Goal: Transaction & Acquisition: Purchase product/service

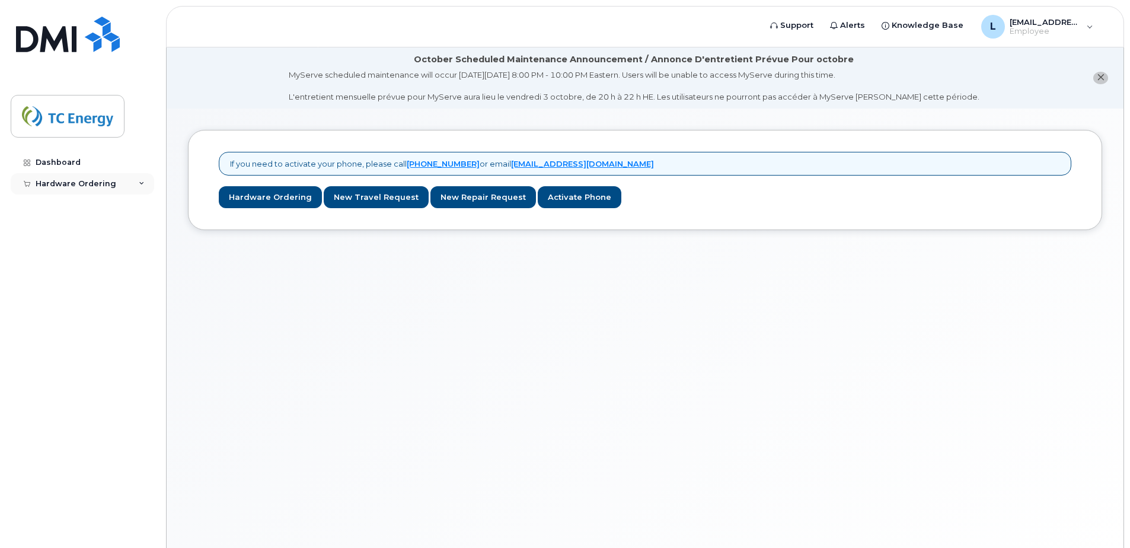
click at [142, 185] on icon at bounding box center [142, 184] width 6 height 6
click at [81, 209] on div "New Order" at bounding box center [63, 205] width 45 height 11
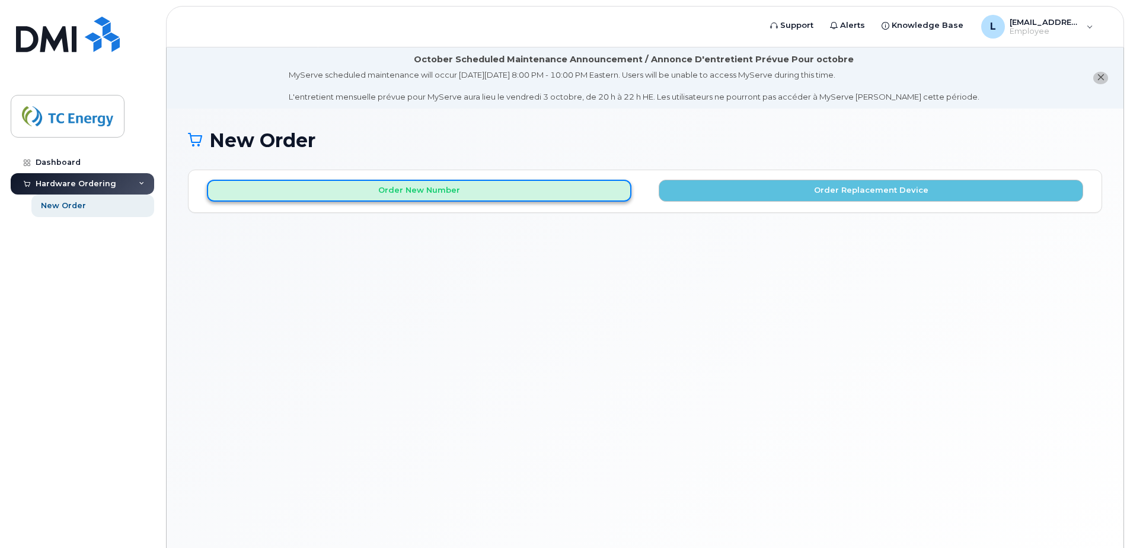
click at [397, 193] on button "Order New Number" at bounding box center [419, 191] width 424 height 22
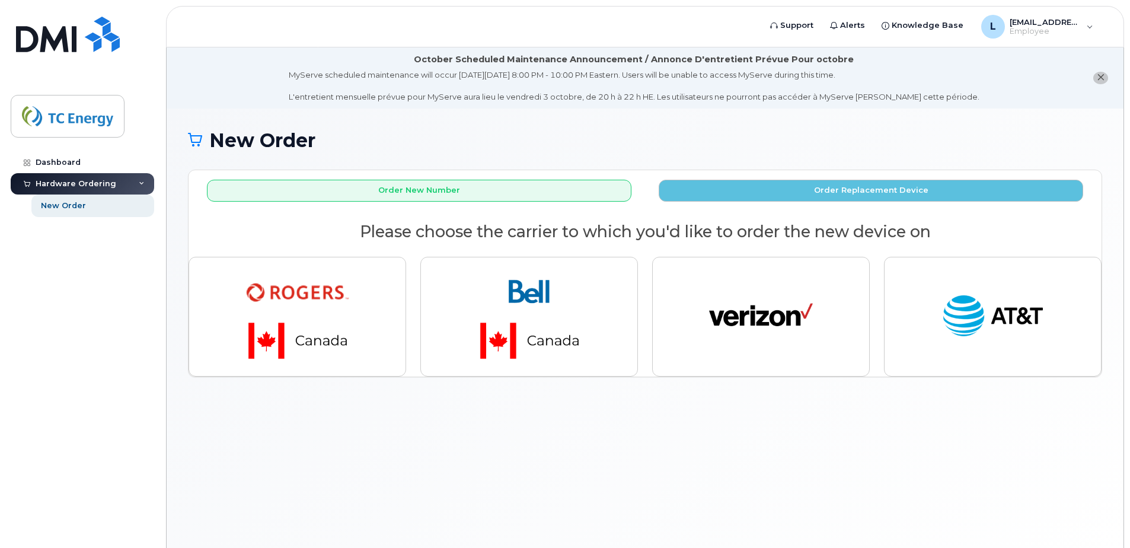
click at [892, 499] on div "New Order × Share This Order If you want to allow others to create or edit orde…" at bounding box center [645, 342] width 957 height 468
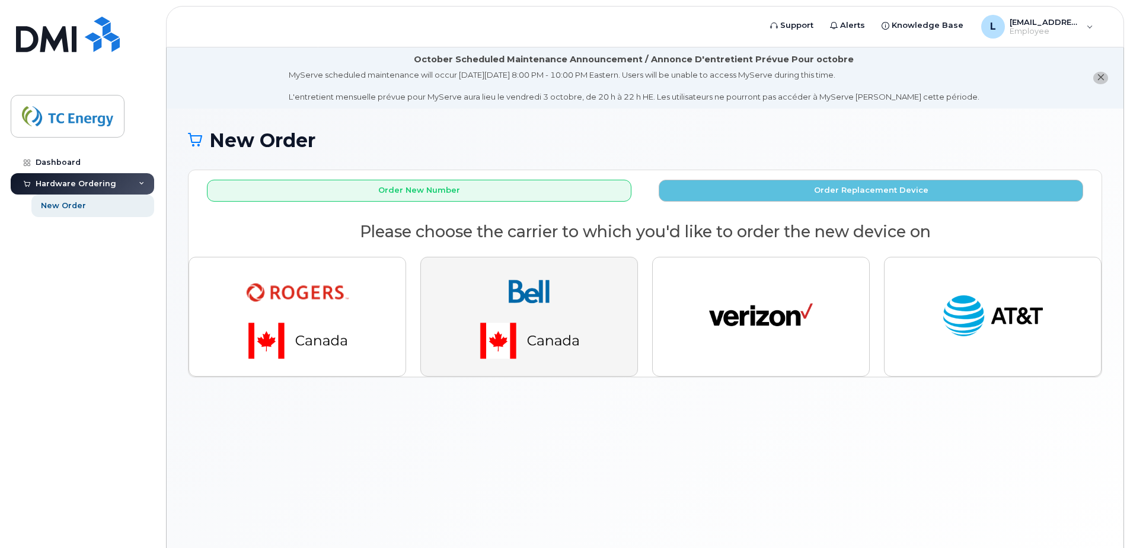
click at [494, 309] on img "button" at bounding box center [529, 317] width 166 height 100
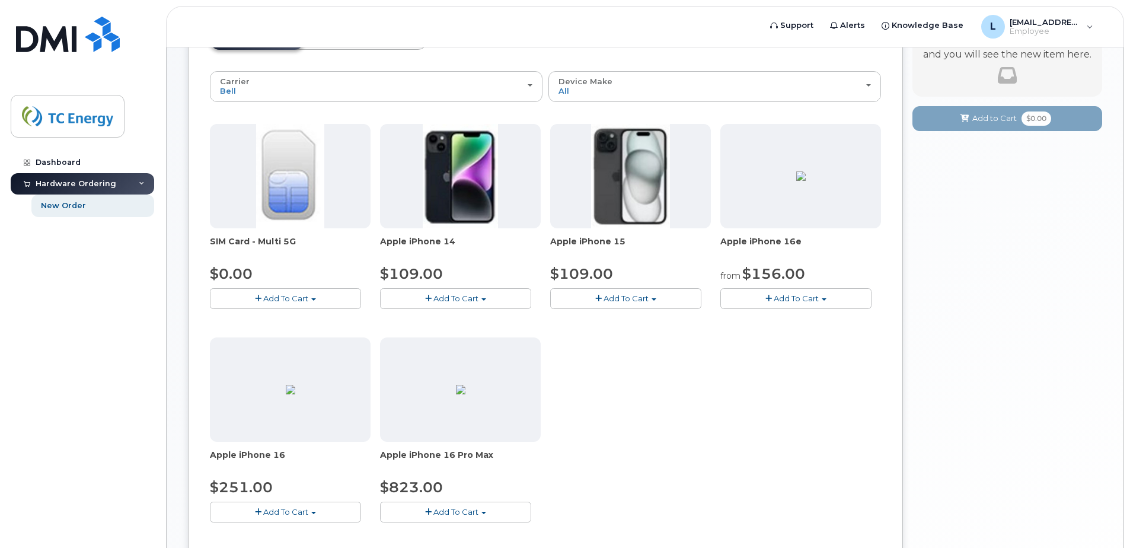
scroll to position [178, 0]
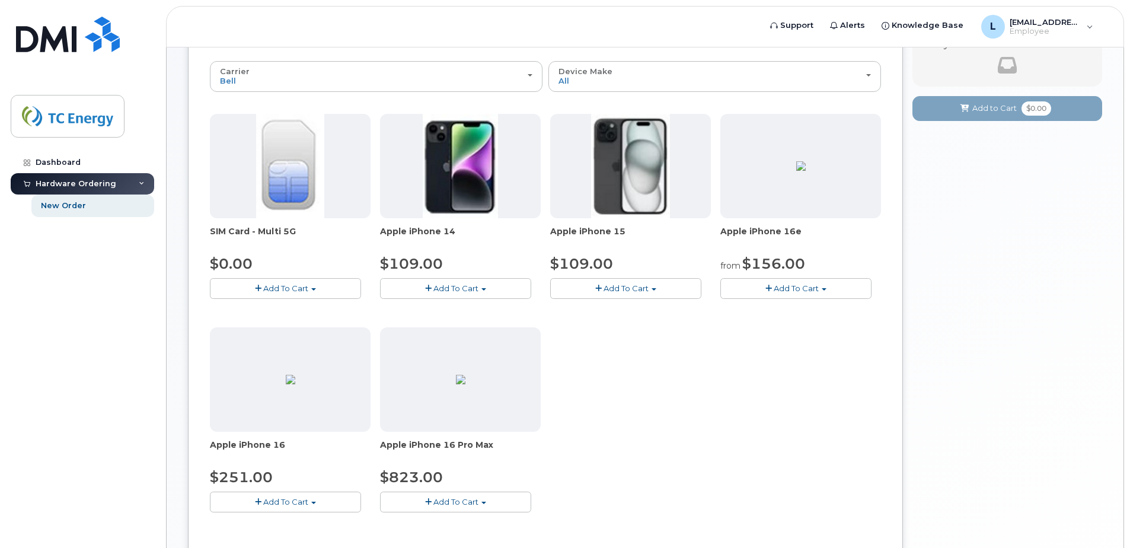
click at [434, 288] on span "Add To Cart" at bounding box center [455, 287] width 45 height 9
click at [630, 263] on div "$109.00" at bounding box center [630, 264] width 161 height 20
click at [258, 503] on span "button" at bounding box center [258, 502] width 7 height 8
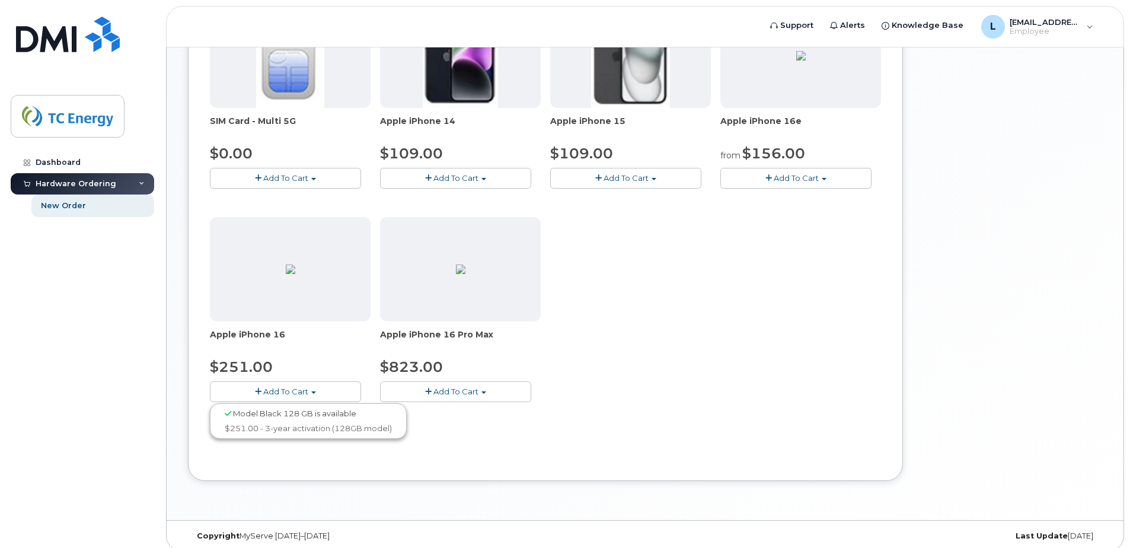
scroll to position [296, 0]
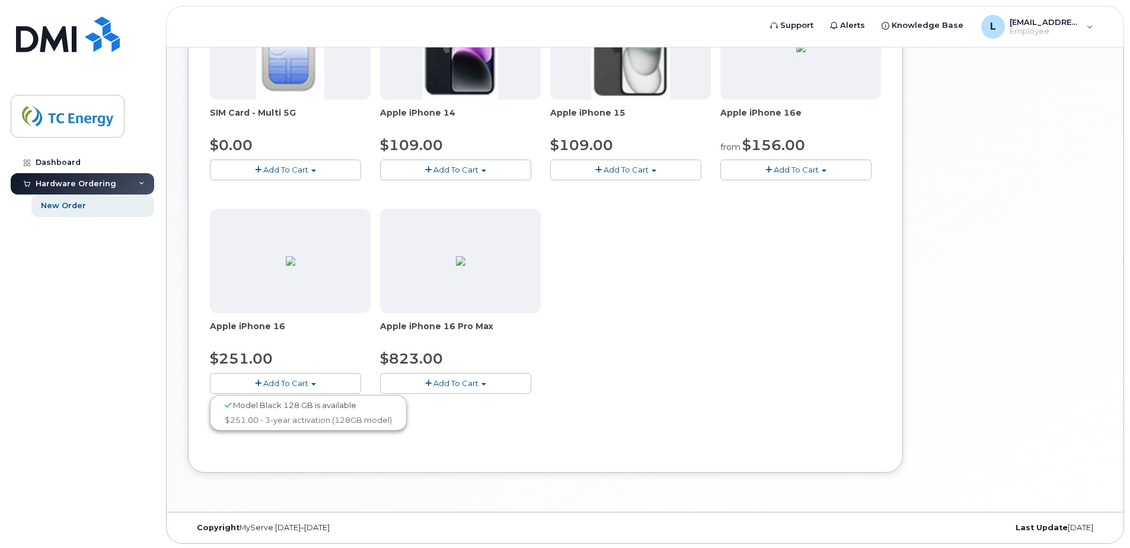
click at [307, 349] on div "$251.00" at bounding box center [290, 359] width 161 height 20
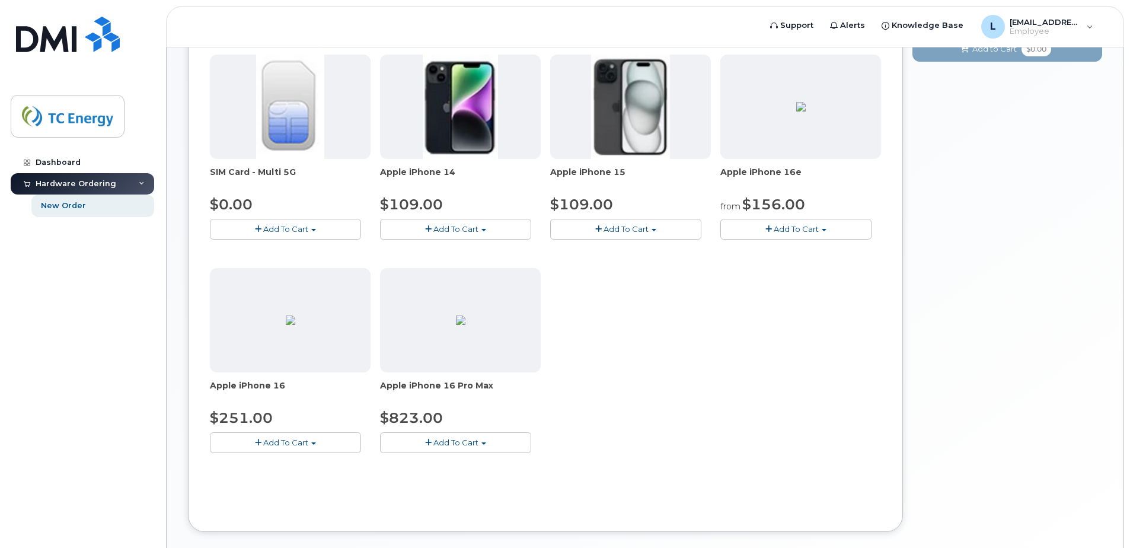
click at [806, 111] on img at bounding box center [800, 106] width 9 height 9
click at [792, 225] on span "Add To Cart" at bounding box center [796, 228] width 45 height 9
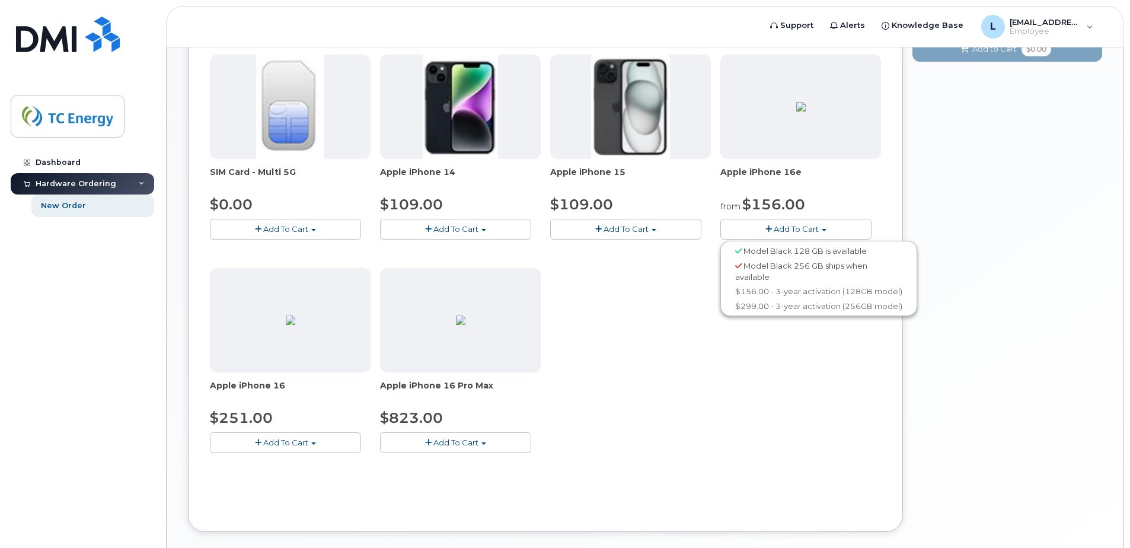
click at [623, 232] on span "Add To Cart" at bounding box center [625, 228] width 45 height 9
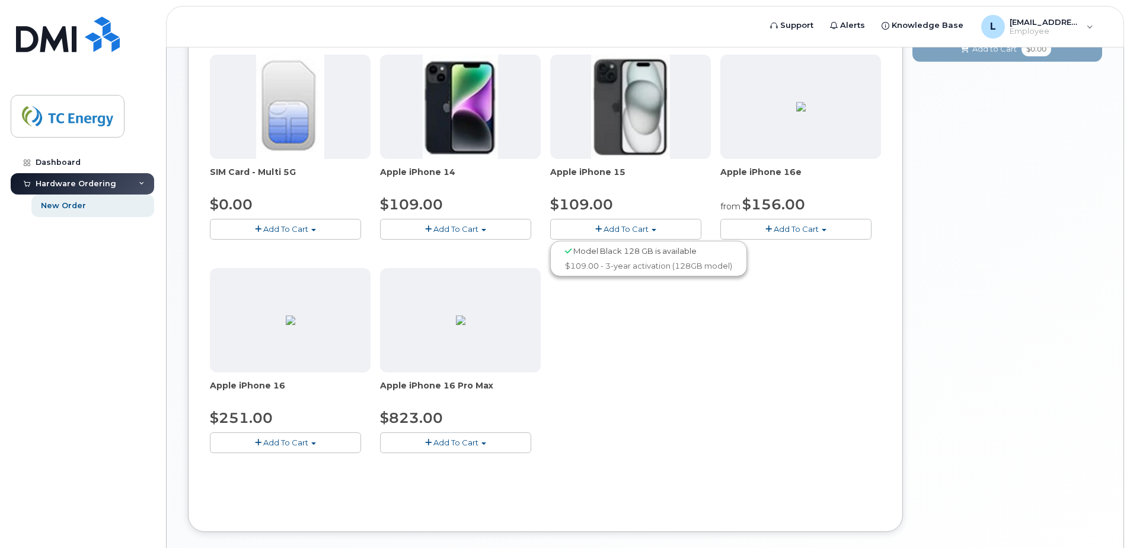
click at [634, 202] on div "$109.00" at bounding box center [630, 204] width 161 height 20
click at [779, 229] on span "Add To Cart" at bounding box center [796, 228] width 45 height 9
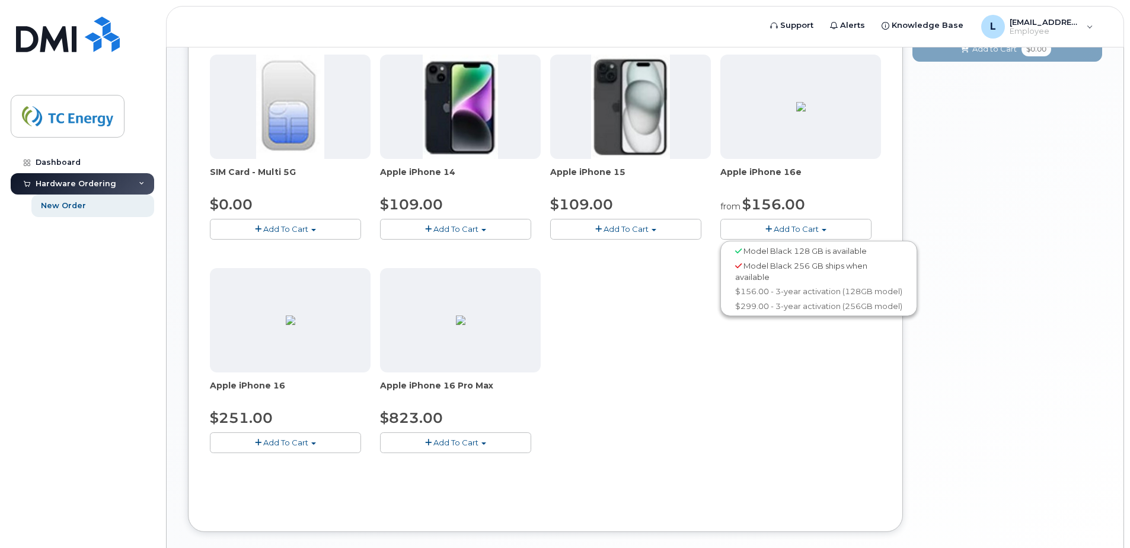
click at [827, 206] on div "from $156.00" at bounding box center [800, 204] width 161 height 20
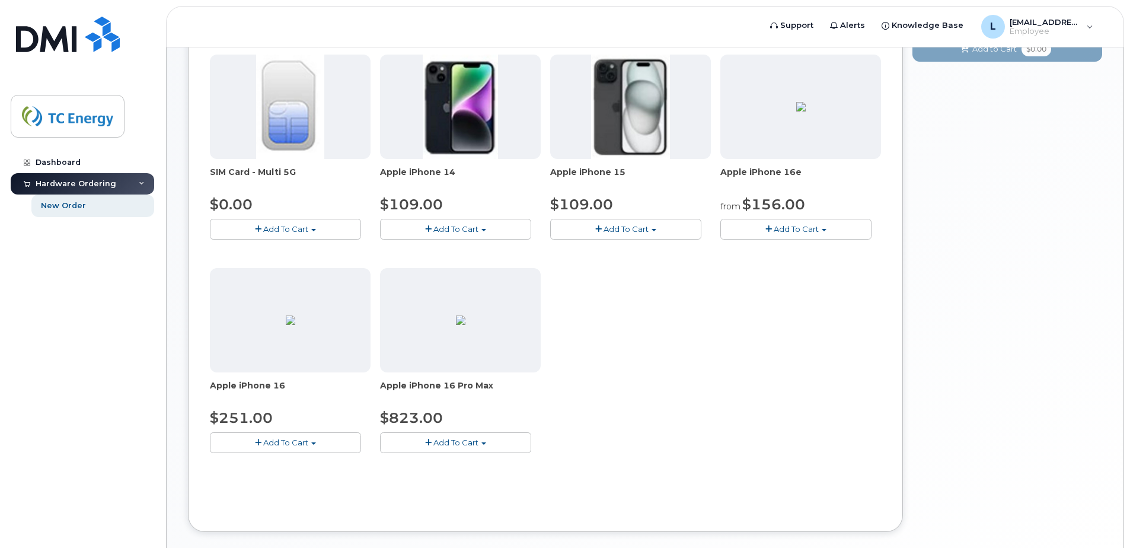
click at [814, 231] on span "Add To Cart" at bounding box center [796, 228] width 45 height 9
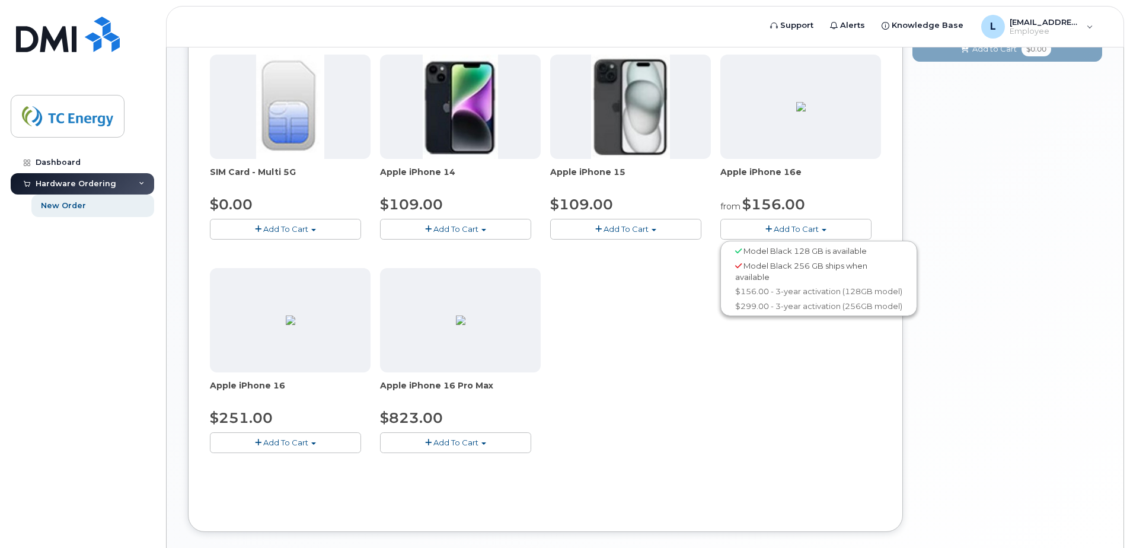
click at [742, 251] on div "Model Black 128 GB is available" at bounding box center [818, 251] width 191 height 15
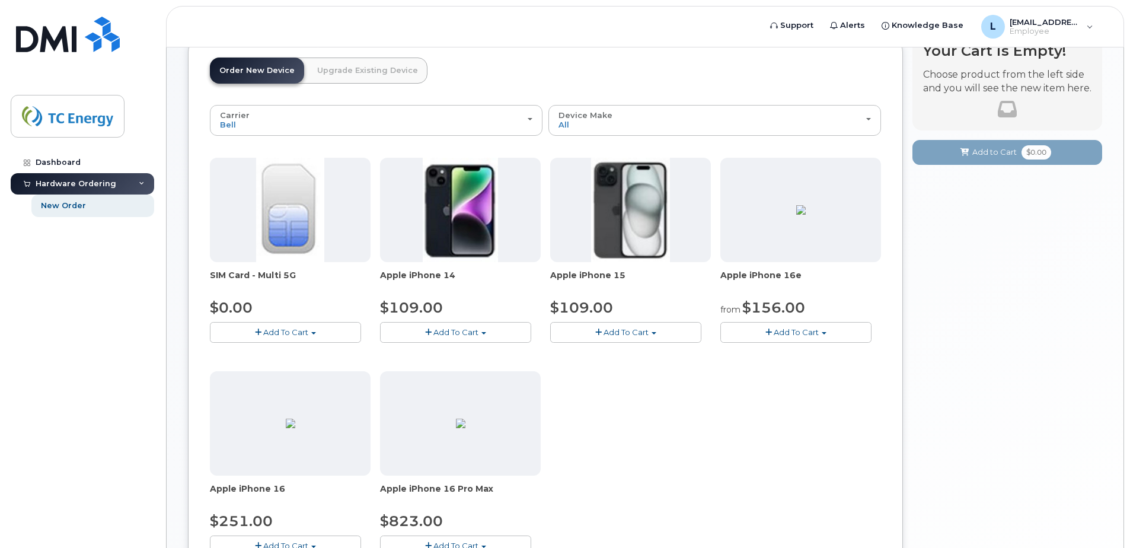
scroll to position [119, 0]
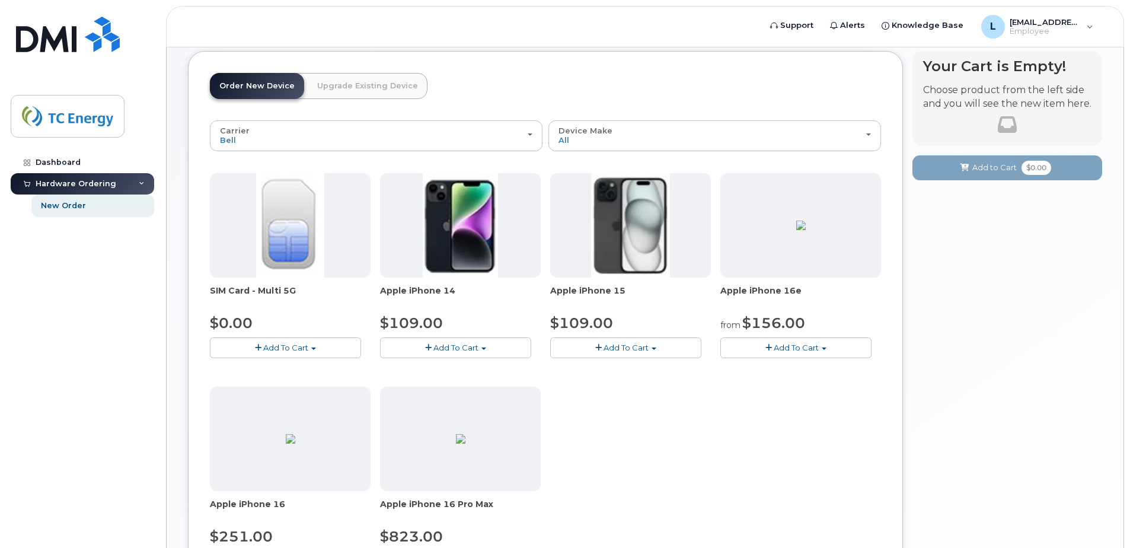
click at [806, 230] on img at bounding box center [800, 225] width 9 height 9
click at [784, 337] on button "Add To Cart" at bounding box center [795, 347] width 151 height 21
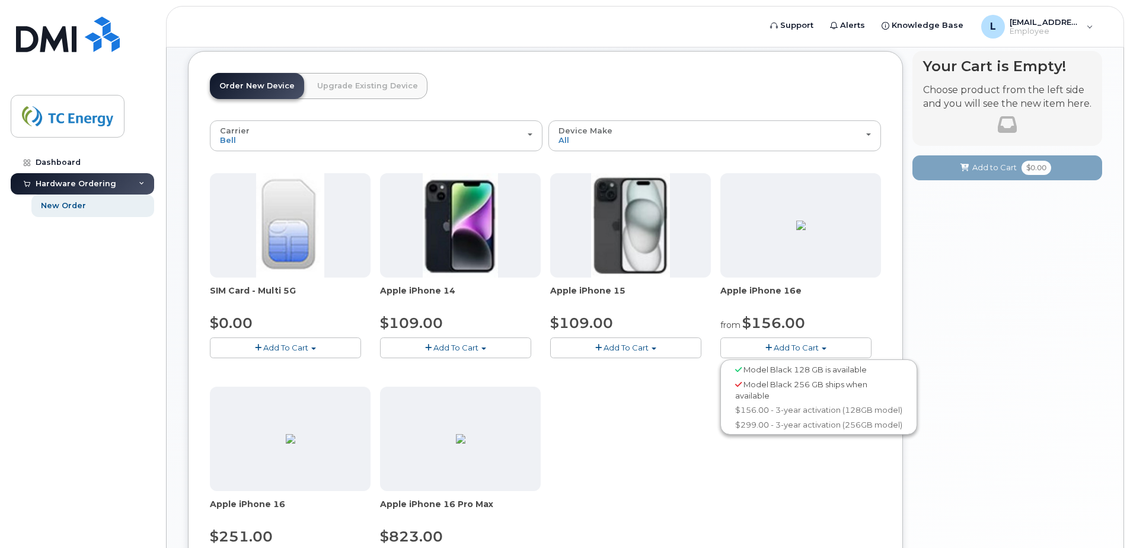
click at [806, 230] on img at bounding box center [800, 225] width 9 height 9
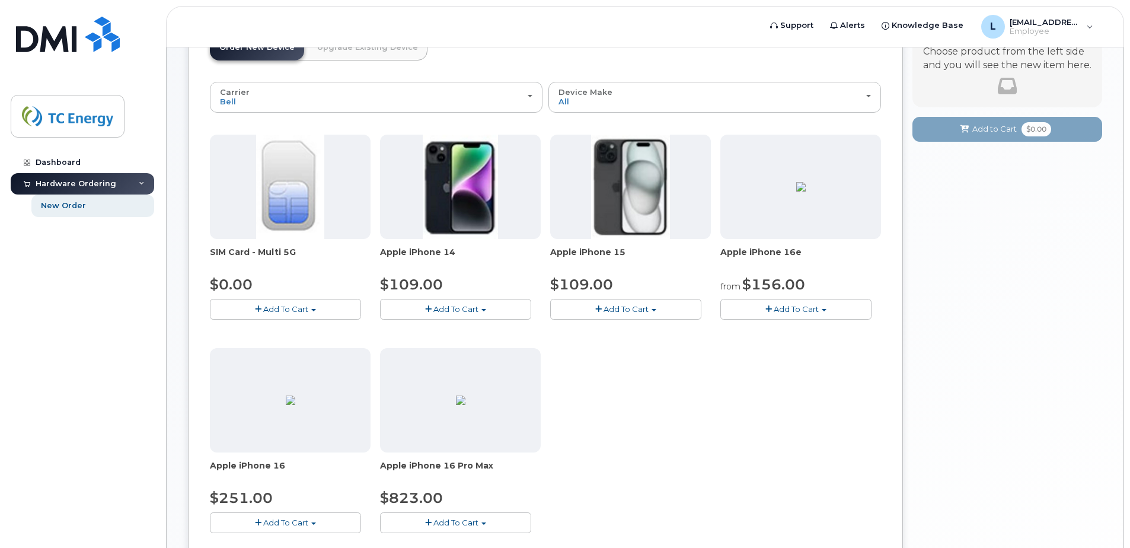
scroll to position [178, 0]
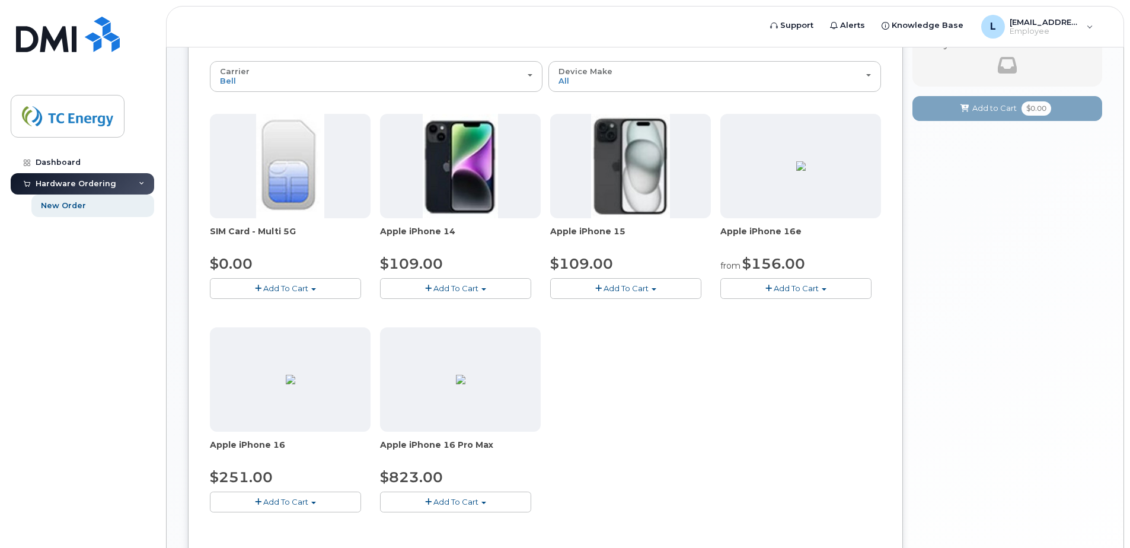
click at [257, 499] on span "button" at bounding box center [258, 502] width 7 height 8
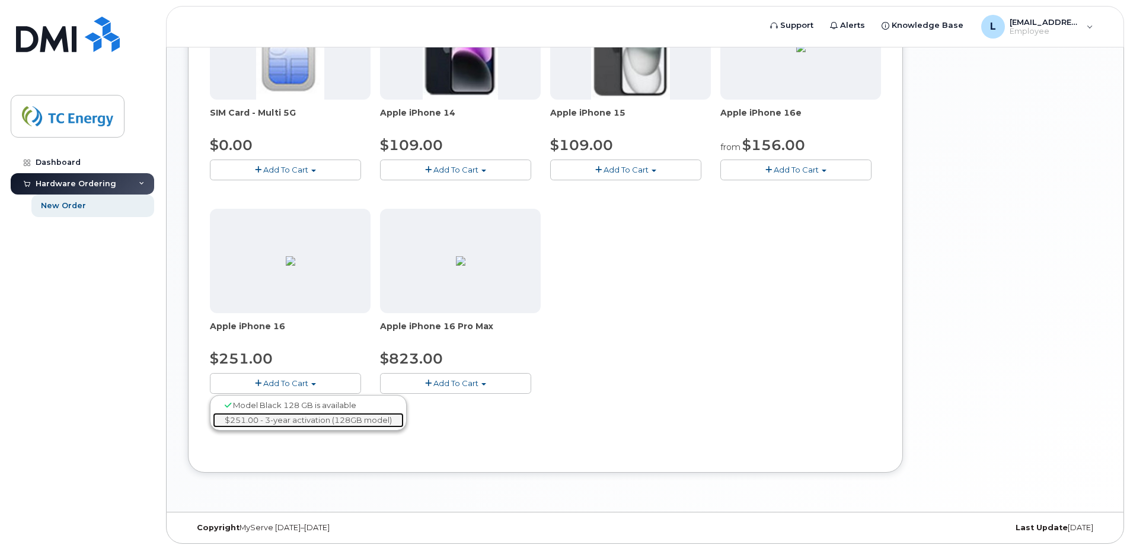
click at [351, 417] on link "$251.00 - 3-year activation (128GB model)" at bounding box center [308, 420] width 191 height 15
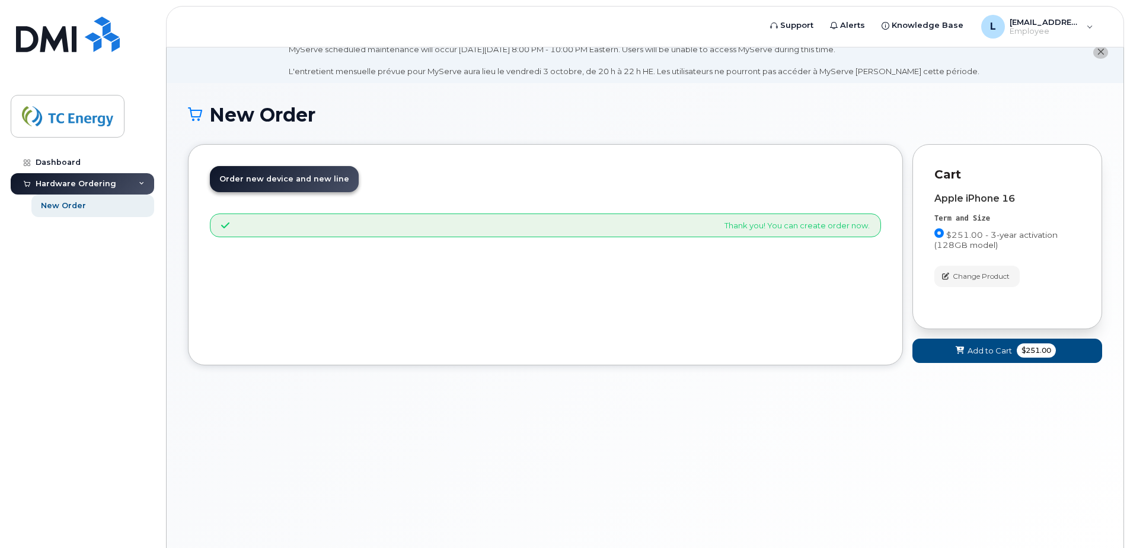
scroll to position [8, 0]
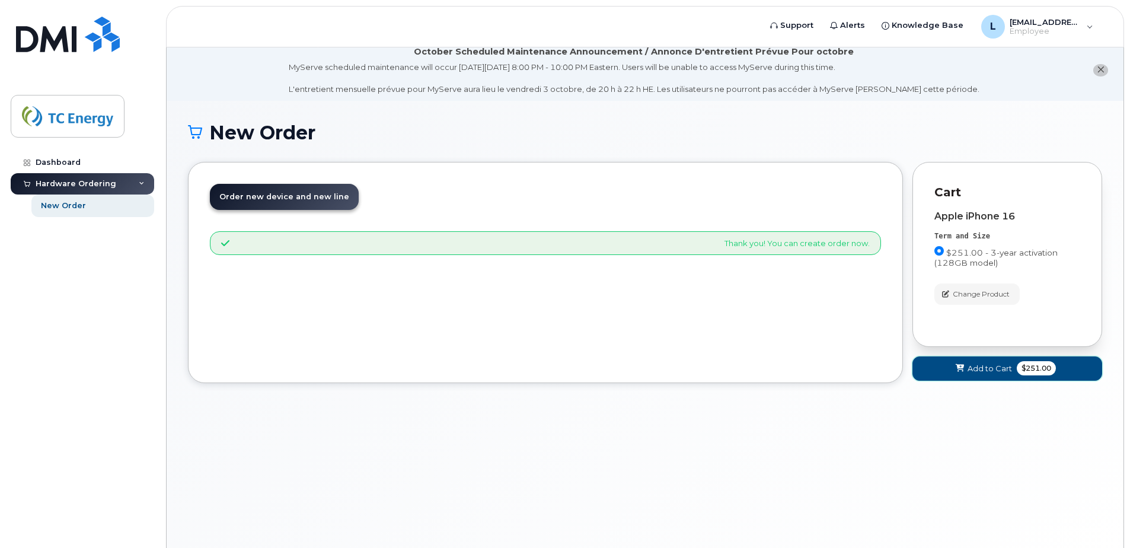
click at [975, 371] on span "Add to Cart" at bounding box center [989, 368] width 44 height 11
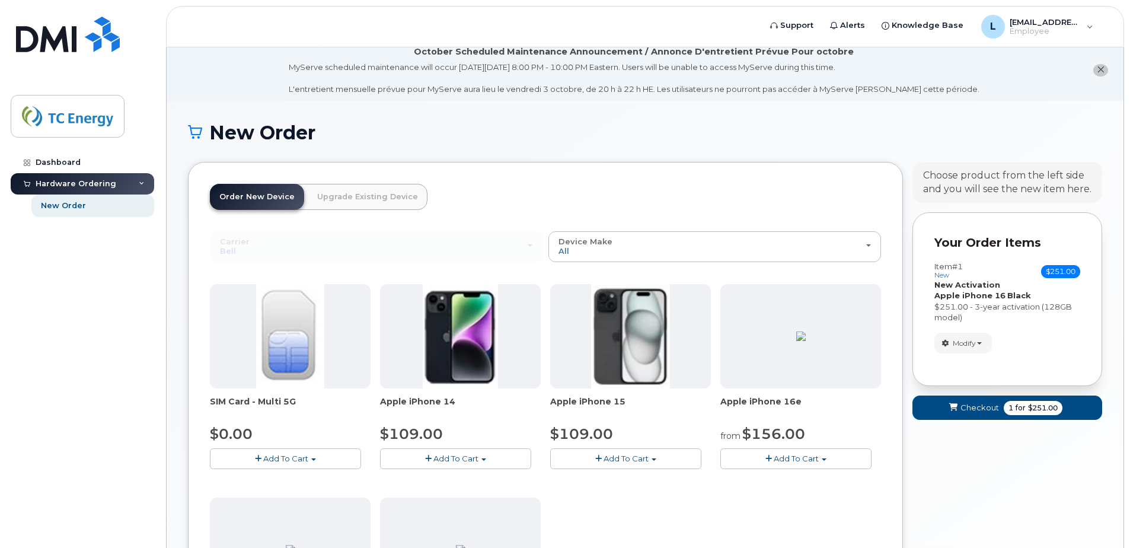
click at [257, 456] on span "button" at bounding box center [258, 459] width 7 height 8
click at [311, 460] on button "Add To Cart" at bounding box center [285, 458] width 151 height 21
click at [273, 459] on span "Add To Cart" at bounding box center [285, 457] width 45 height 9
click at [263, 480] on link "$0.00 - New Activation" at bounding box center [269, 480] width 113 height 15
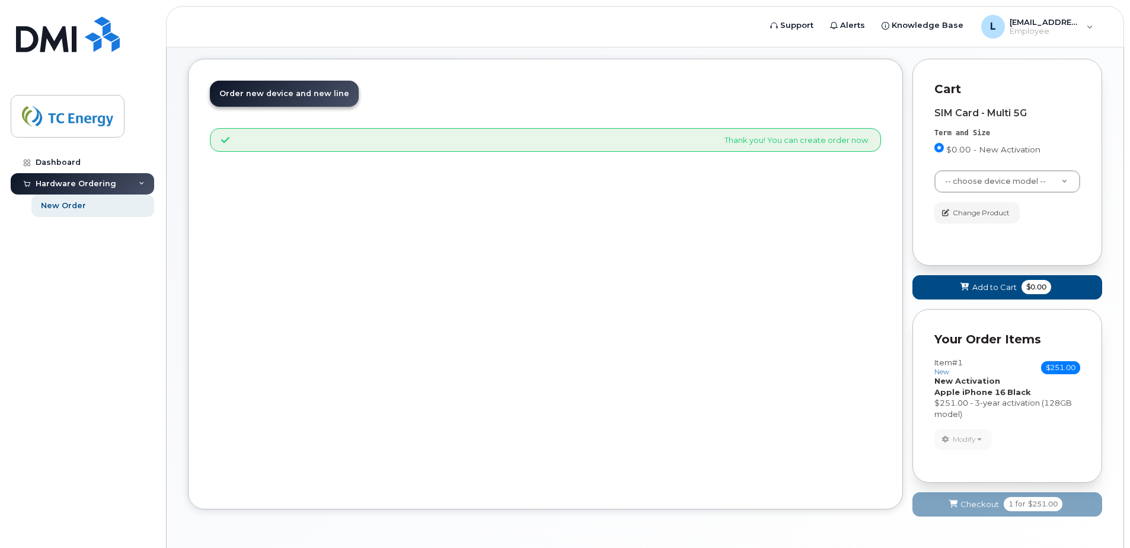
scroll to position [90, 0]
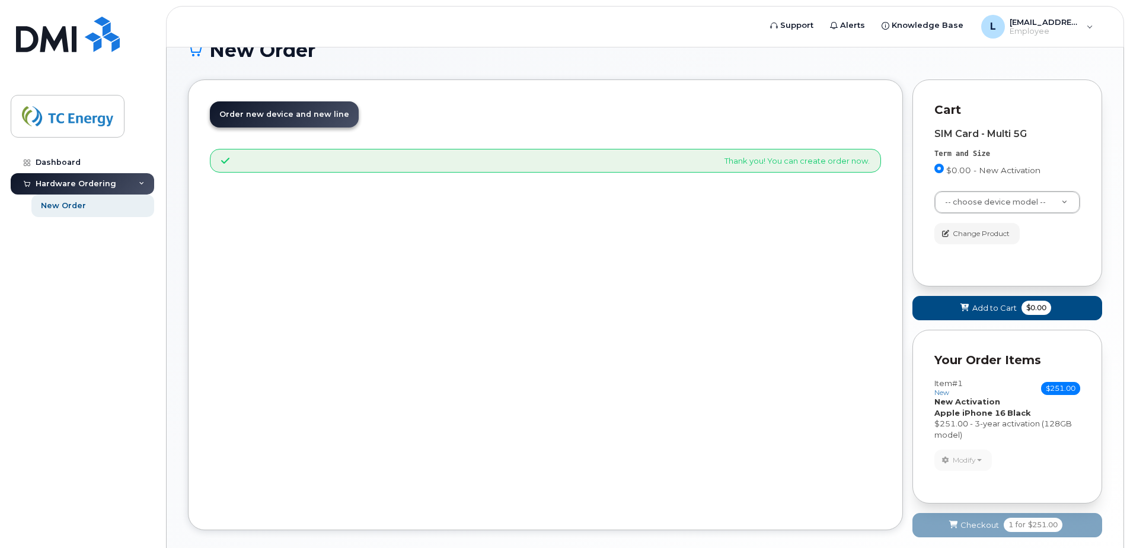
click at [1015, 438] on div "$251.00 - 3-year activation (128GB model)" at bounding box center [1007, 429] width 146 height 22
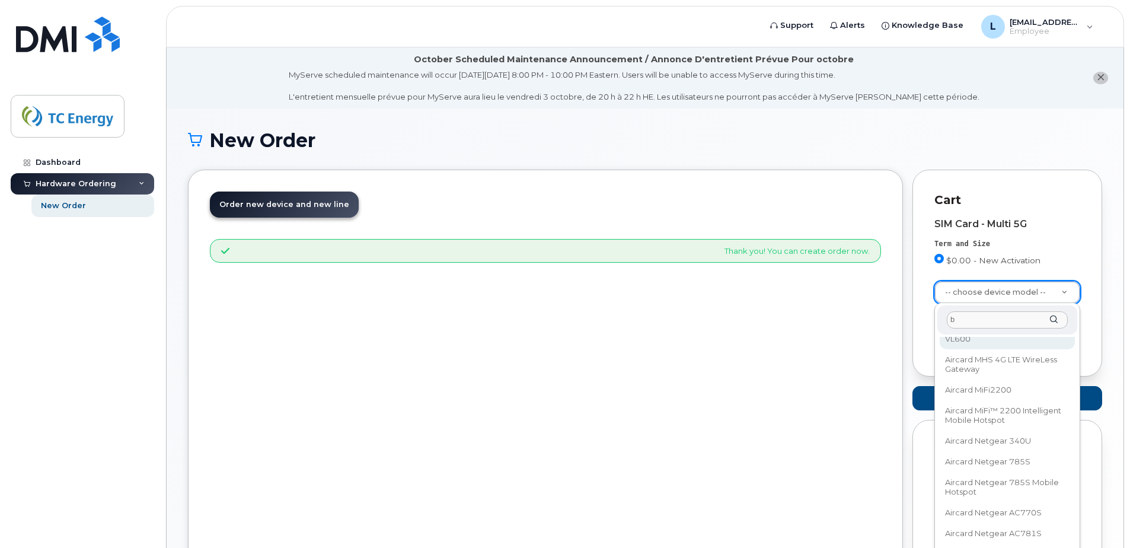
scroll to position [0, 0]
type input "bel"
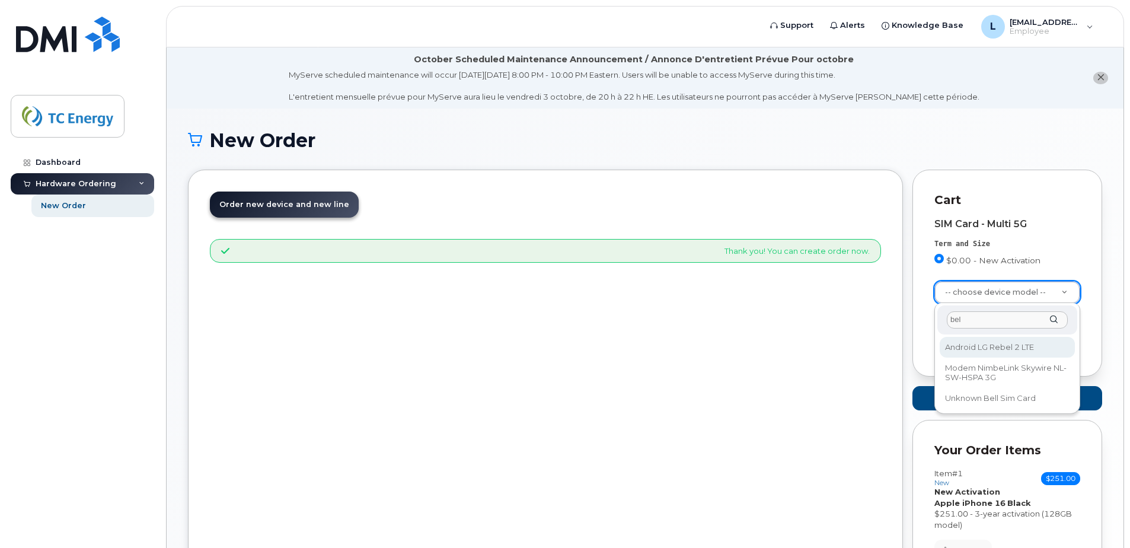
drag, startPoint x: 948, startPoint y: 317, endPoint x: 934, endPoint y: 317, distance: 14.8
click at [933, 317] on body "Support Alerts Knowledge Base L luigi_calabretta@tcenergy.com Employee English …" at bounding box center [565, 348] width 1130 height 697
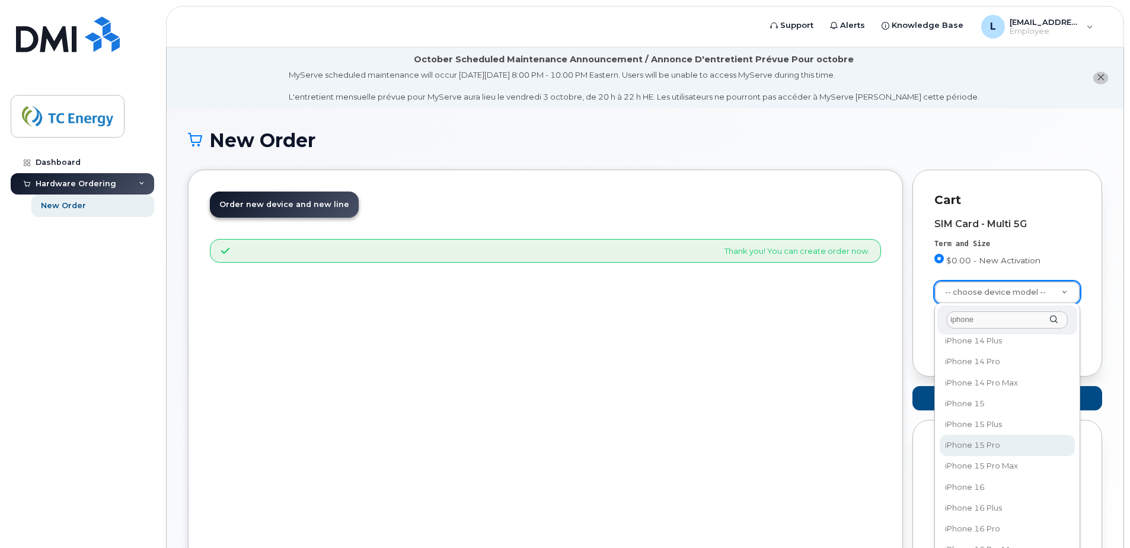
scroll to position [296, 0]
type input "iphone"
select select "3224"
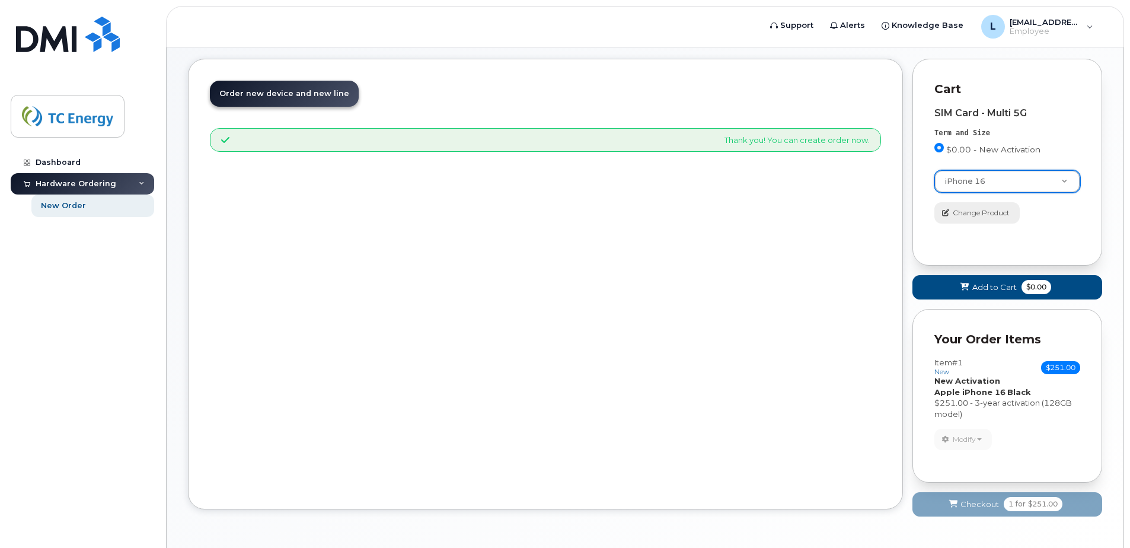
scroll to position [90, 0]
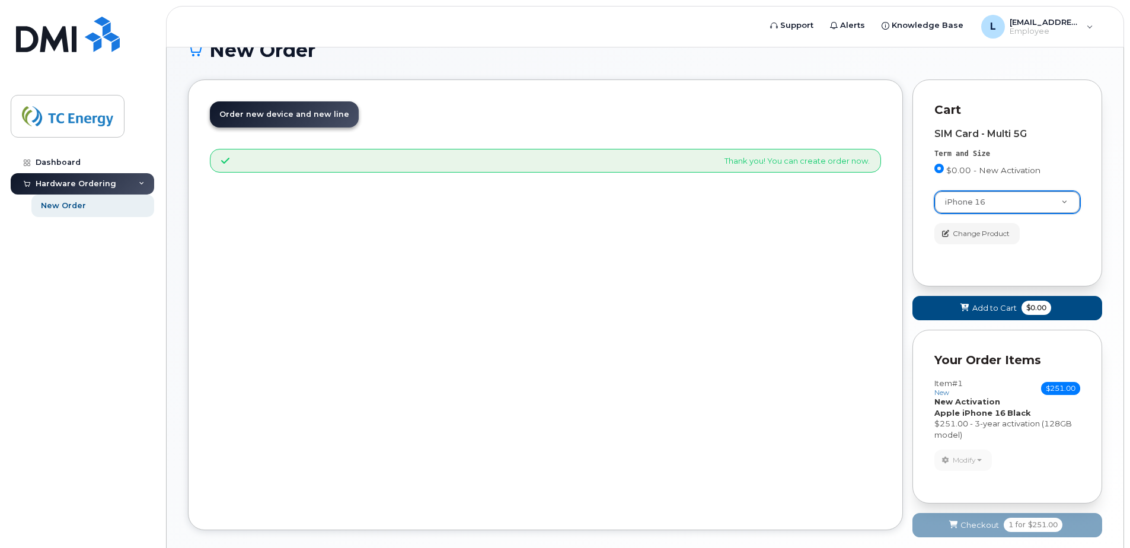
click at [1042, 234] on div "Change Product" at bounding box center [1007, 233] width 146 height 21
click at [982, 305] on span "Add to Cart" at bounding box center [994, 307] width 44 height 11
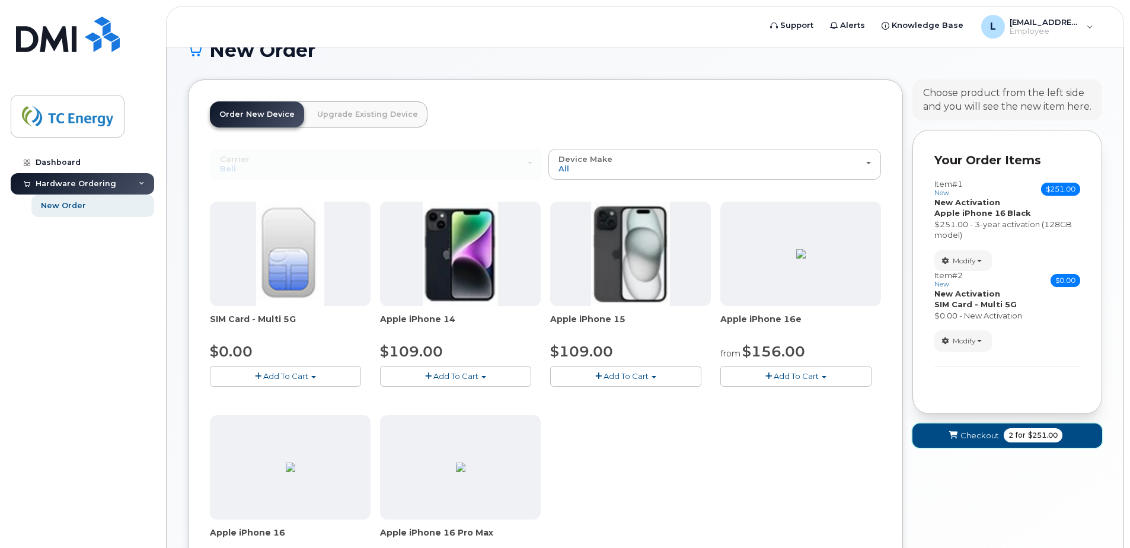
click at [971, 440] on span "Checkout" at bounding box center [979, 435] width 39 height 11
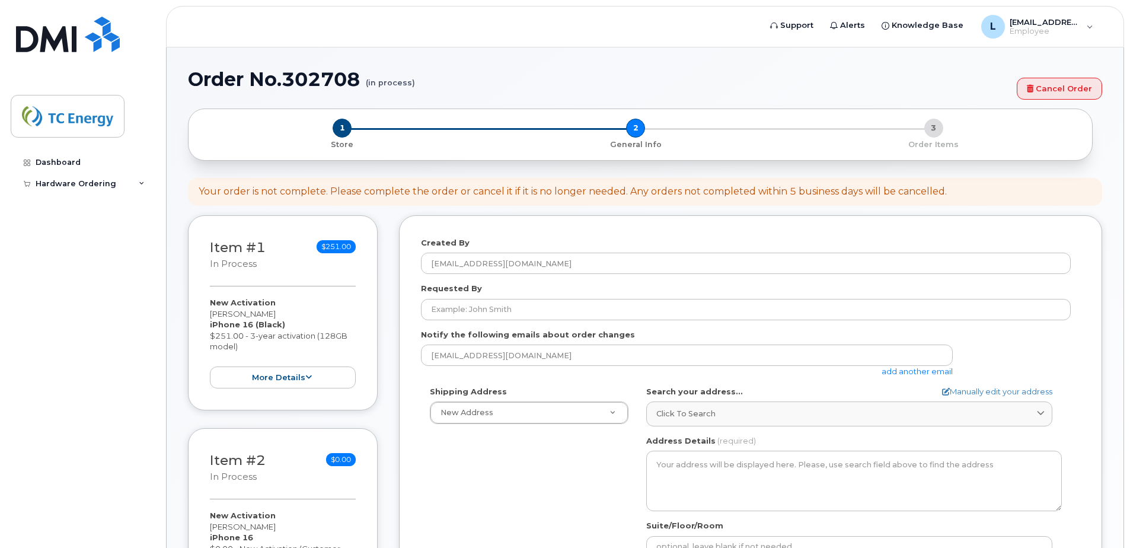
select select
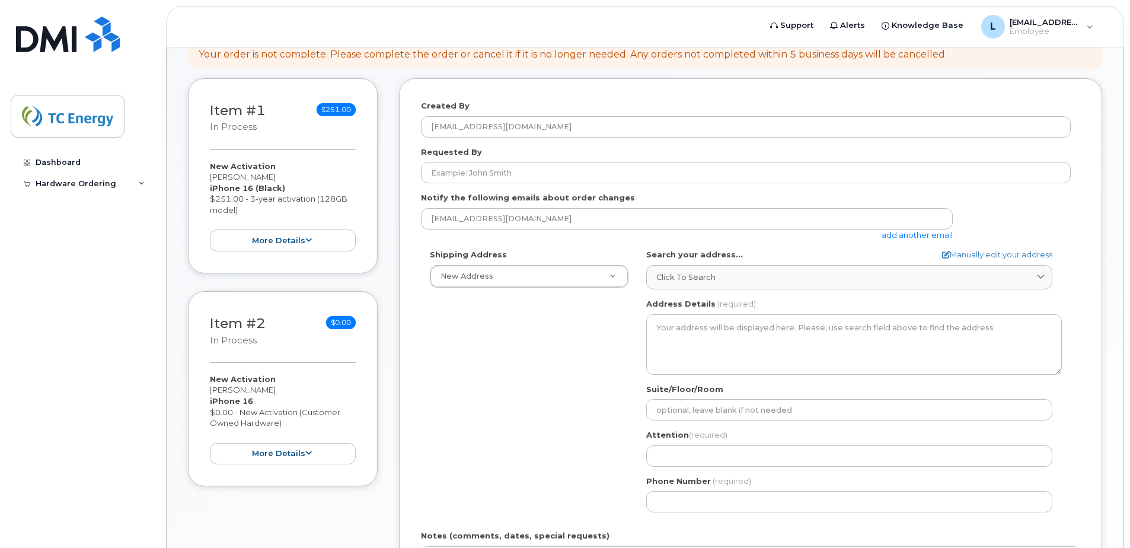
scroll to position [178, 0]
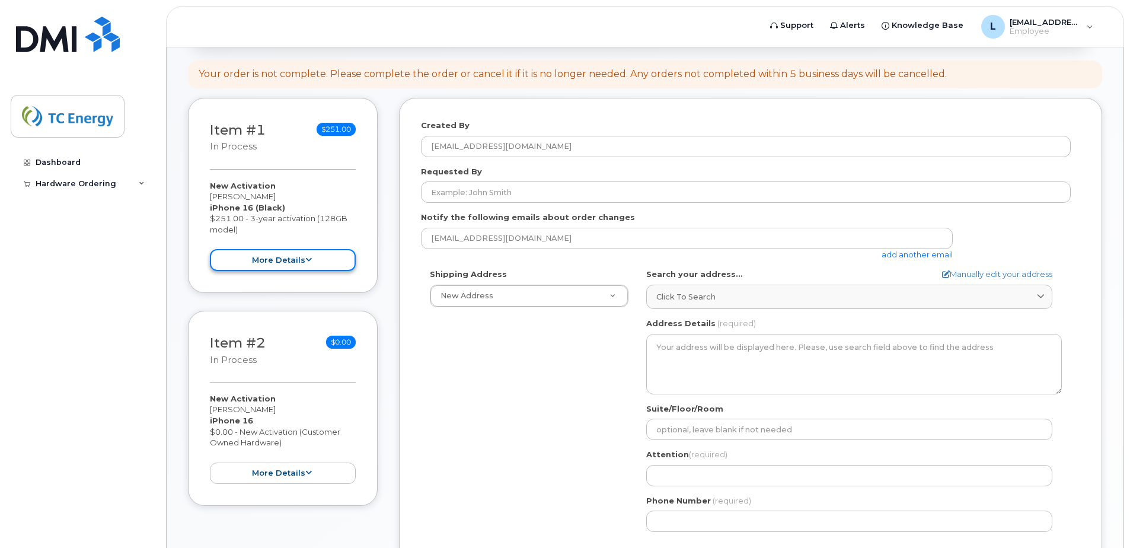
click at [314, 259] on button "more details" at bounding box center [283, 260] width 146 height 22
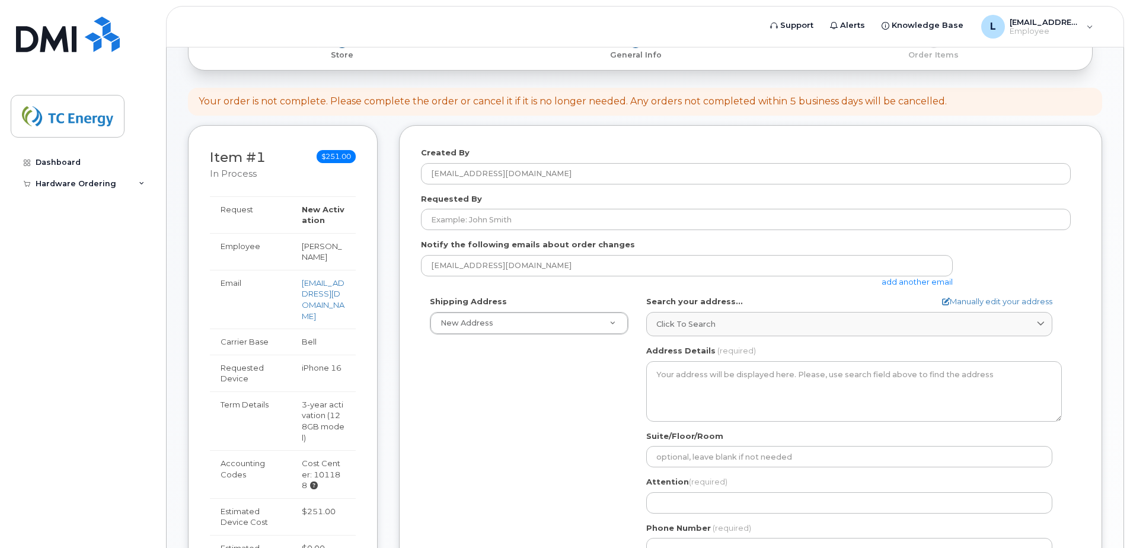
scroll to position [237, 0]
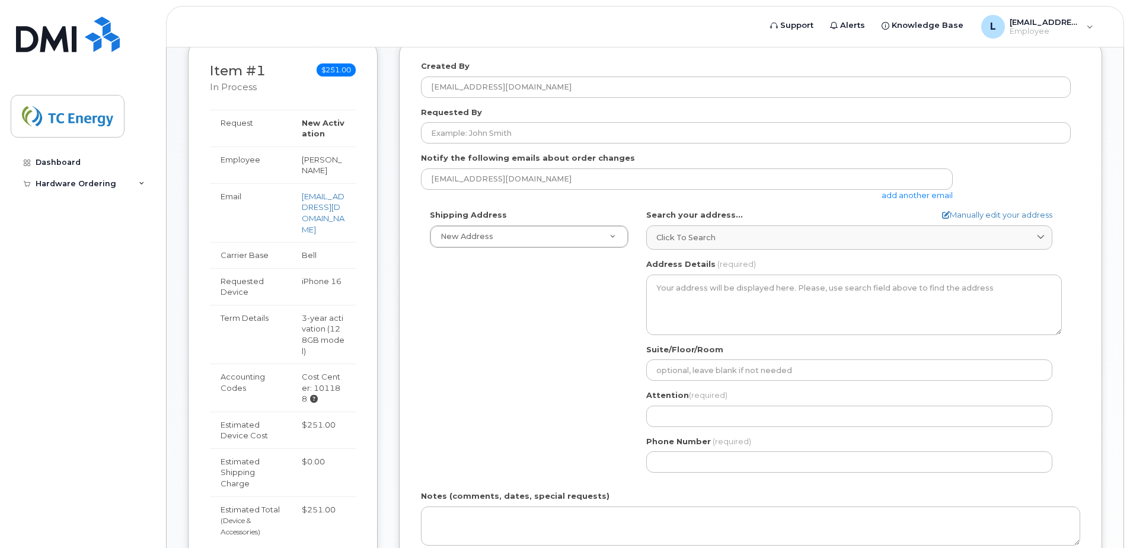
click at [523, 324] on div "Shipping Address New Address New Address Simplex Mobility AB Search your addres…" at bounding box center [746, 345] width 650 height 272
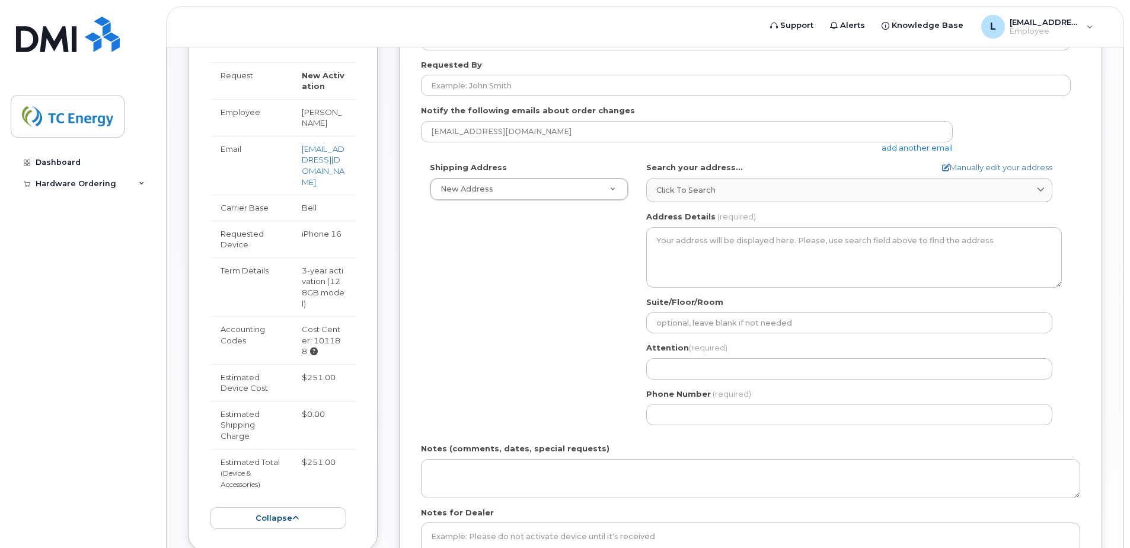
scroll to position [296, 0]
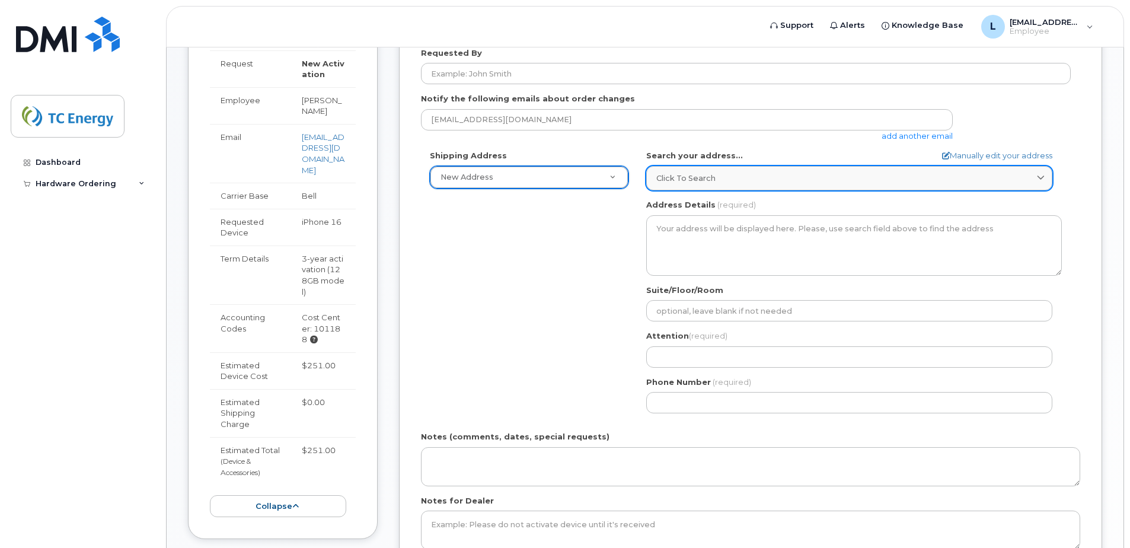
click at [731, 180] on div "Click to search" at bounding box center [849, 177] width 386 height 11
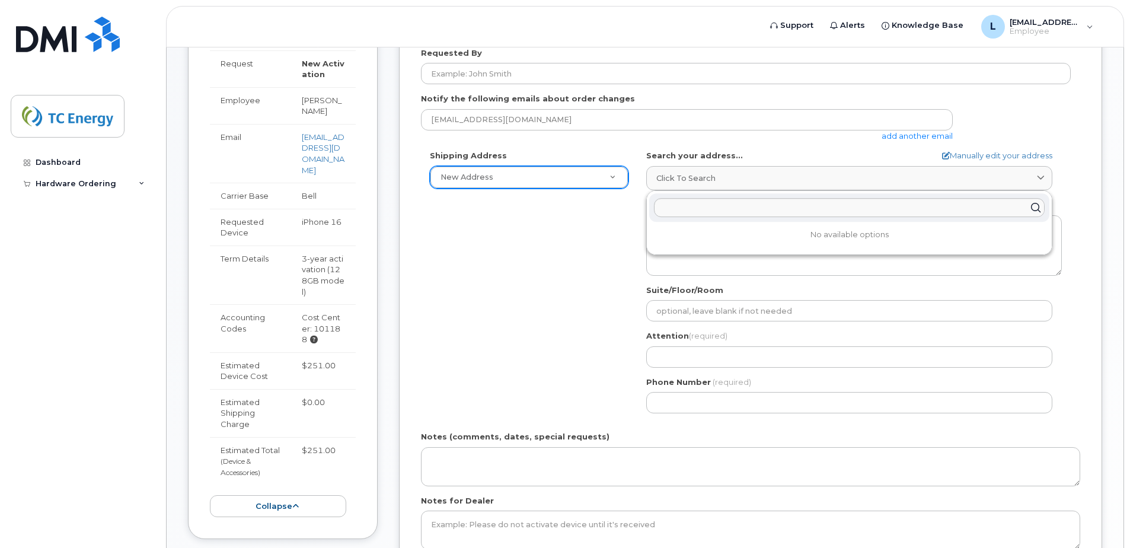
click at [807, 143] on form "Created By luigi_calabretta@tcenergy.com Requested By Notify the following emai…" at bounding box center [750, 296] width 659 height 590
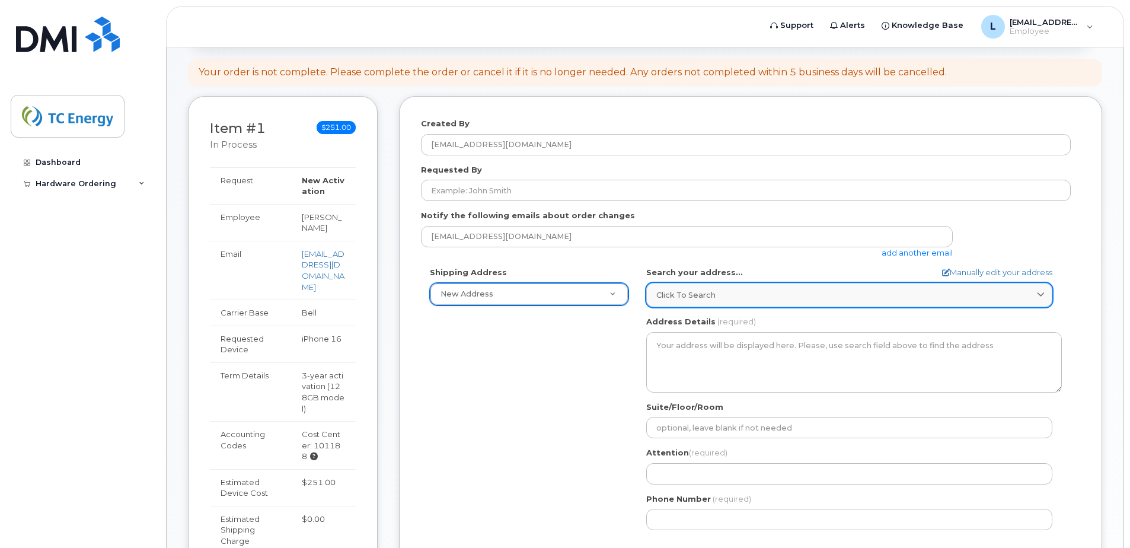
scroll to position [178, 0]
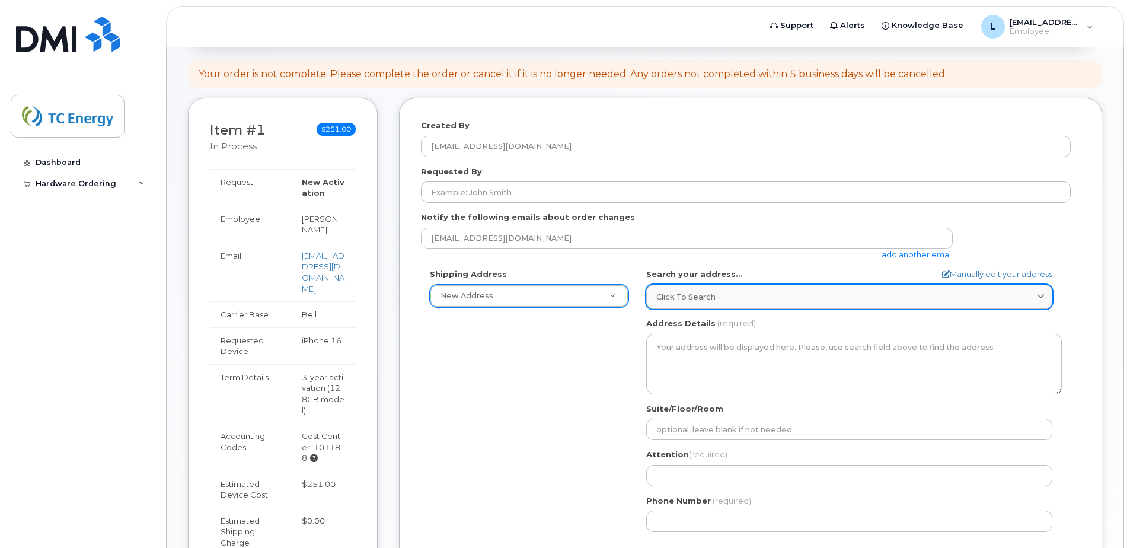
click at [1016, 300] on div "Click to search" at bounding box center [849, 296] width 386 height 11
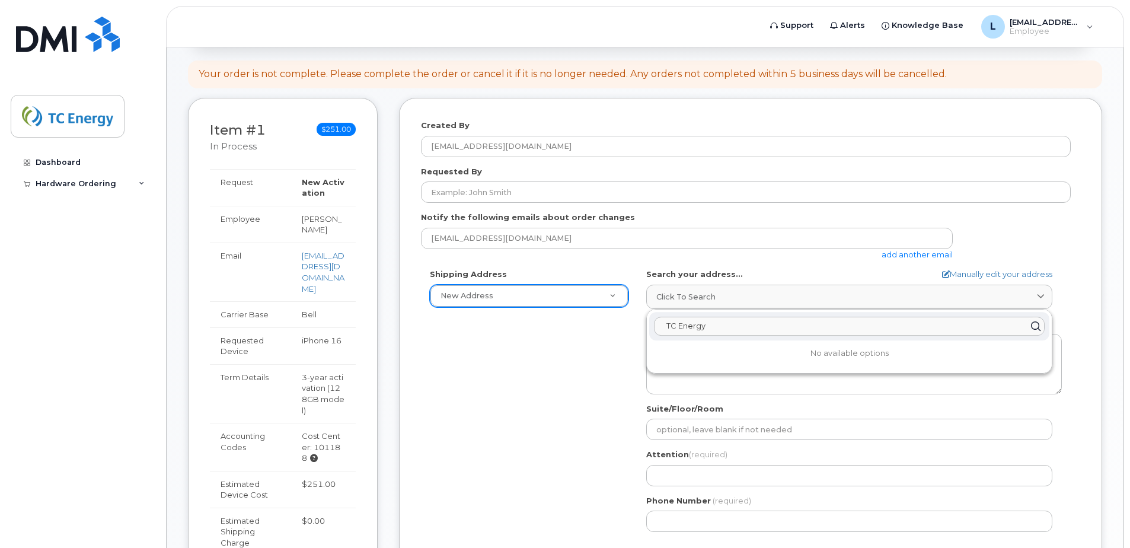
type input "TC Energy'"
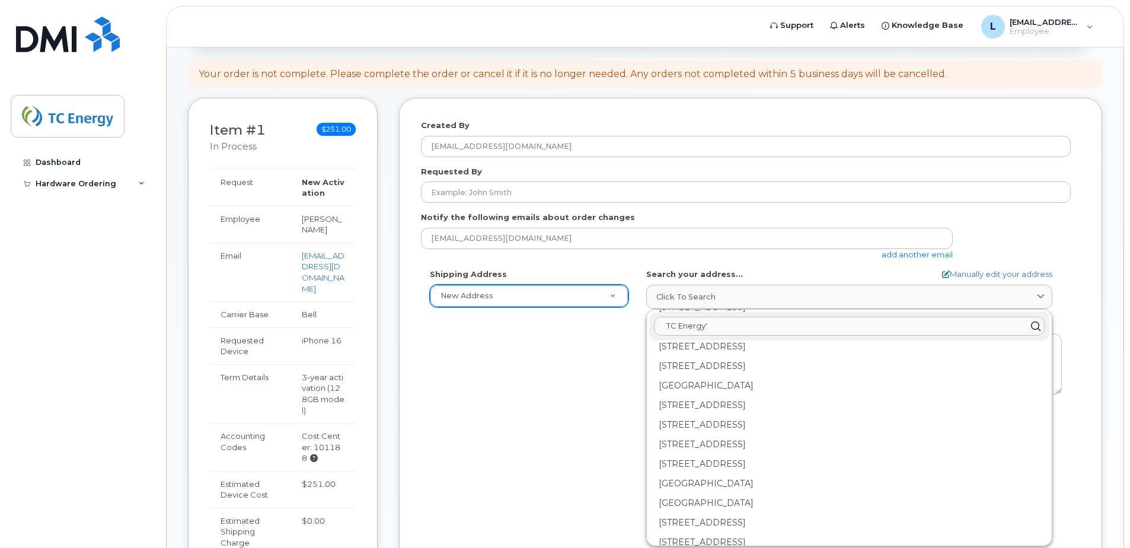
scroll to position [533, 0]
click at [653, 324] on div "TC Energy'" at bounding box center [849, 326] width 400 height 28
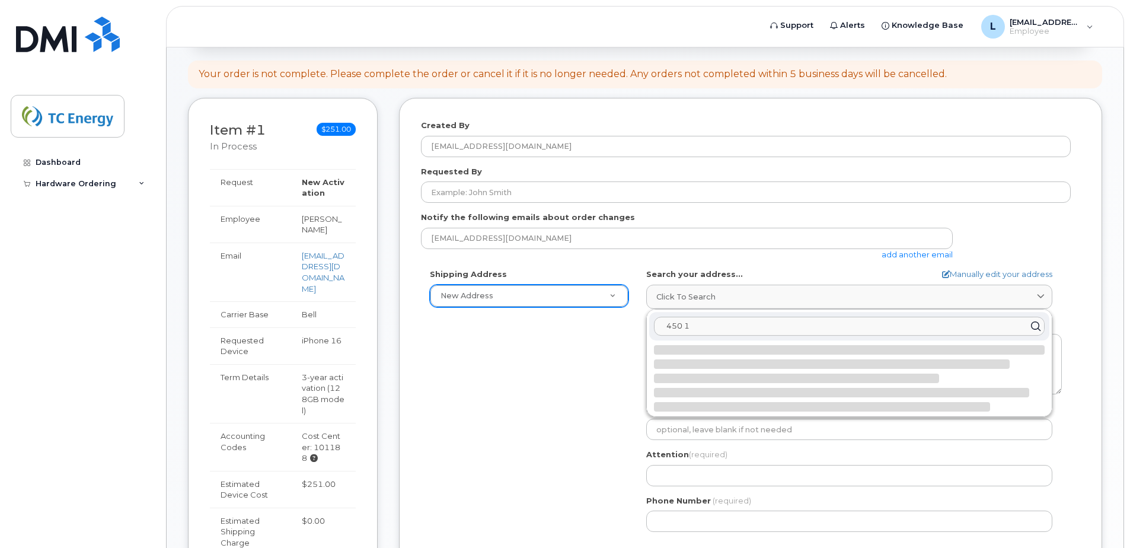
scroll to position [0, 0]
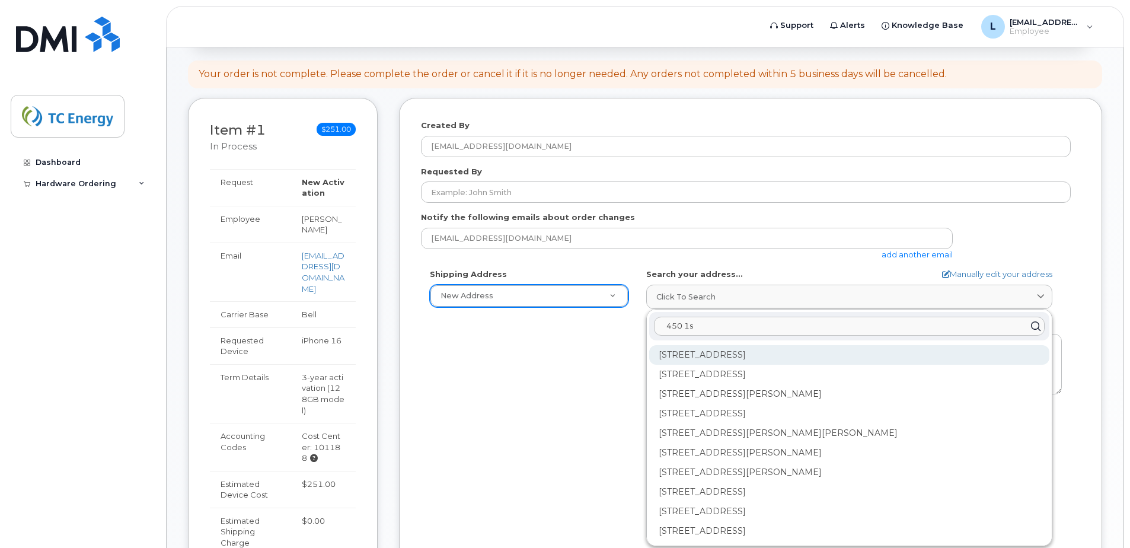
type input "450 1s"
click at [740, 354] on div "450 1 St SW Calgary AB T2P 5H1" at bounding box center [849, 355] width 400 height 20
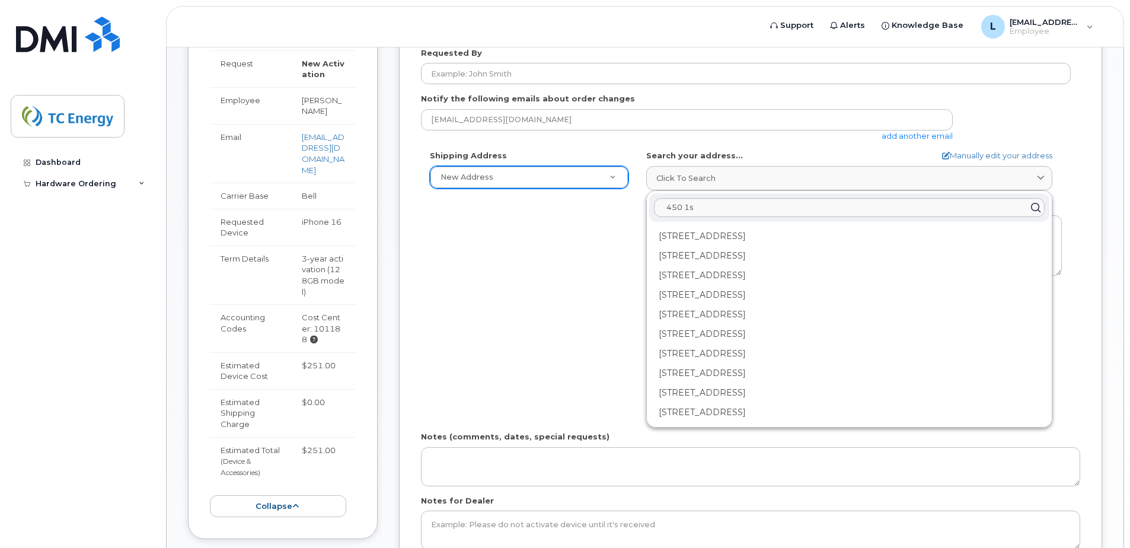
click at [517, 205] on div "Shipping Address New Address New Address Simplex Mobility AB Search your addres…" at bounding box center [746, 286] width 650 height 272
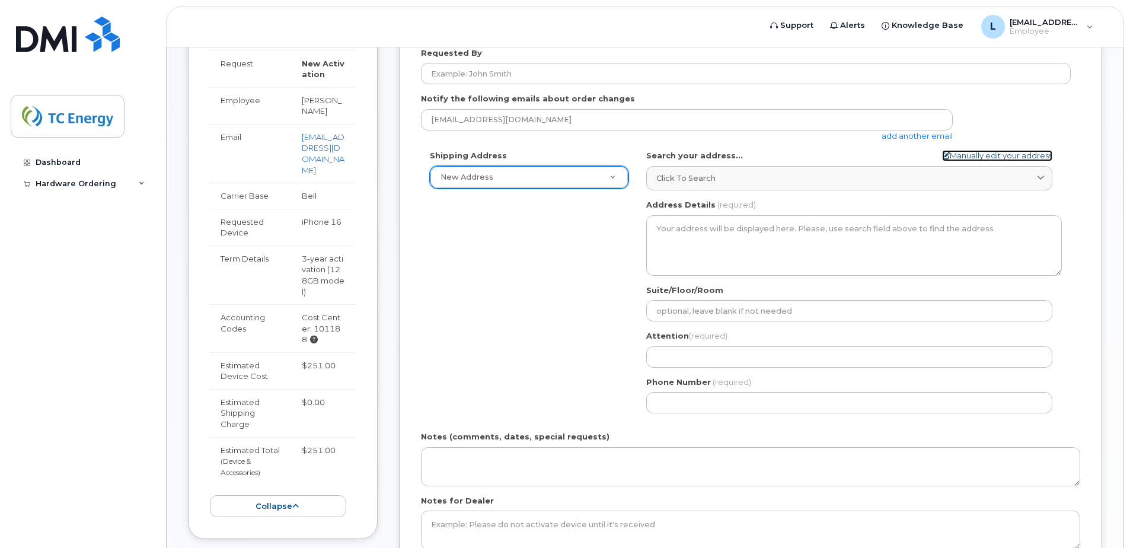
click at [988, 154] on link "Manually edit your address" at bounding box center [997, 155] width 110 height 11
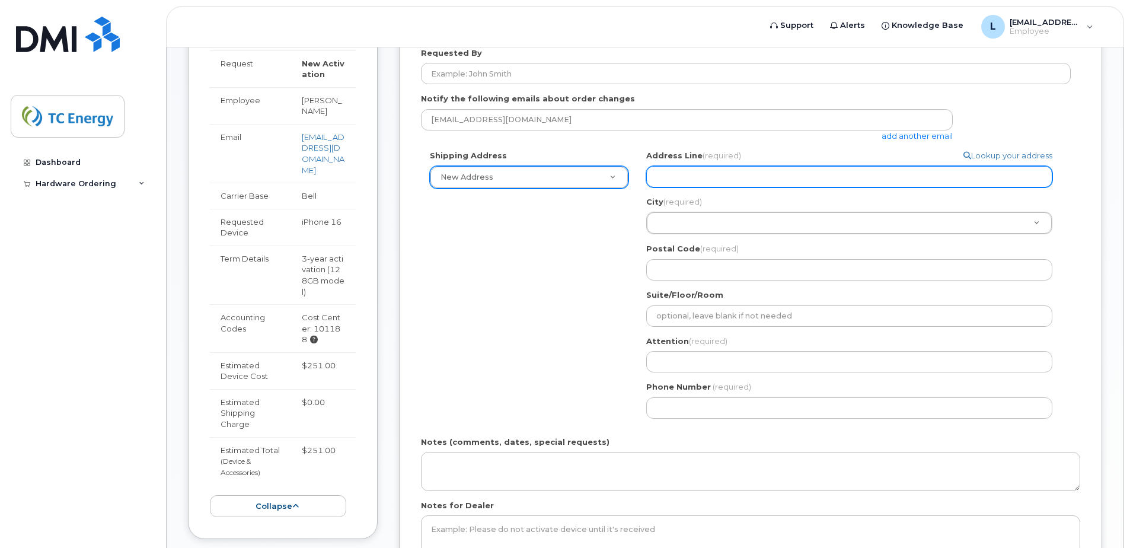
click at [702, 181] on input "Address Line (required)" at bounding box center [849, 176] width 406 height 21
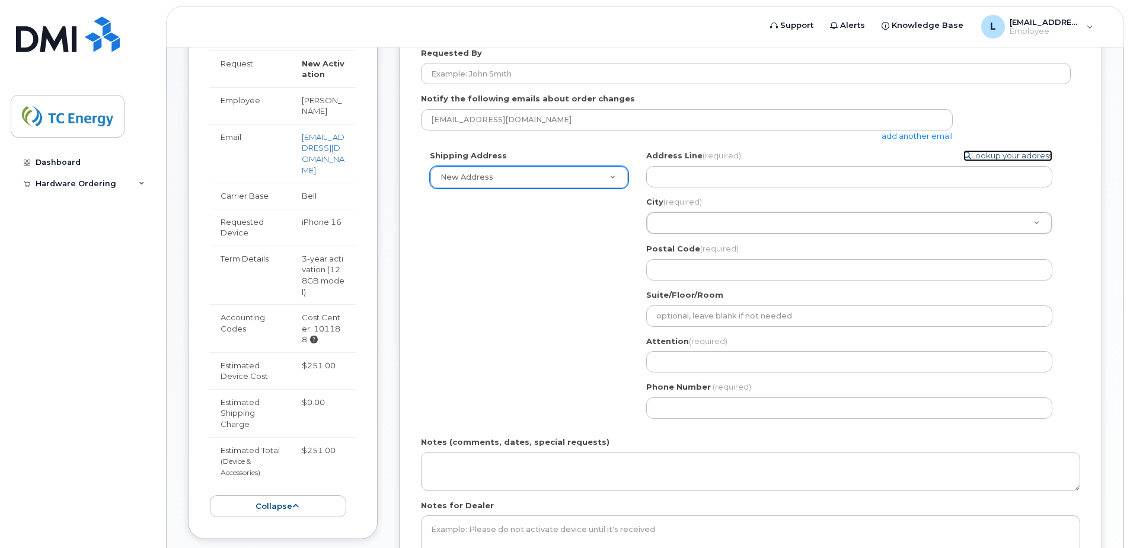
click at [1008, 156] on link "Lookup your address" at bounding box center [1007, 155] width 89 height 11
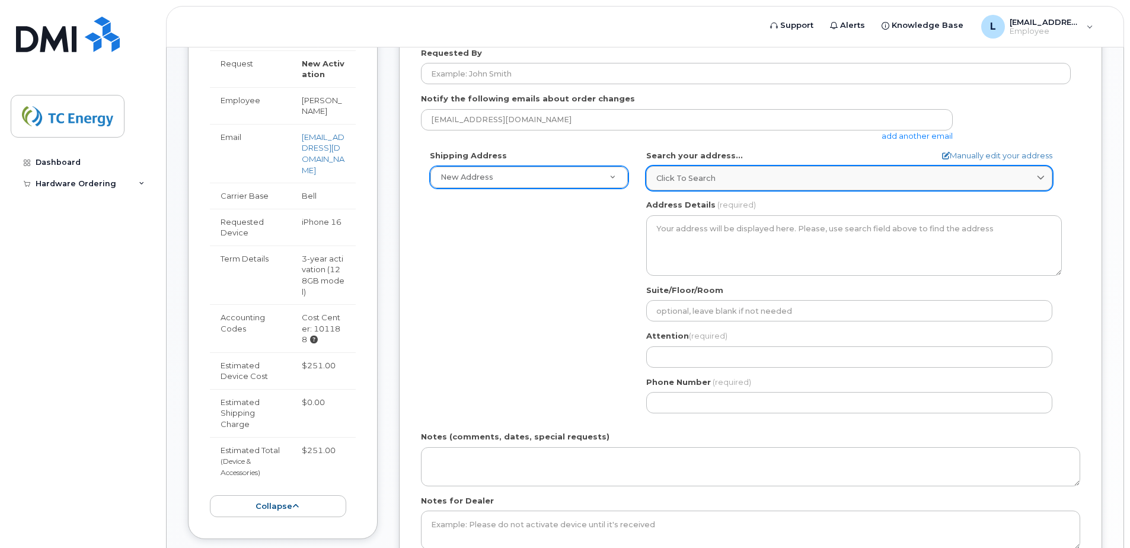
click at [739, 181] on div "Click to search" at bounding box center [849, 177] width 386 height 11
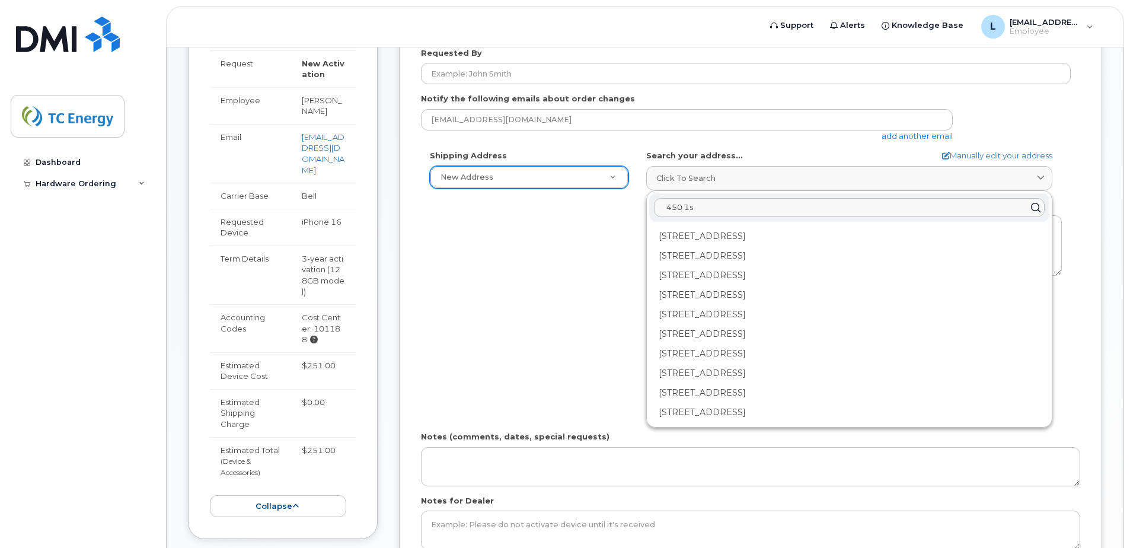
click at [1069, 171] on div "AB Search your address... Manually edit your address Click to search 450 1s 1-4…" at bounding box center [853, 286] width 433 height 272
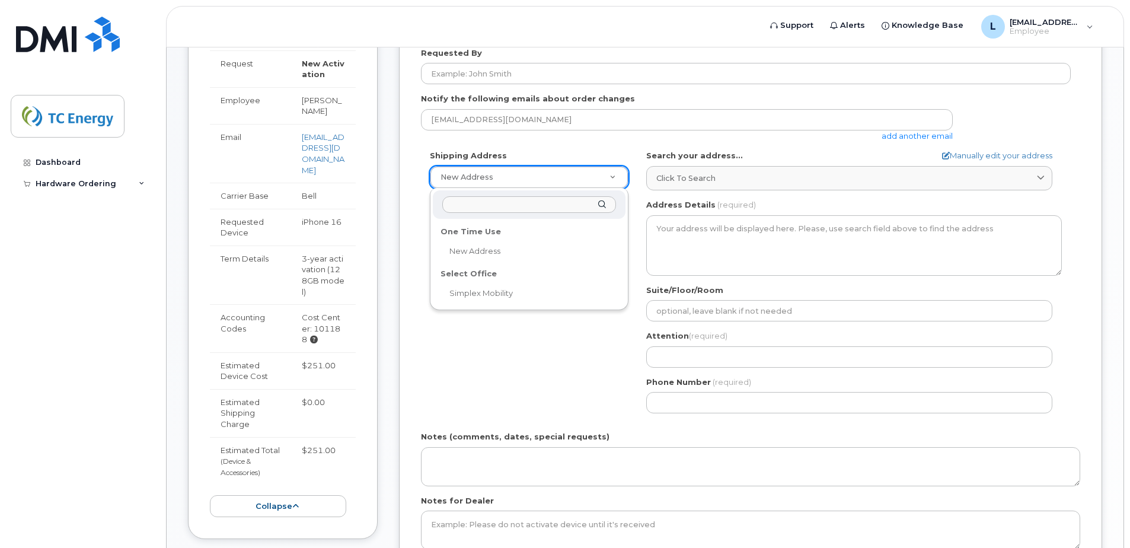
click at [524, 205] on input "text" at bounding box center [529, 204] width 174 height 17
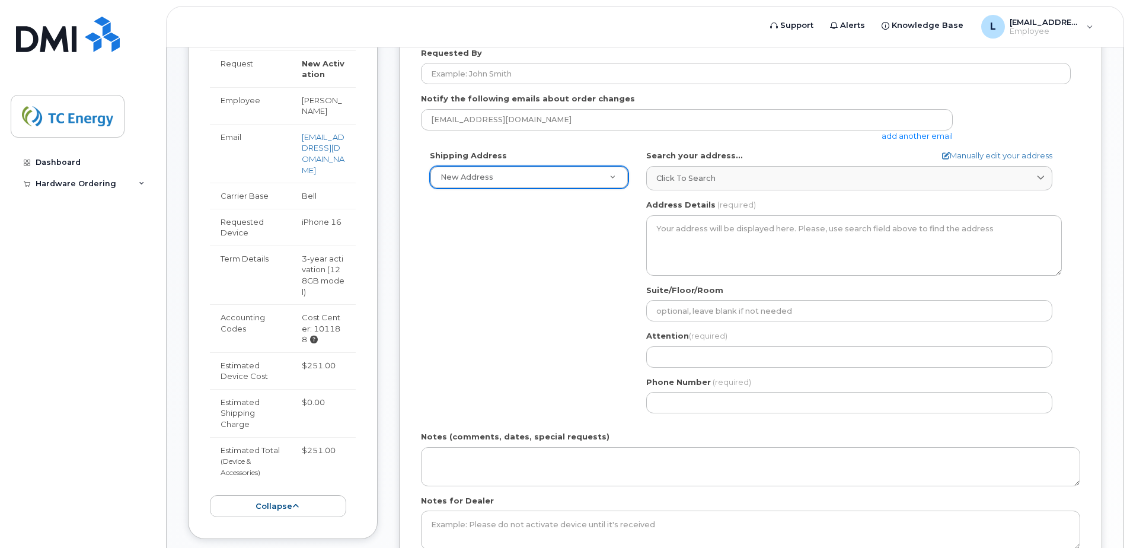
click at [581, 220] on div "Shipping Address New Address New Address Simplex Mobility AB Search your addres…" at bounding box center [746, 286] width 650 height 272
click at [559, 235] on div "Shipping Address New Address New Address Simplex Mobility AB Search your addres…" at bounding box center [746, 286] width 650 height 272
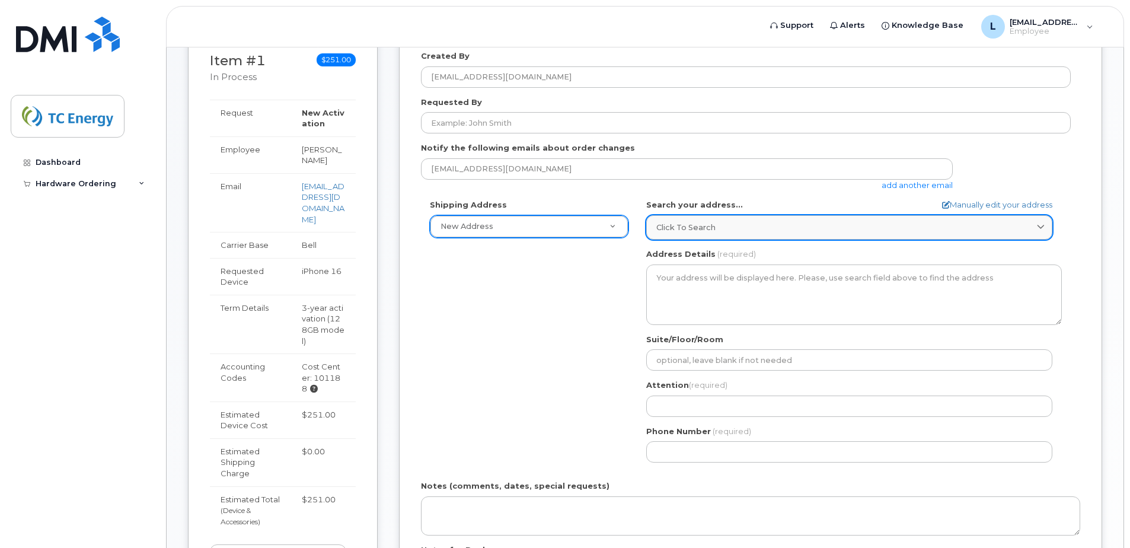
scroll to position [237, 0]
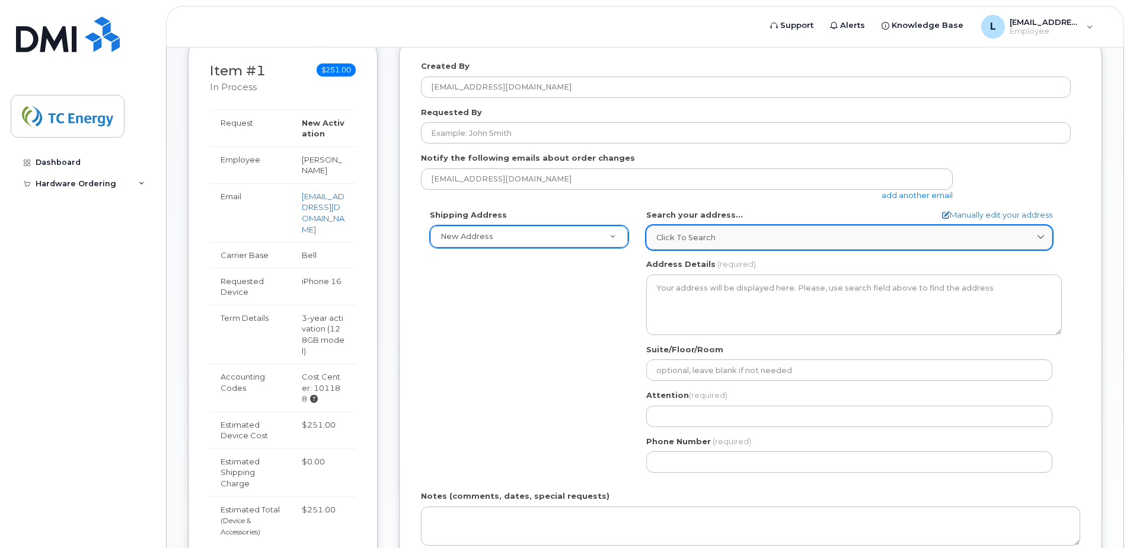
click at [1037, 238] on icon at bounding box center [1041, 238] width 8 height 8
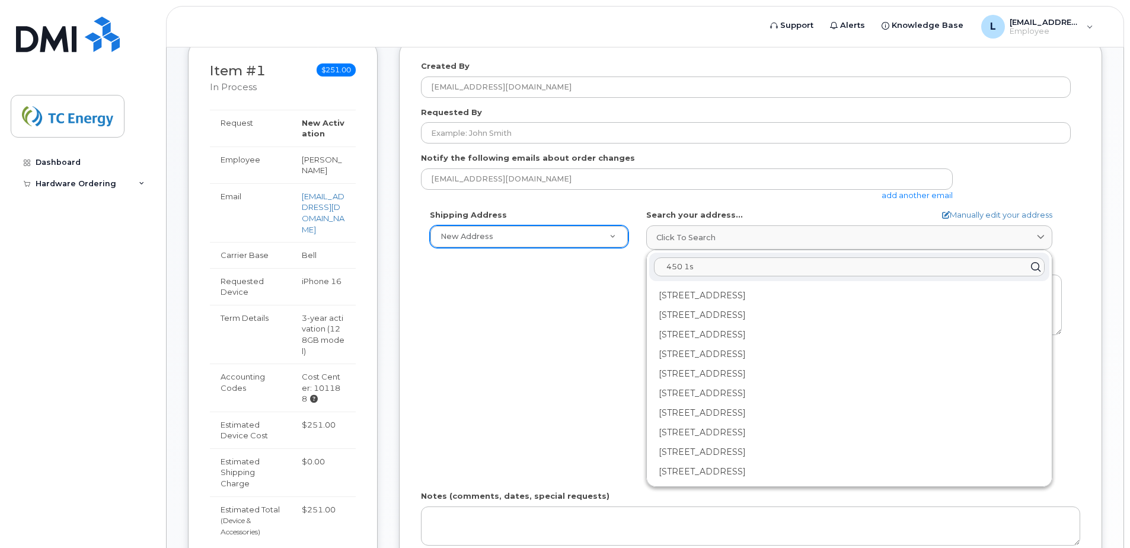
click at [706, 267] on input "450 1s" at bounding box center [849, 266] width 391 height 19
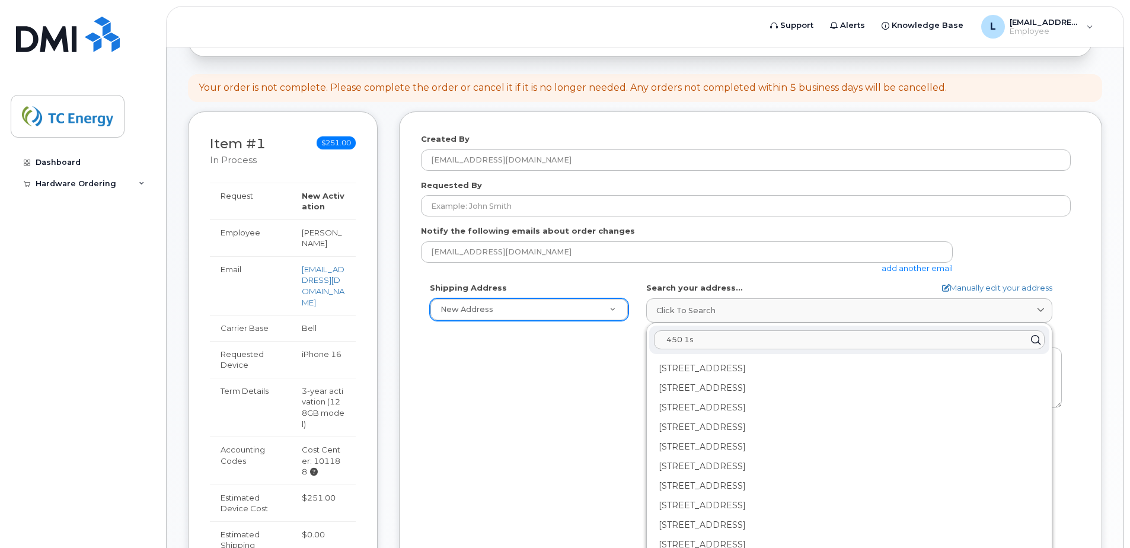
scroll to position [296, 0]
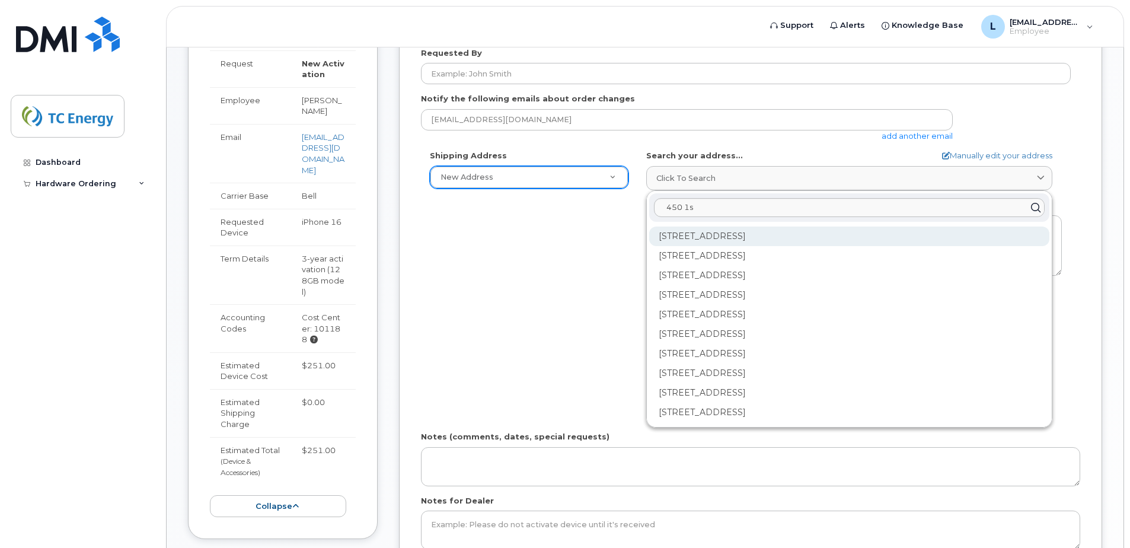
click at [688, 238] on div "1-450 1 St SW Calgary AB T2P 5H1" at bounding box center [849, 236] width 400 height 20
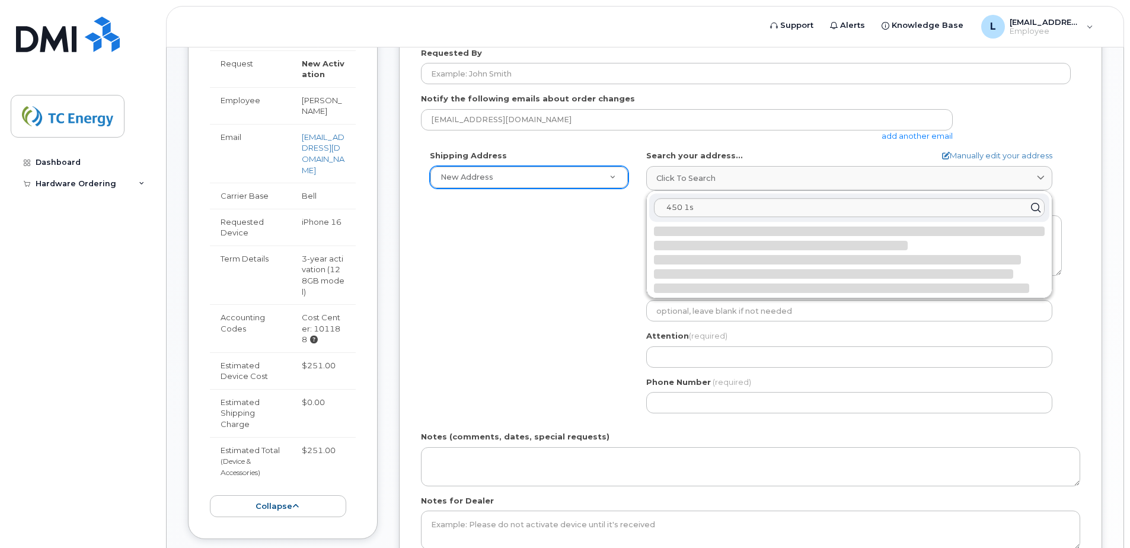
select select
type textarea "1-450 1 St SW CALGARY AB T2P 5H1 CANADA"
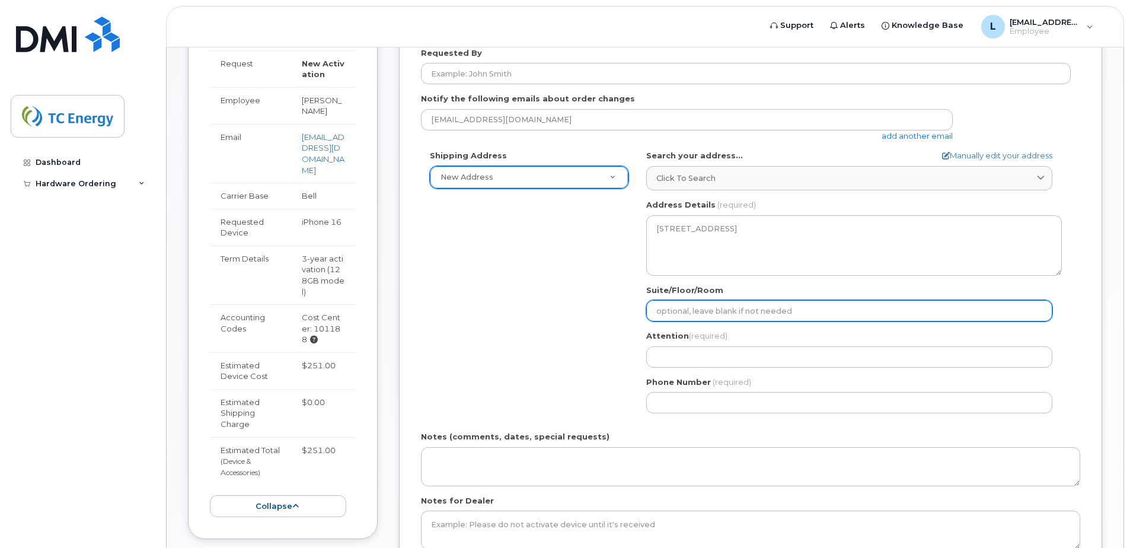
click at [698, 317] on input "Suite/Floor/Room" at bounding box center [849, 310] width 406 height 21
click at [688, 310] on input "Suite/Floor/Room" at bounding box center [849, 310] width 406 height 21
select select
type input "2"
select select
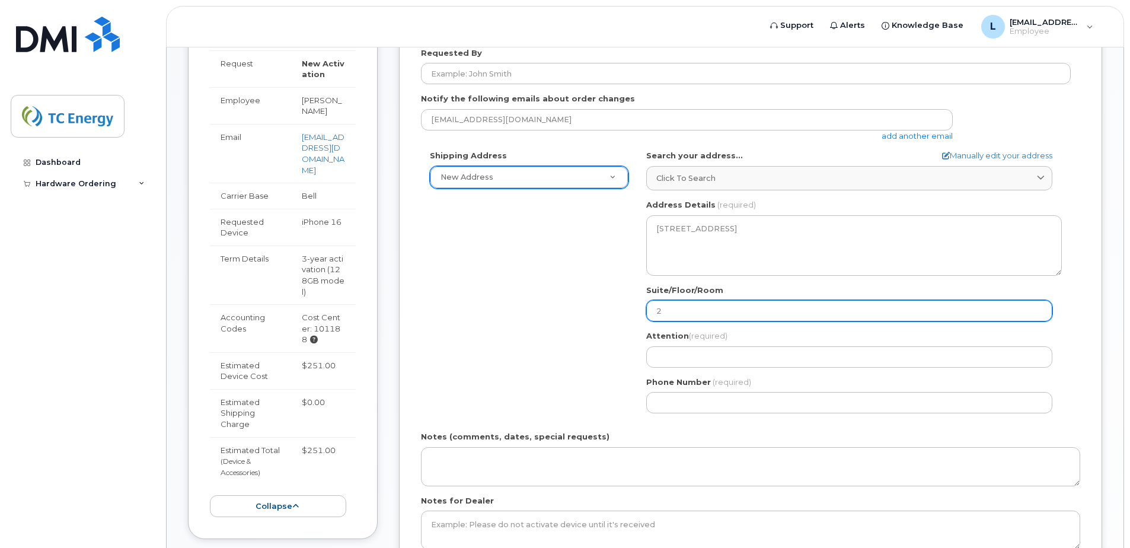
type input "25"
select select
type input "257"
select select
type input "2578"
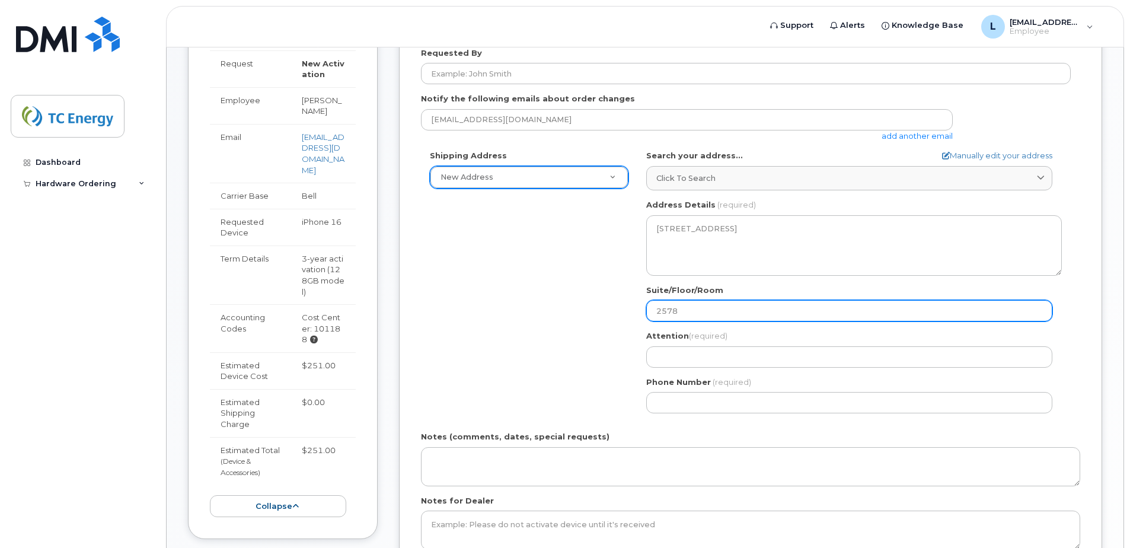
select select
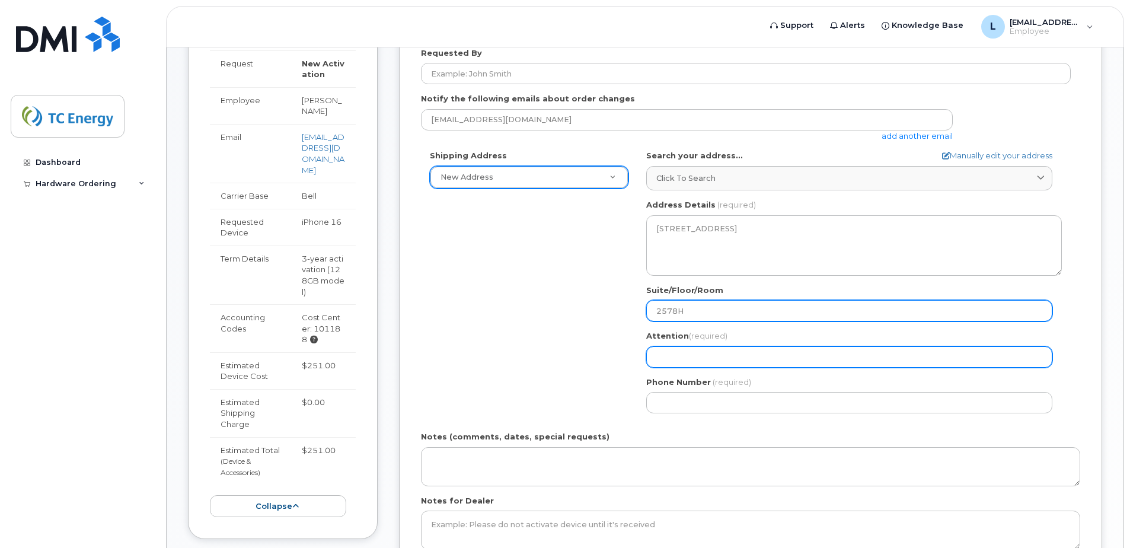
type input "2578H"
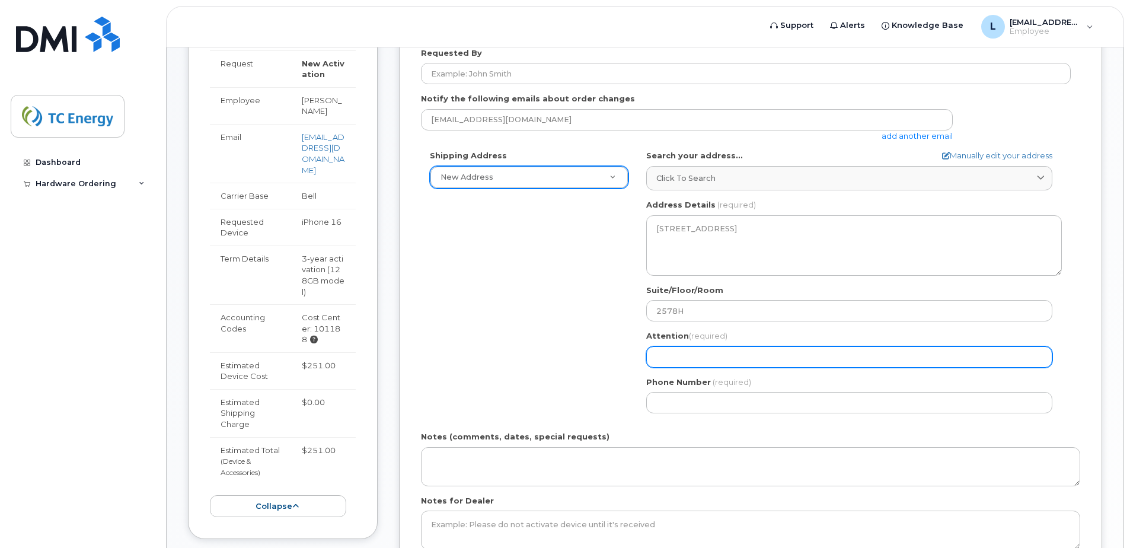
click at [736, 353] on input "Attention (required)" at bounding box center [849, 356] width 406 height 21
select select
type input "L"
select select
type input "Lu"
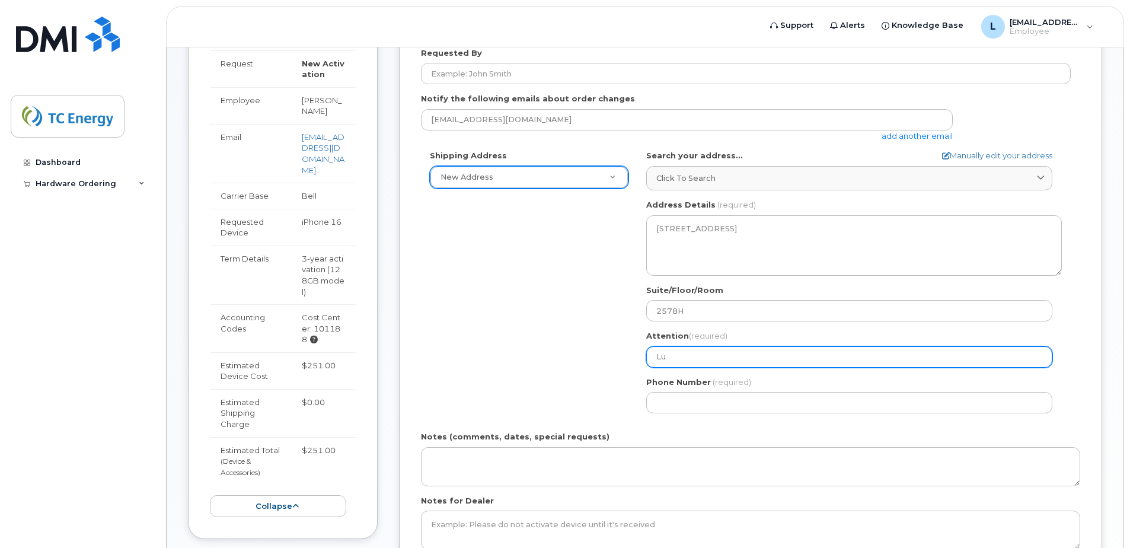
select select
type input "Lui"
select select
type input "Luig"
select select
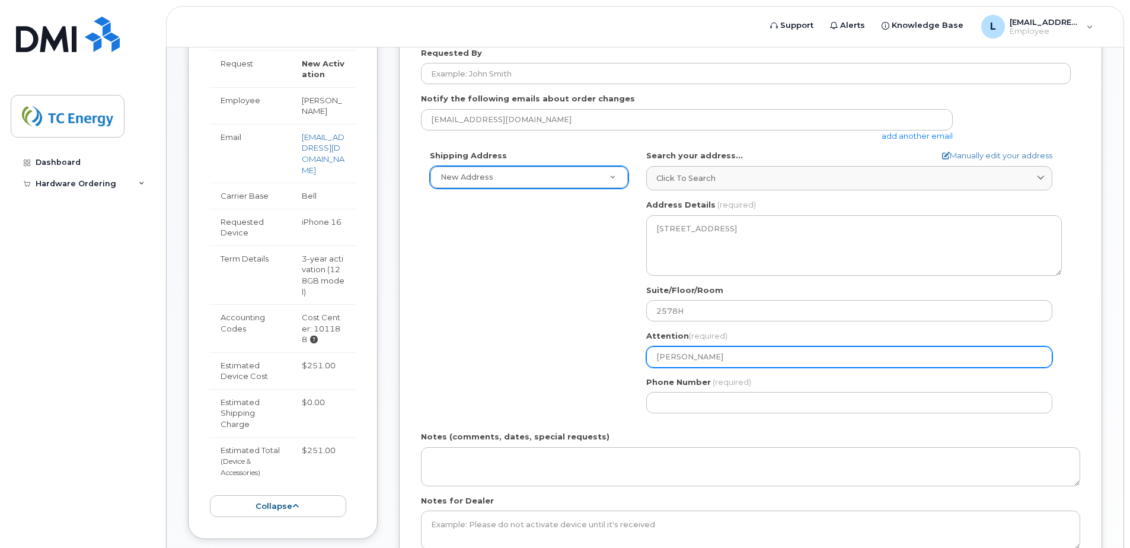
type input "Luigi"
select select
type input "Luigi C"
select select
type input "Luigi Ca"
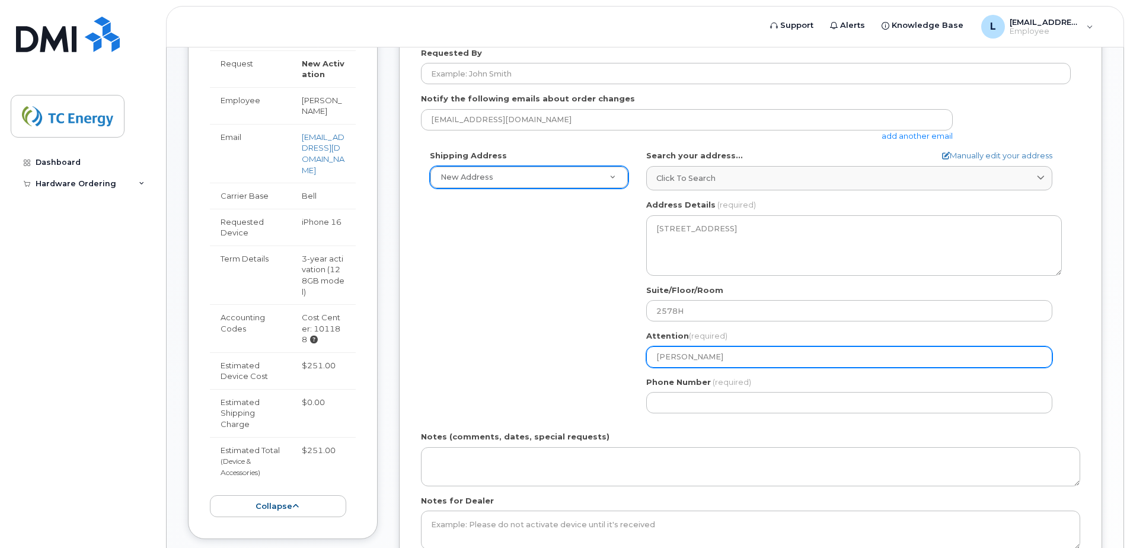
select select
type input "Luigi Cal"
select select
type input "Luigi Cala"
select select
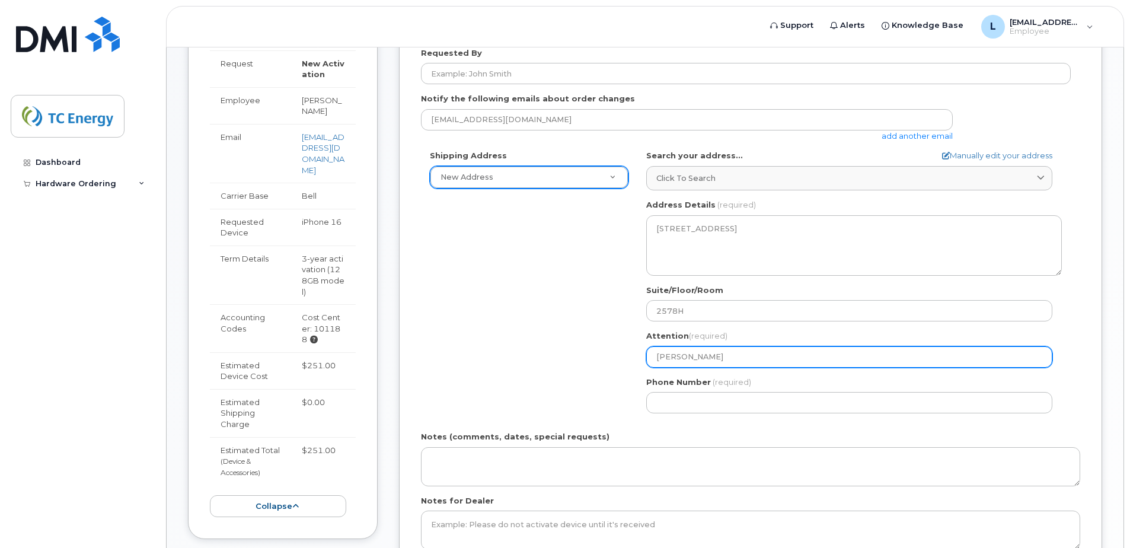
type input "Luigi Calab"
select select
type input "Luigi Calabr"
select select
type input "Luigi Calabre"
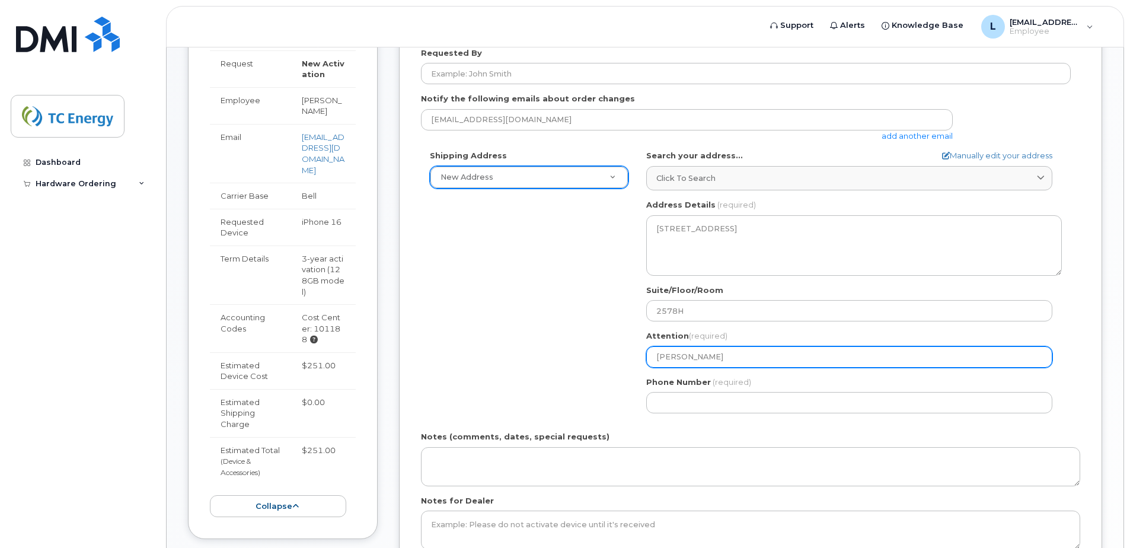
select select
type input "Luigi Calabret"
select select
type input "Luigi Calabrett"
select select
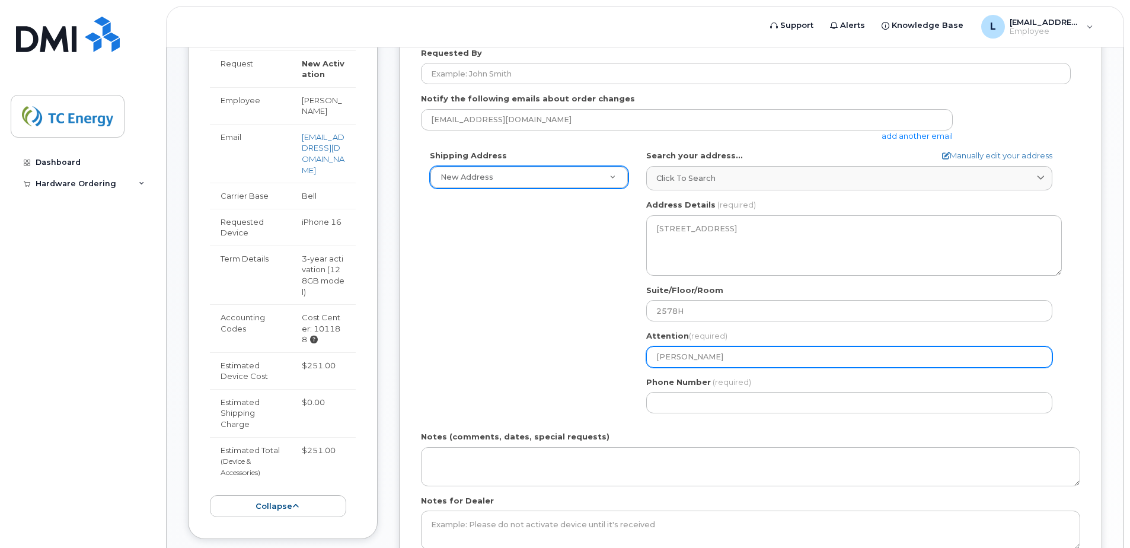
type input "Luigi Calabretta"
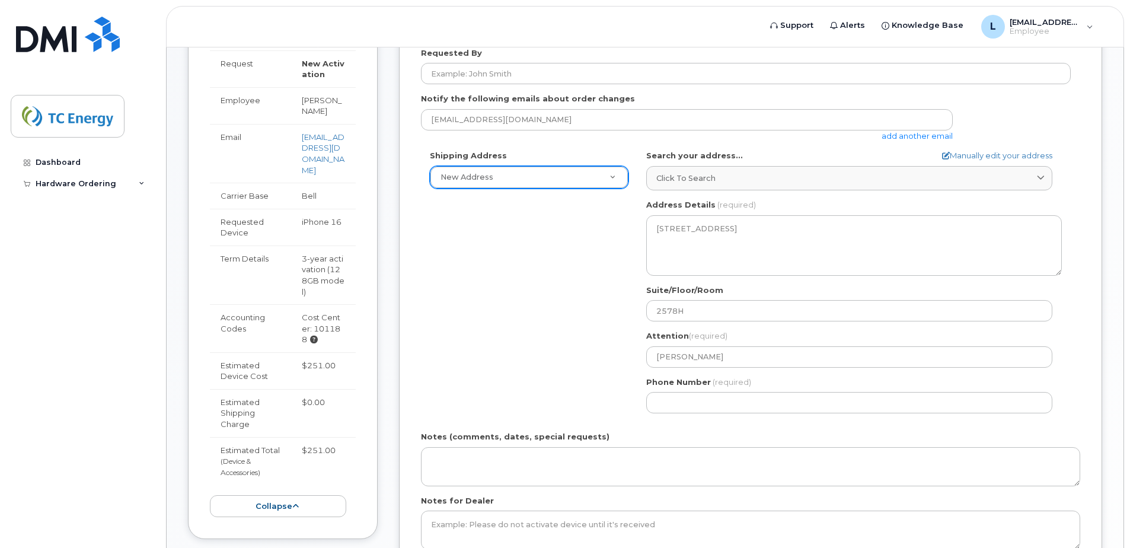
click at [471, 356] on div "Shipping Address New Address New Address Simplex Mobility AB Calgary Search you…" at bounding box center [746, 286] width 650 height 272
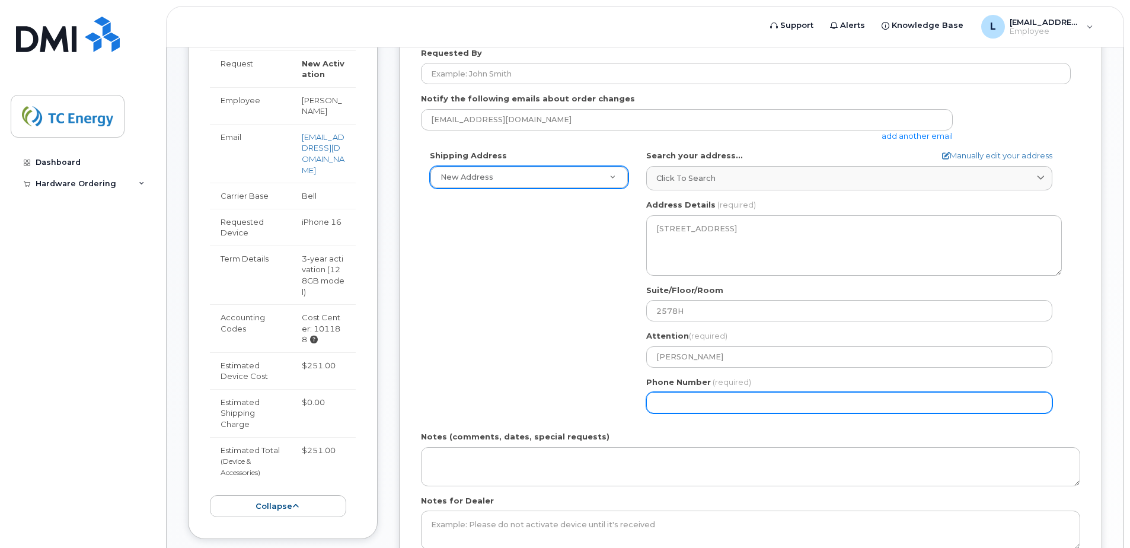
click at [709, 402] on input "Phone Number" at bounding box center [849, 402] width 406 height 21
type input "4038016810"
select select
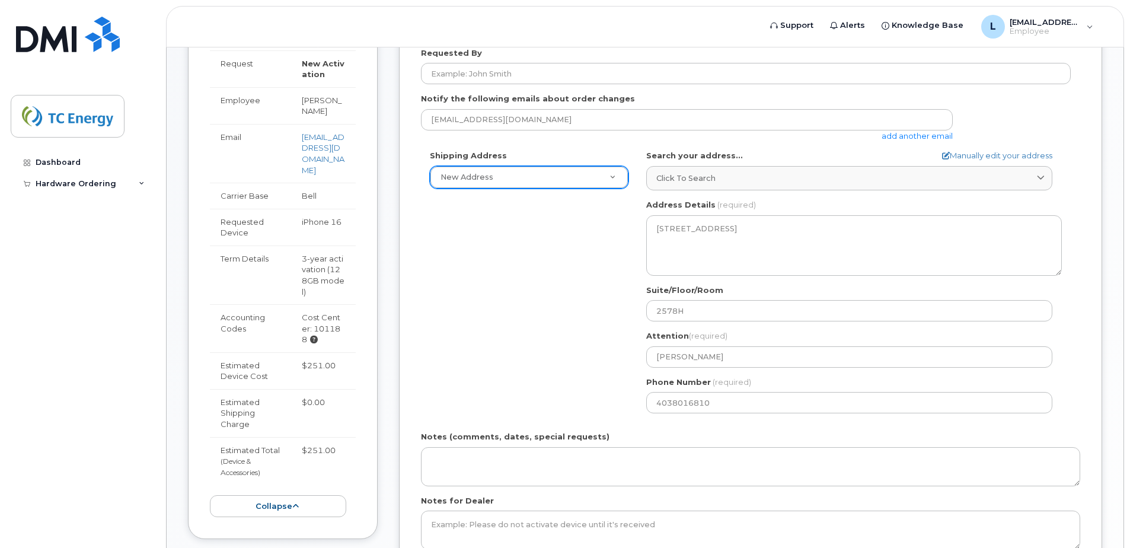
click at [567, 378] on div "Shipping Address New Address New Address Simplex Mobility AB Calgary Search you…" at bounding box center [746, 286] width 650 height 272
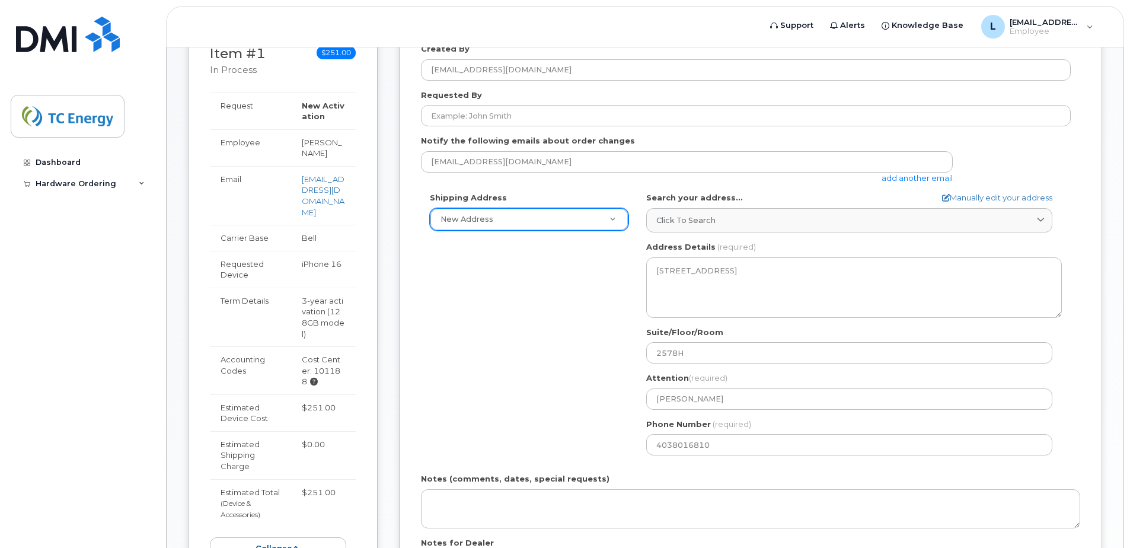
scroll to position [415, 0]
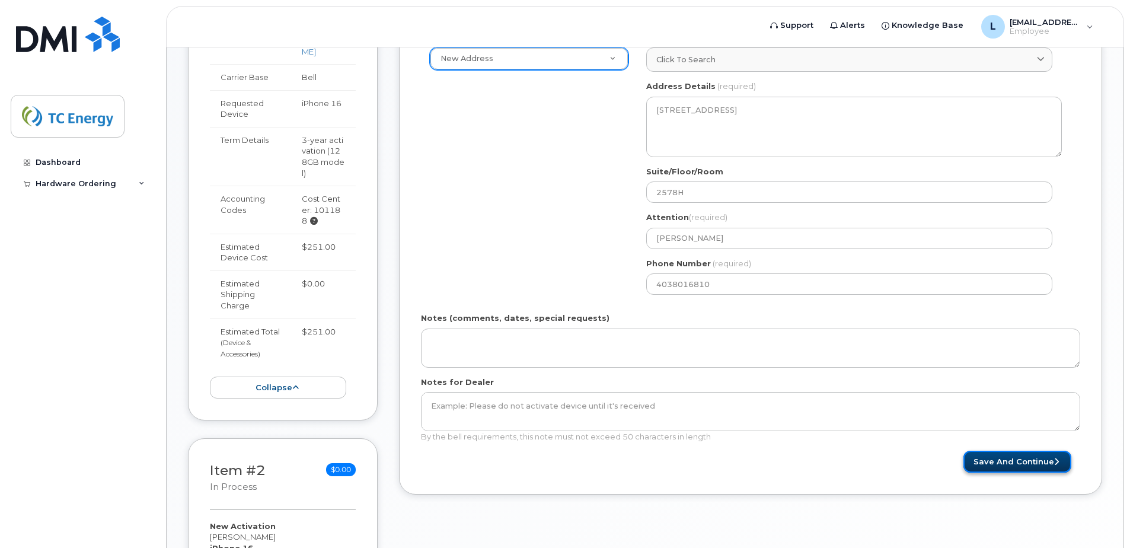
click at [1017, 464] on button "Save and Continue" at bounding box center [1017, 461] width 108 height 22
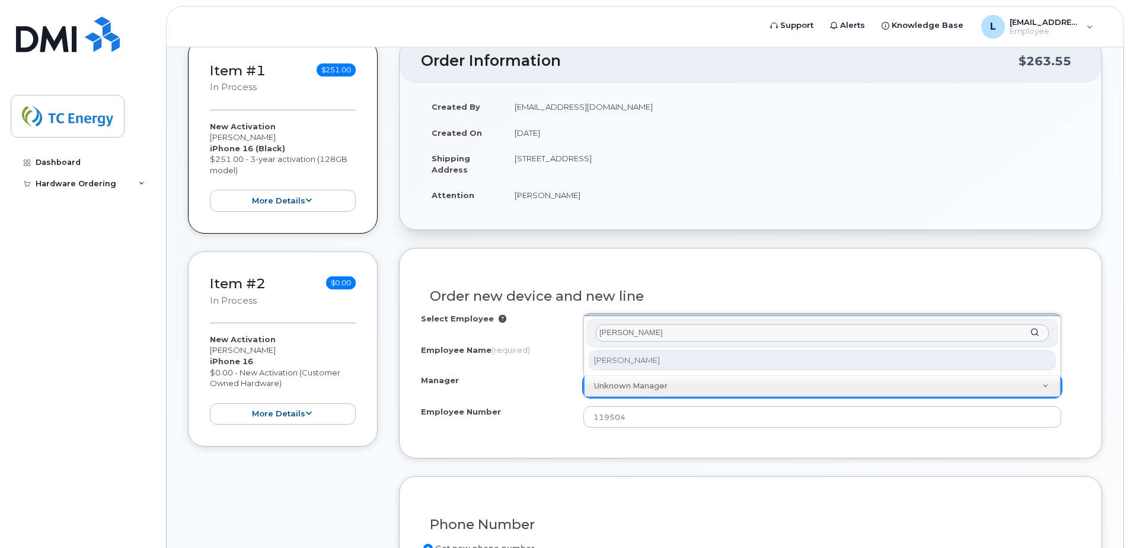
type input "[PERSON_NAME]"
select select "1376755"
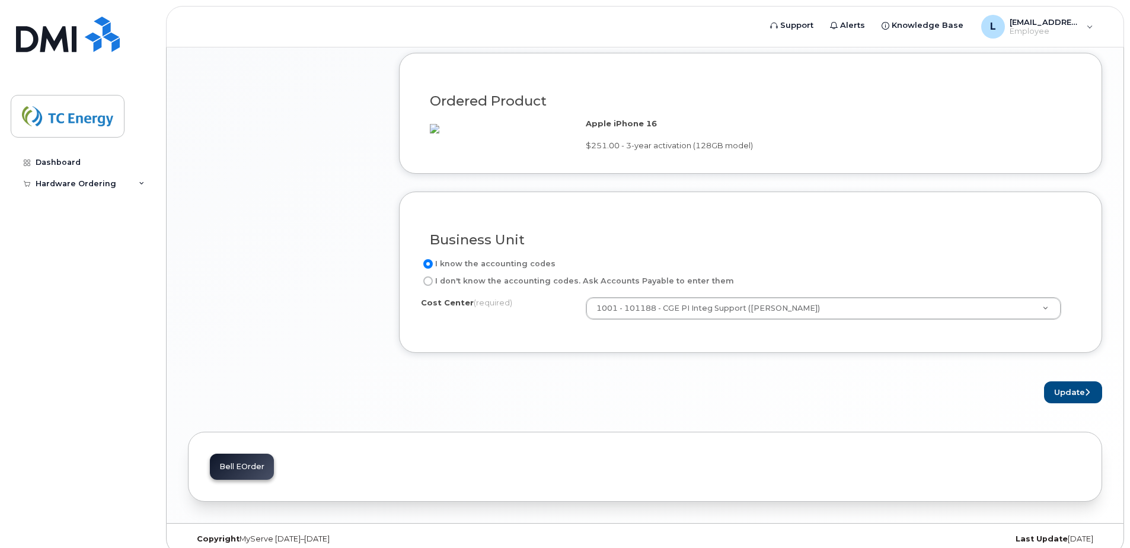
scroll to position [593, 0]
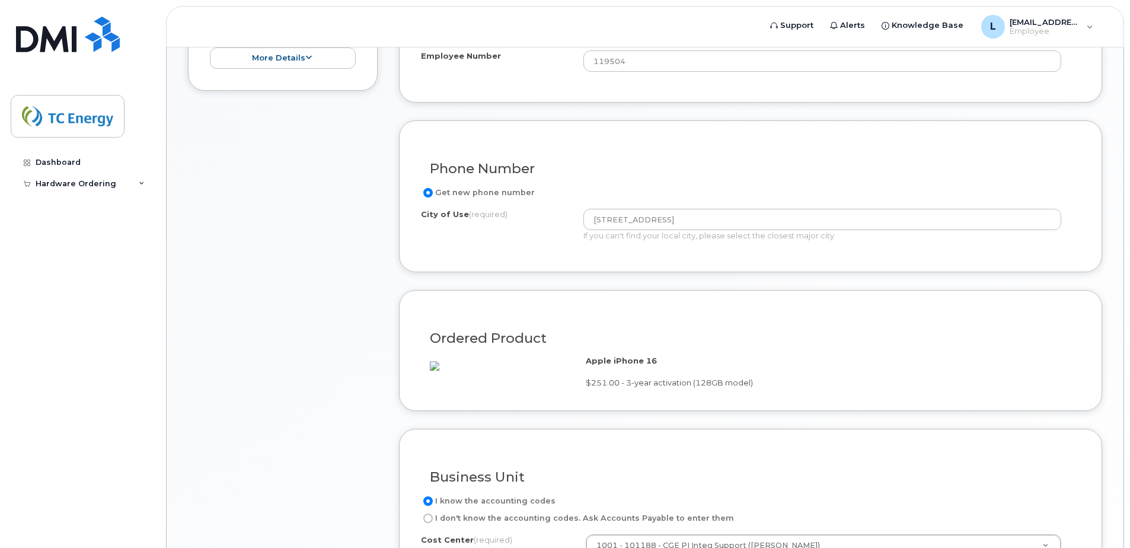
click at [481, 212] on span "(required)" at bounding box center [488, 213] width 39 height 9
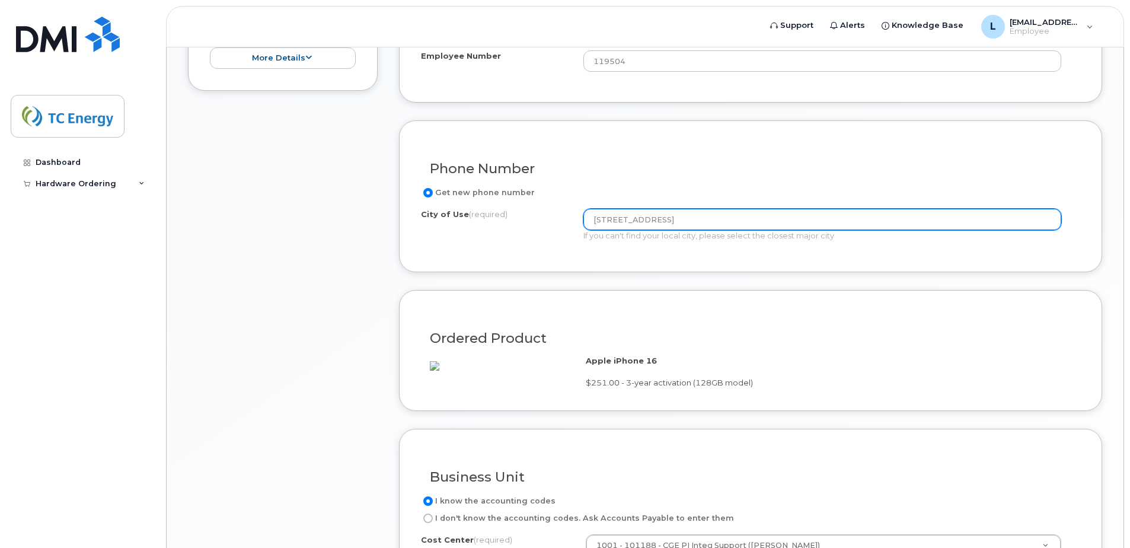
click at [583, 212] on input "450 1st Street SW" at bounding box center [822, 219] width 478 height 21
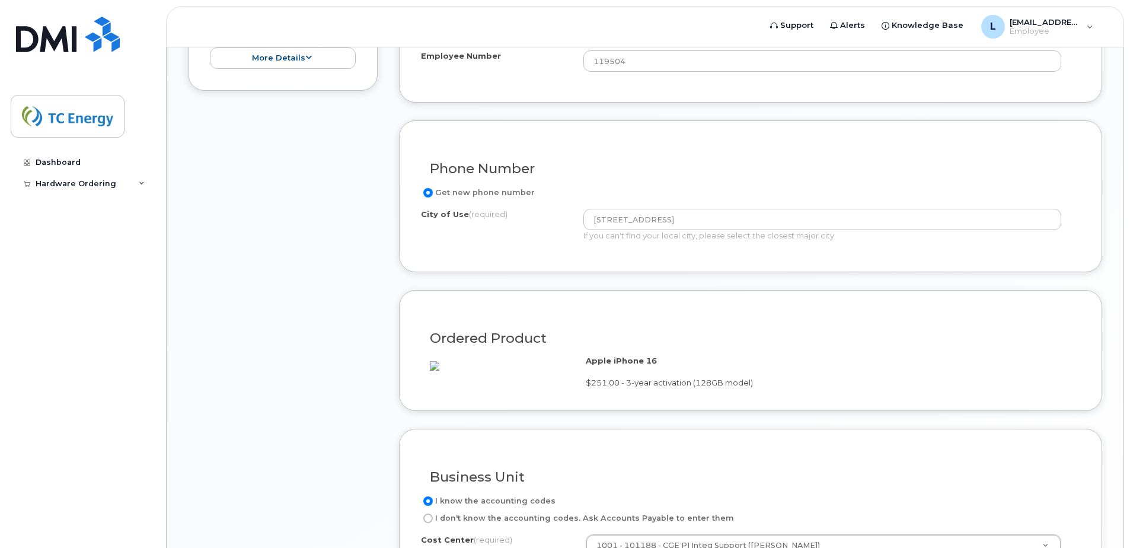
click at [438, 213] on label "City of Use (required)" at bounding box center [464, 214] width 87 height 11
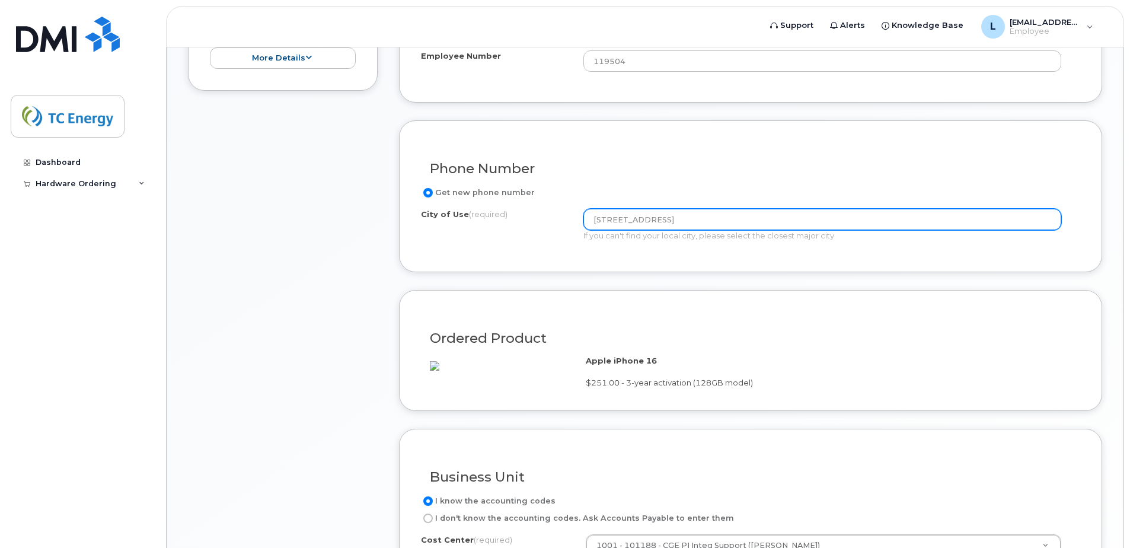
click at [583, 213] on input "[STREET_ADDRESS]" at bounding box center [822, 219] width 478 height 21
click at [696, 219] on input "[STREET_ADDRESS]" at bounding box center [822, 219] width 478 height 21
drag, startPoint x: 710, startPoint y: 218, endPoint x: 530, endPoint y: 216, distance: 179.6
click at [530, 216] on div "City of Use (required) [STREET_ADDRESS] If you can't find your local city, plea…" at bounding box center [746, 225] width 650 height 33
type input "[GEOGRAPHIC_DATA]"
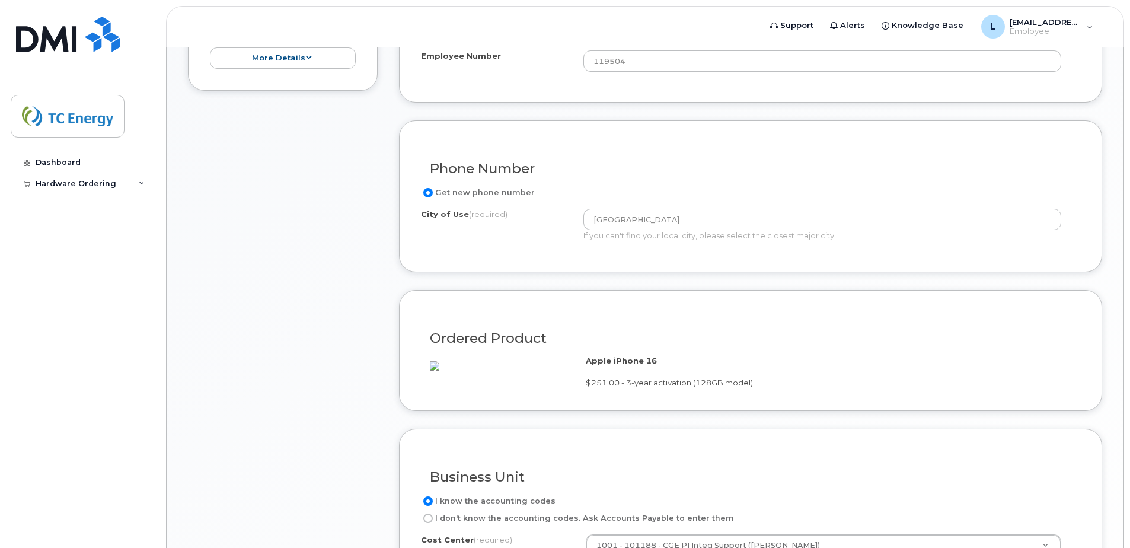
click at [721, 188] on div "Get new phone number" at bounding box center [746, 193] width 650 height 14
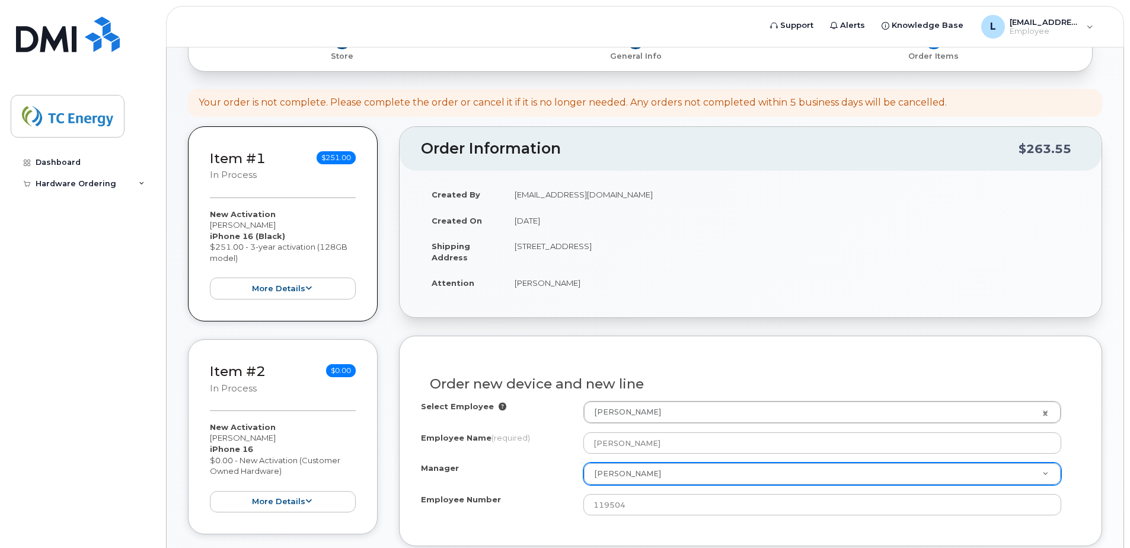
scroll to position [119, 0]
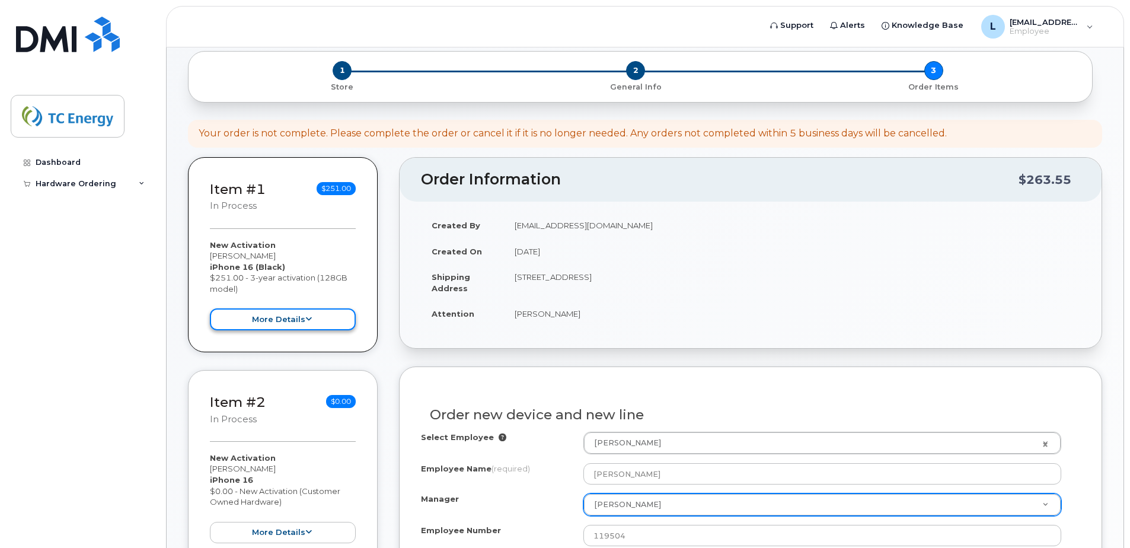
click at [294, 321] on button "more details" at bounding box center [283, 319] width 146 height 22
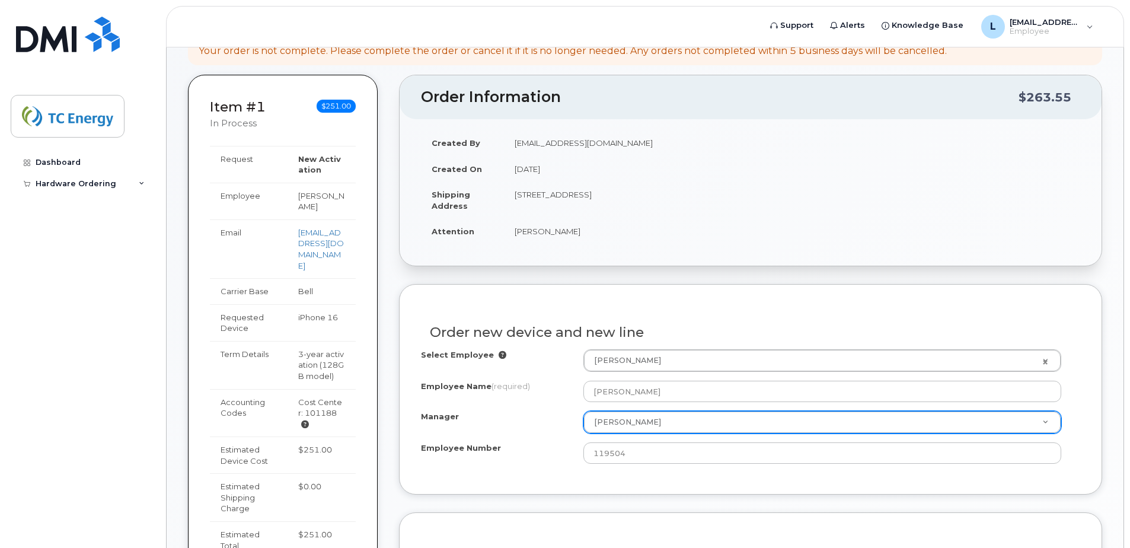
scroll to position [0, 0]
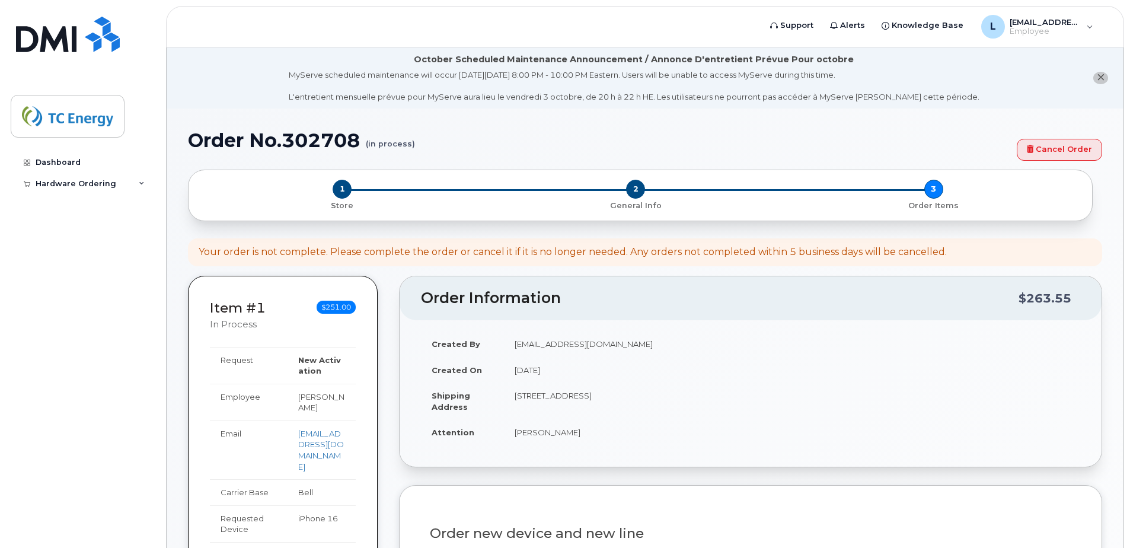
click at [672, 254] on div "Your order is not complete. Please complete the order or cancel it if it is no …" at bounding box center [573, 252] width 748 height 14
click at [343, 188] on span "1" at bounding box center [342, 189] width 19 height 19
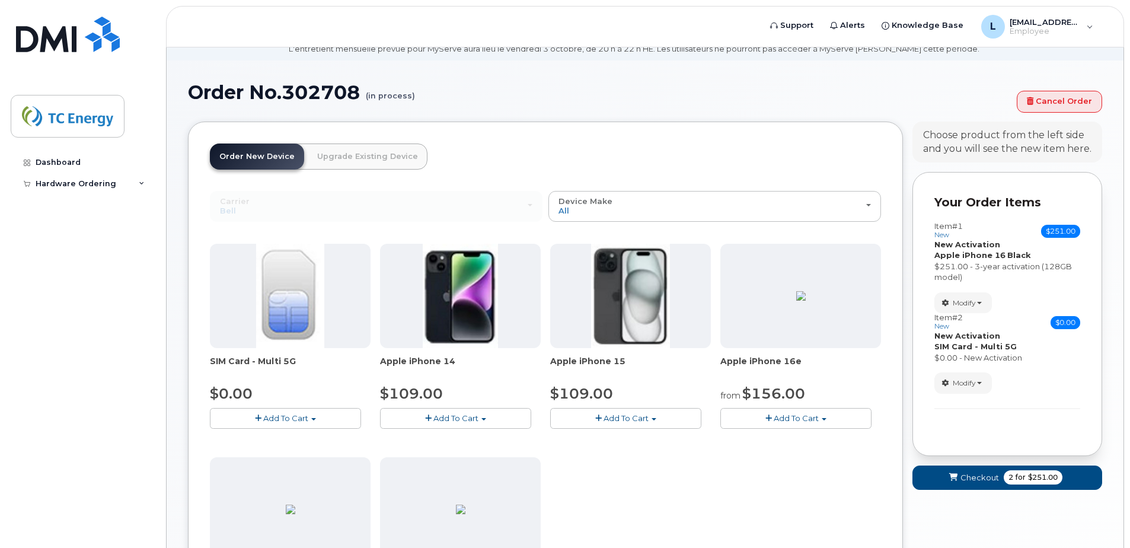
scroll to position [119, 0]
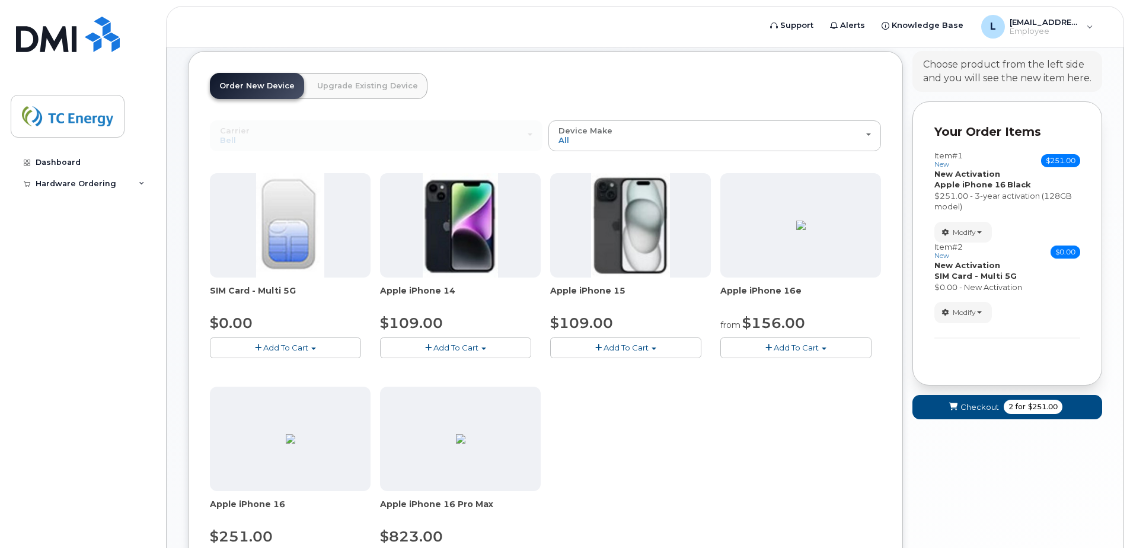
click at [1032, 184] on div "Apple iPhone 16 Black $251.00 - 3-year activation (128GB model)" at bounding box center [1007, 195] width 146 height 33
click at [983, 225] on button "Modify" at bounding box center [962, 232] width 57 height 21
click at [967, 286] on span "Remove" at bounding box center [967, 285] width 40 height 9
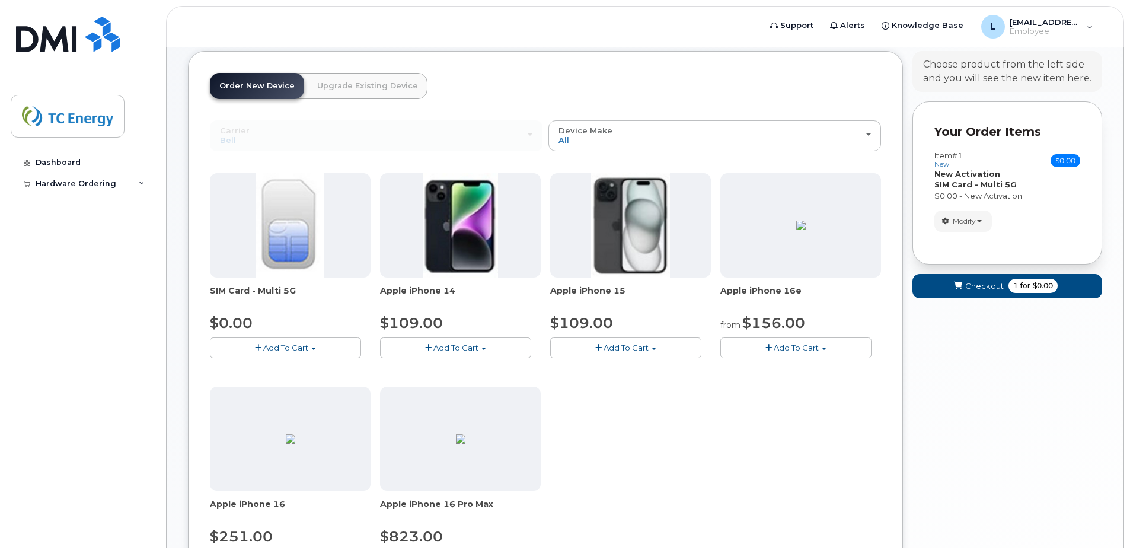
click at [595, 348] on span "button" at bounding box center [598, 348] width 7 height 8
click at [609, 386] on link "$109.00 - 3-year activation (128GB model)" at bounding box center [648, 384] width 191 height 15
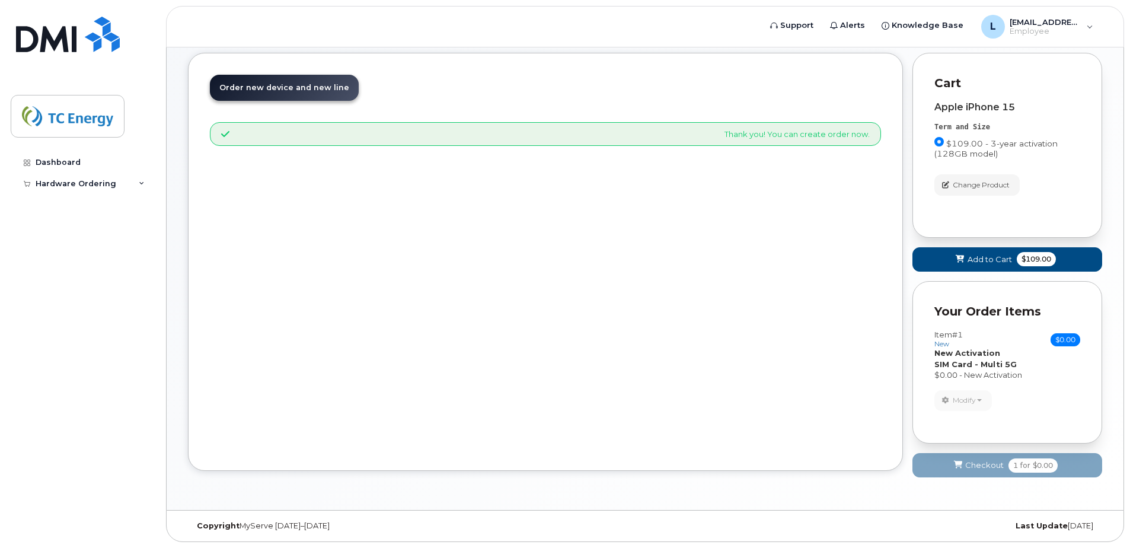
click at [870, 221] on div "Order New Device Upgrade Existing Device Order new device and new line Order ne…" at bounding box center [545, 262] width 715 height 418
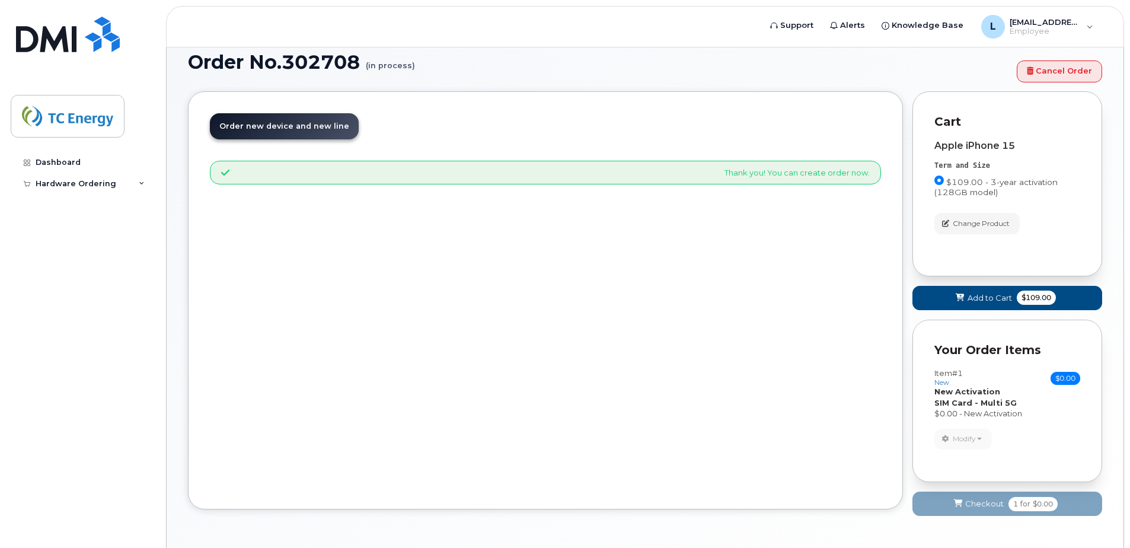
scroll to position [57, 0]
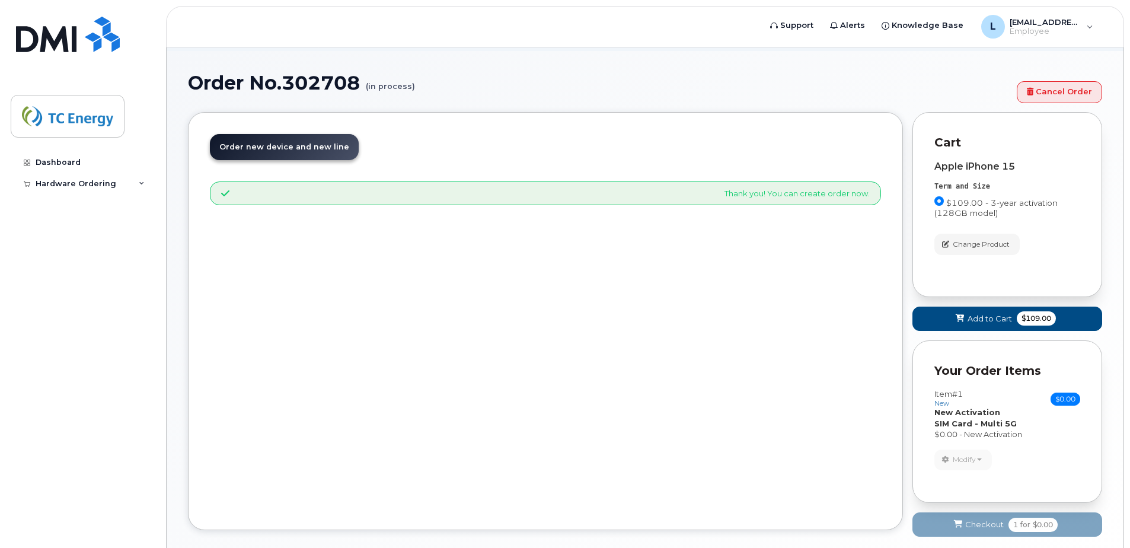
click at [1030, 239] on div "Change Product" at bounding box center [1007, 244] width 146 height 21
click at [1002, 245] on span "Change Product" at bounding box center [981, 244] width 57 height 11
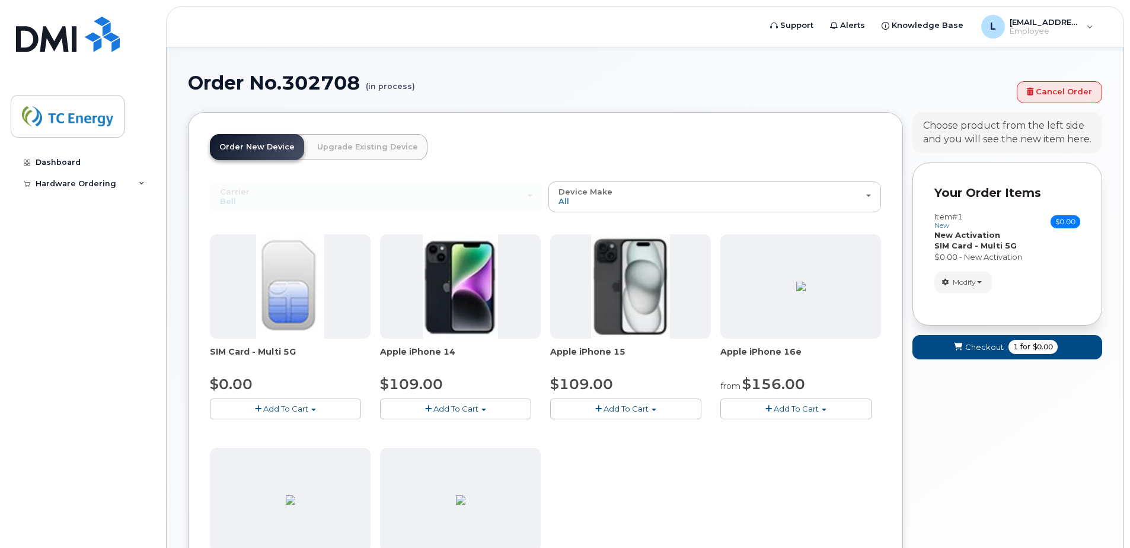
click at [650, 412] on button "Add To Cart" at bounding box center [625, 408] width 151 height 21
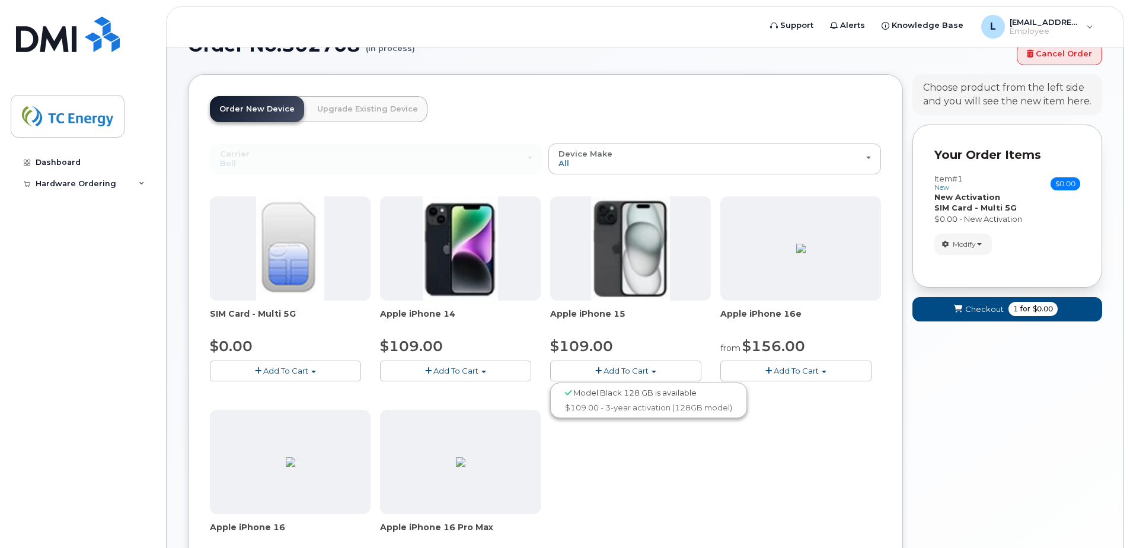
scroll to position [117, 0]
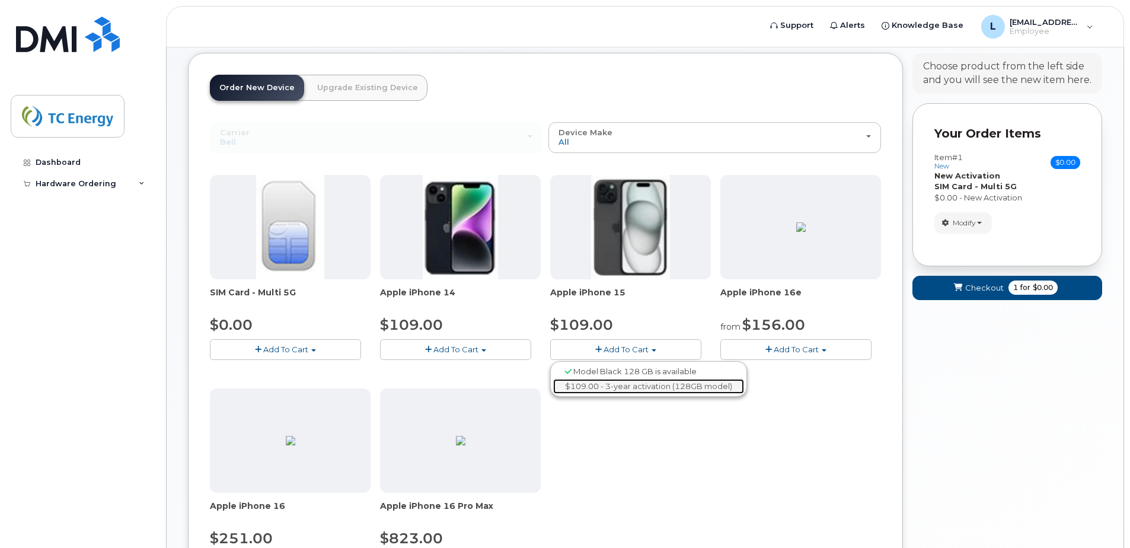
click at [646, 388] on link "$109.00 - 3-year activation (128GB model)" at bounding box center [648, 386] width 191 height 15
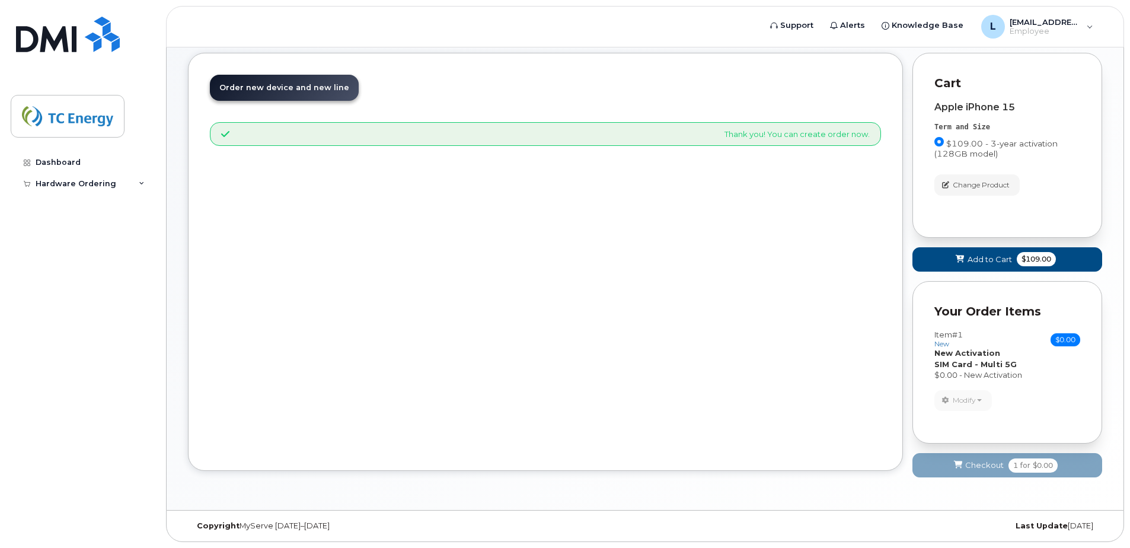
click at [1050, 215] on div "Apple iPhone 15 Term and Size $109.00 - 3-year activation (128GB model) Color B…" at bounding box center [1007, 153] width 146 height 124
click at [978, 255] on span "Add to Cart" at bounding box center [989, 259] width 44 height 11
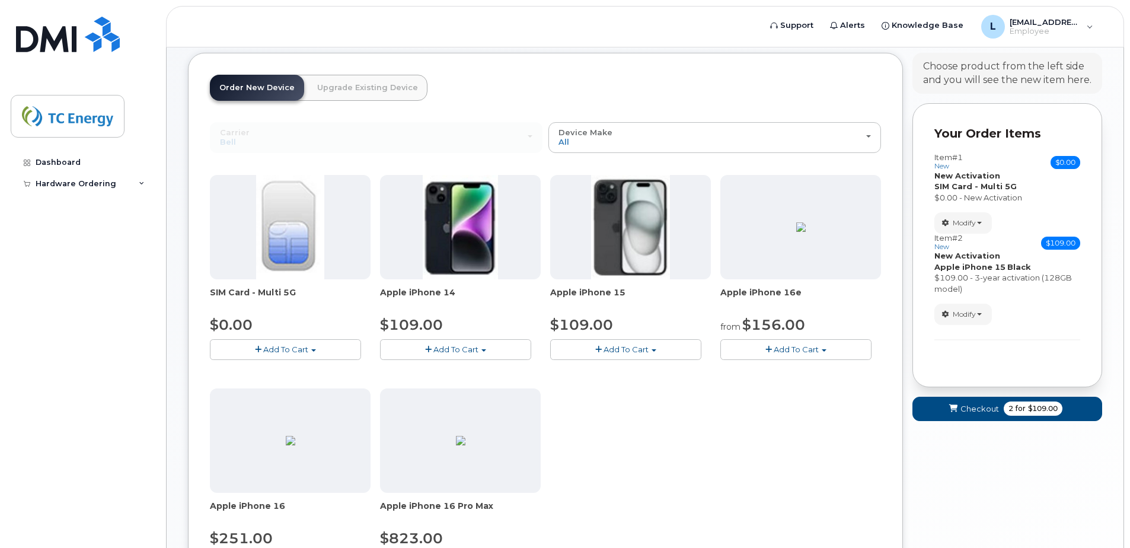
click at [1025, 215] on div "Modify change order only accessories Remove" at bounding box center [1007, 222] width 146 height 21
click at [1021, 312] on div "Modify change order only accessories Remove" at bounding box center [1007, 313] width 146 height 21
click at [967, 407] on span "Checkout" at bounding box center [979, 408] width 39 height 11
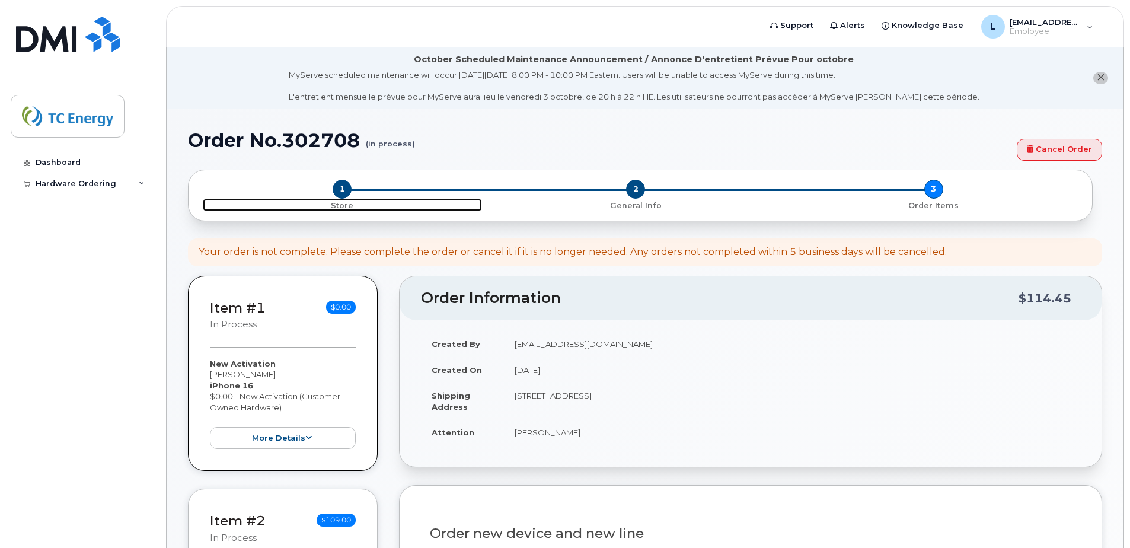
click at [348, 182] on span "1" at bounding box center [342, 189] width 19 height 19
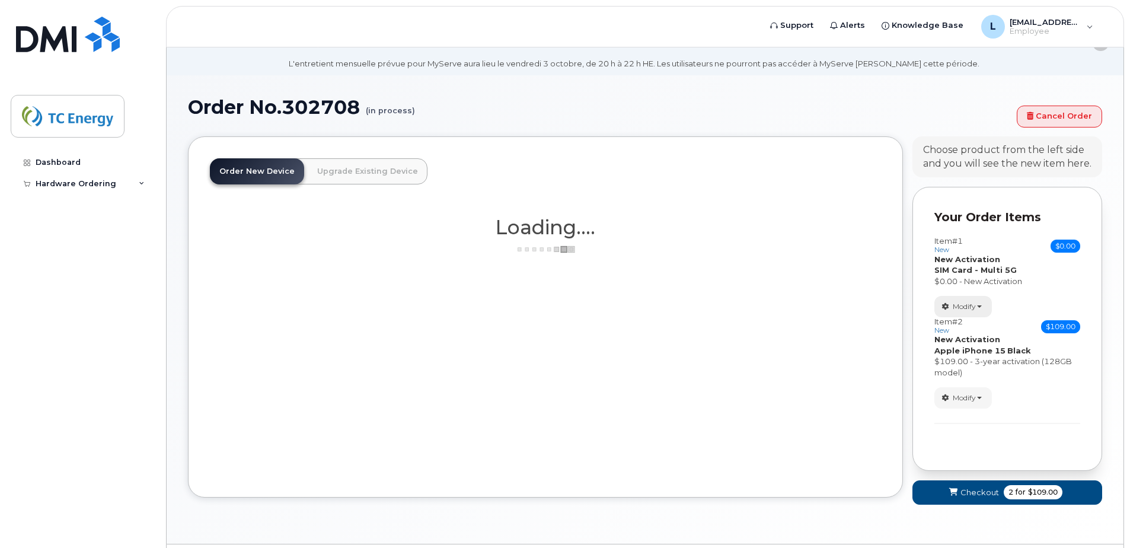
scroll to position [67, 0]
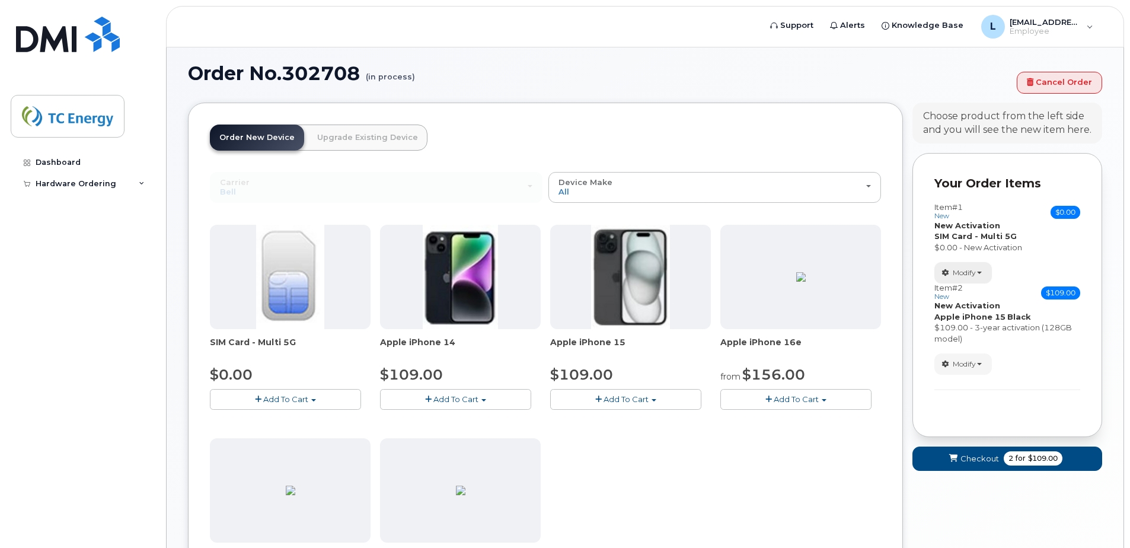
click at [986, 273] on button "Modify" at bounding box center [962, 272] width 57 height 21
click at [1025, 254] on div "Item #1 new $0.00 Accessories Only SIM Only Activation New Activation Hardware …" at bounding box center [1007, 243] width 146 height 81
click at [979, 271] on span "button" at bounding box center [979, 272] width 5 height 2
click at [959, 326] on span "Remove" at bounding box center [967, 325] width 40 height 9
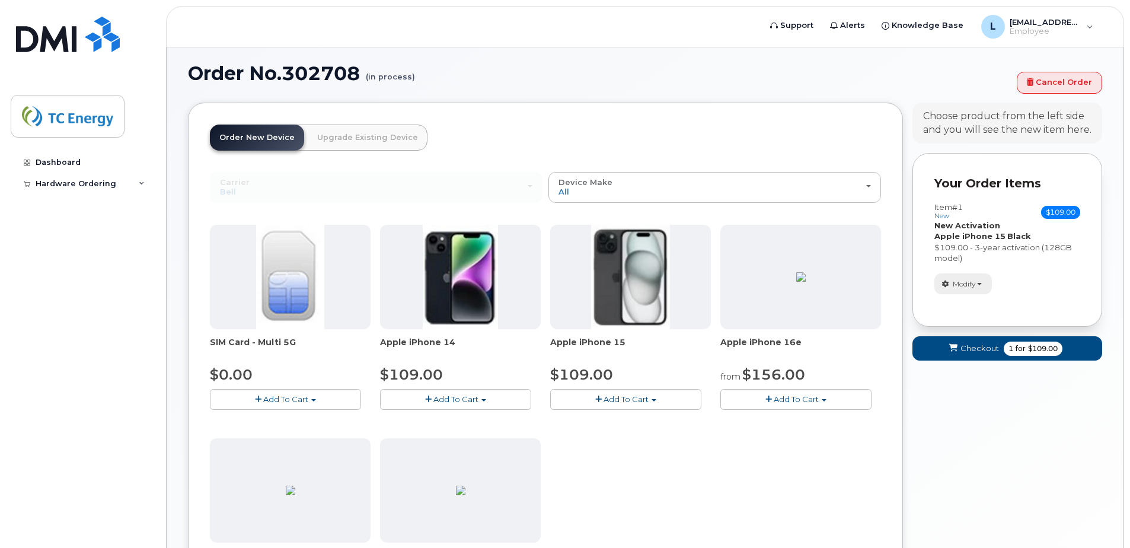
click at [984, 284] on button "Modify" at bounding box center [962, 283] width 57 height 21
click at [1017, 255] on div "$109.00 - 3-year activation (128GB model)" at bounding box center [1007, 253] width 146 height 22
click at [323, 394] on button "Add To Cart" at bounding box center [285, 399] width 151 height 21
click at [275, 423] on link "$0.00 - New Activation" at bounding box center [269, 421] width 113 height 15
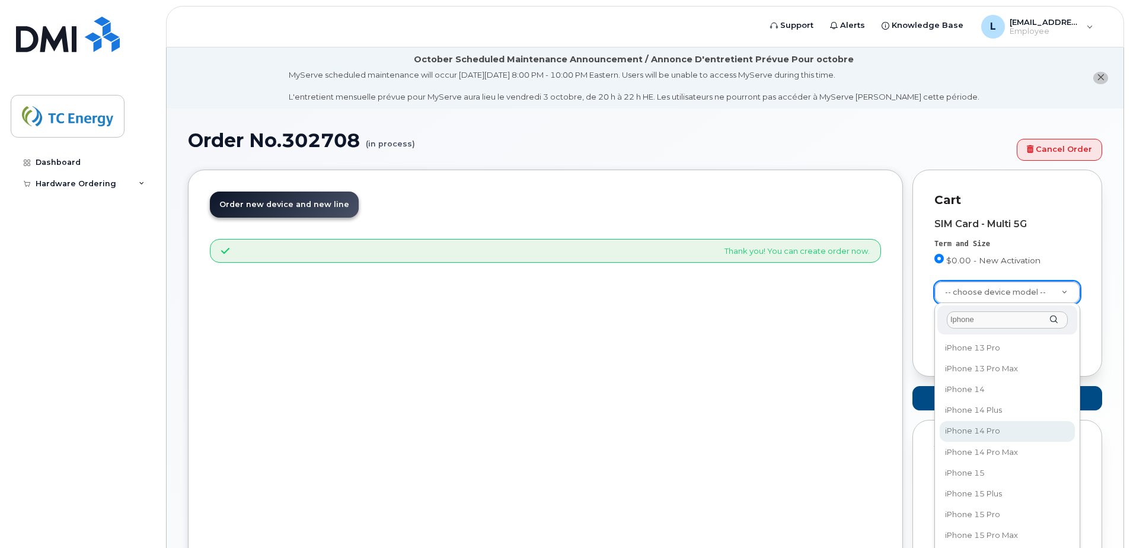
scroll to position [237, 0]
type input "Iphone"
select select "3031"
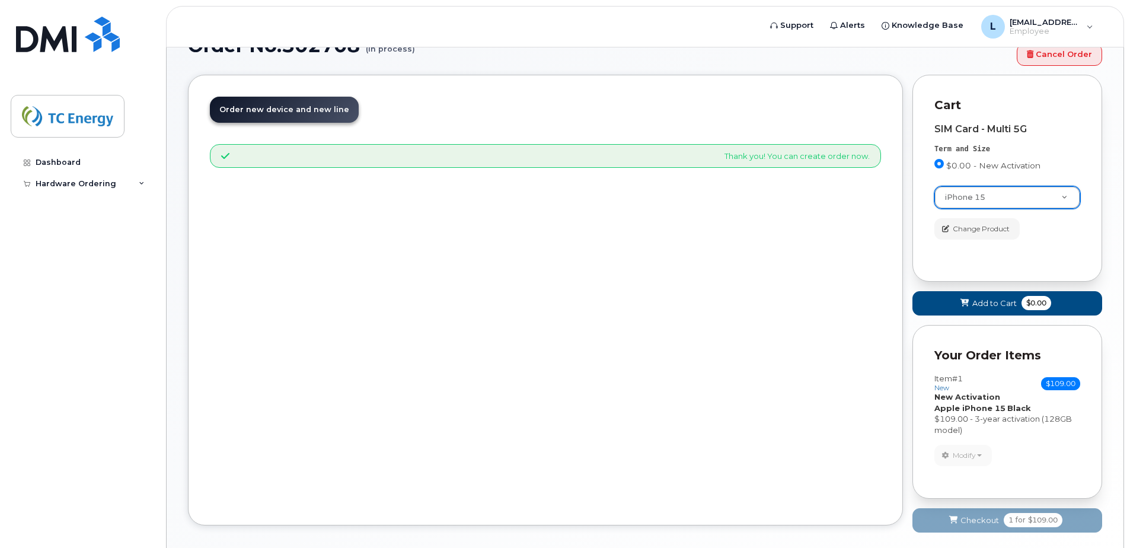
scroll to position [31, 0]
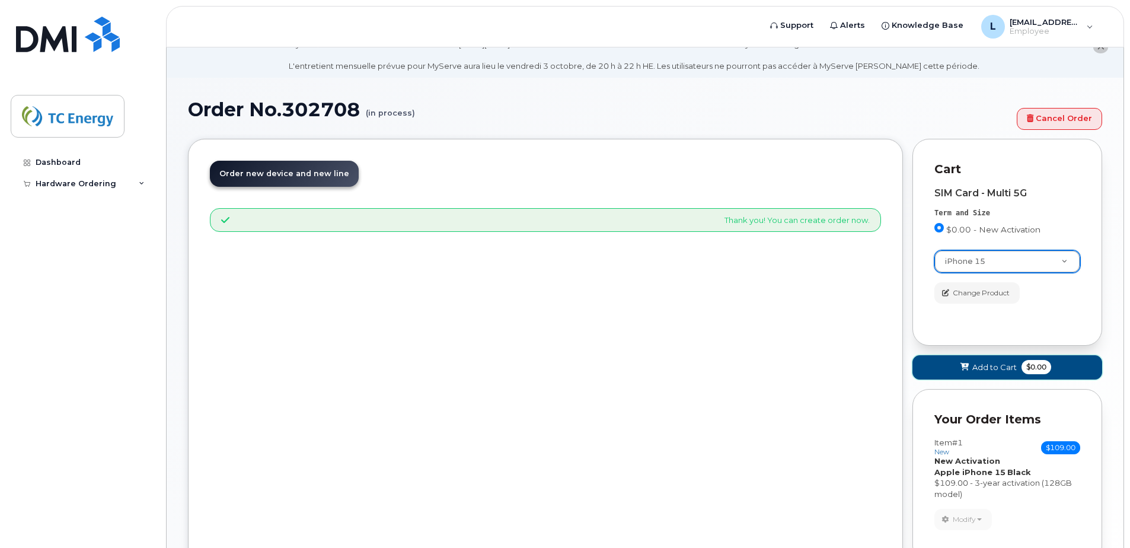
click at [992, 369] on span "Add to Cart" at bounding box center [994, 367] width 44 height 11
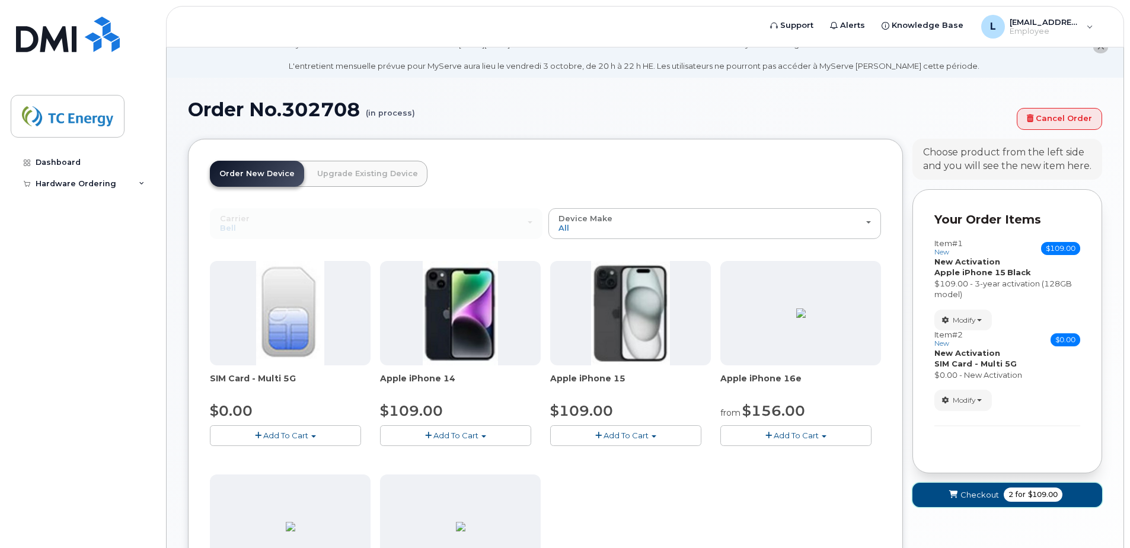
click at [967, 494] on span "Checkout" at bounding box center [979, 494] width 39 height 11
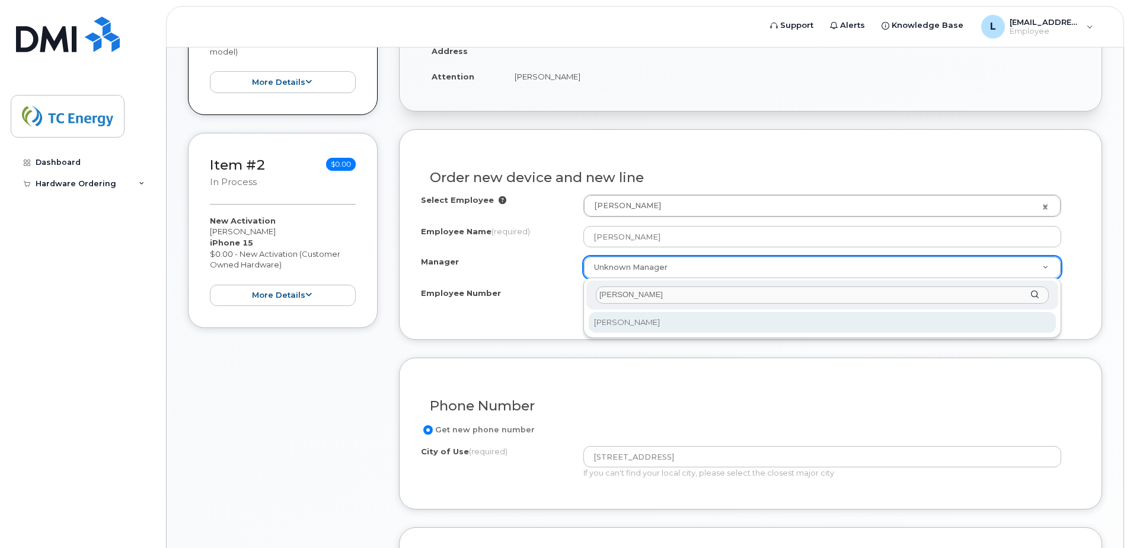
type input "[PERSON_NAME]"
select select "1376755"
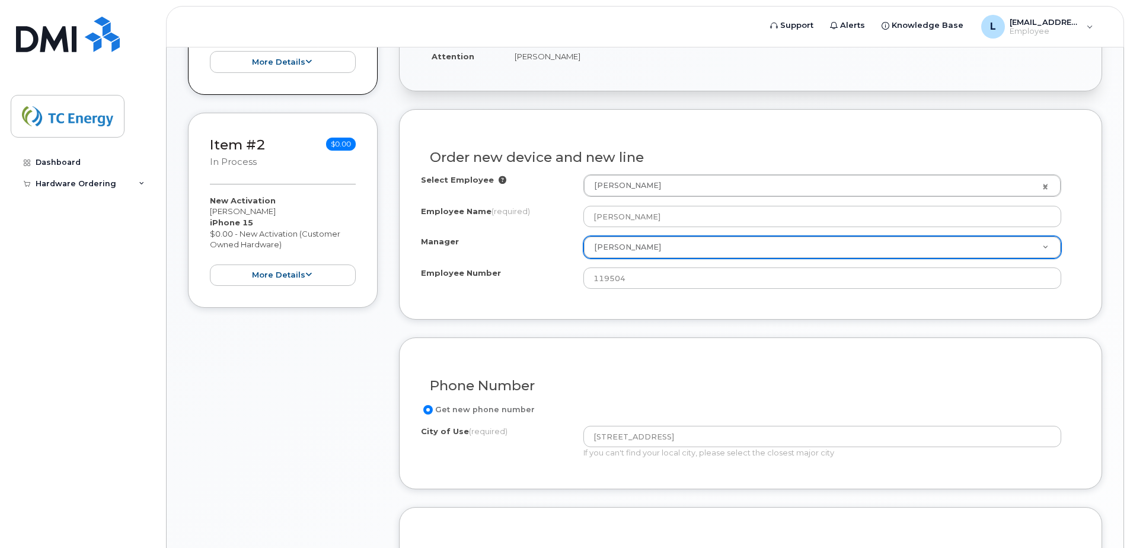
scroll to position [533, 0]
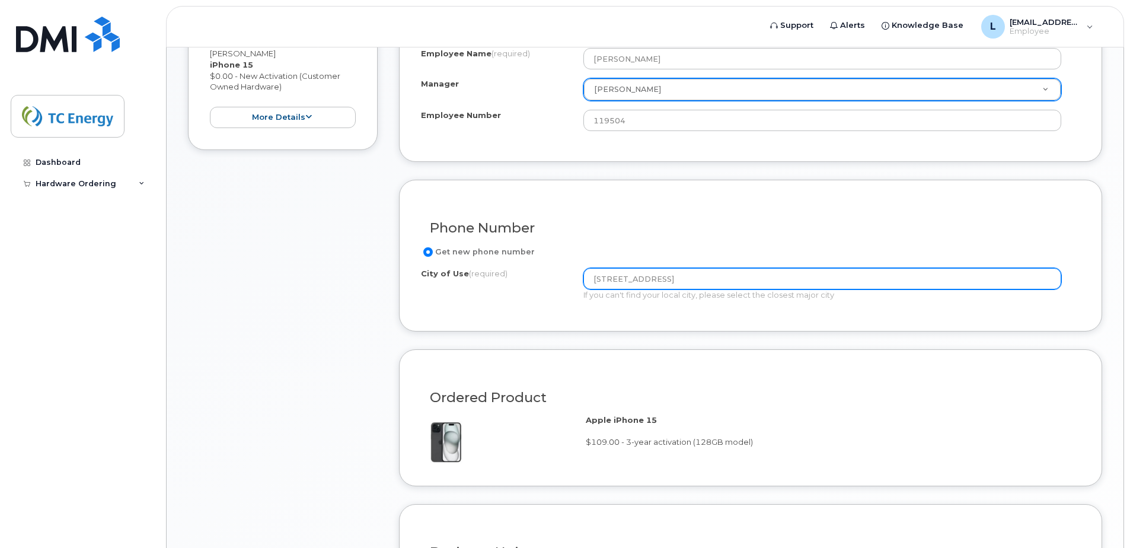
click at [561, 276] on div "City of Use (required) [STREET_ADDRESS] If you can't find your local city, plea…" at bounding box center [746, 284] width 650 height 33
click at [648, 281] on input "[GEOGRAPHIC_DATA]" at bounding box center [822, 278] width 478 height 21
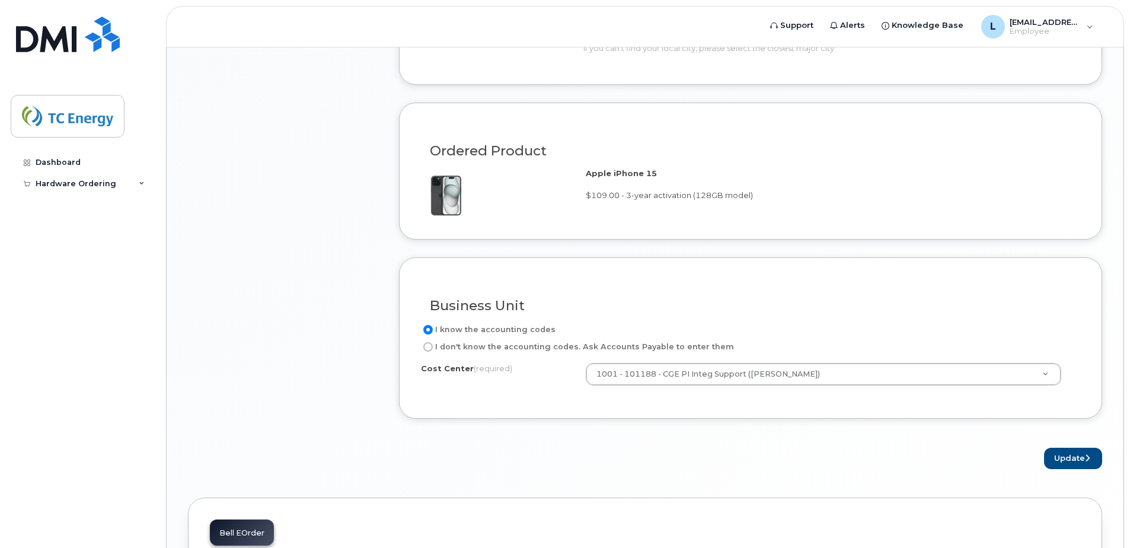
scroll to position [859, 0]
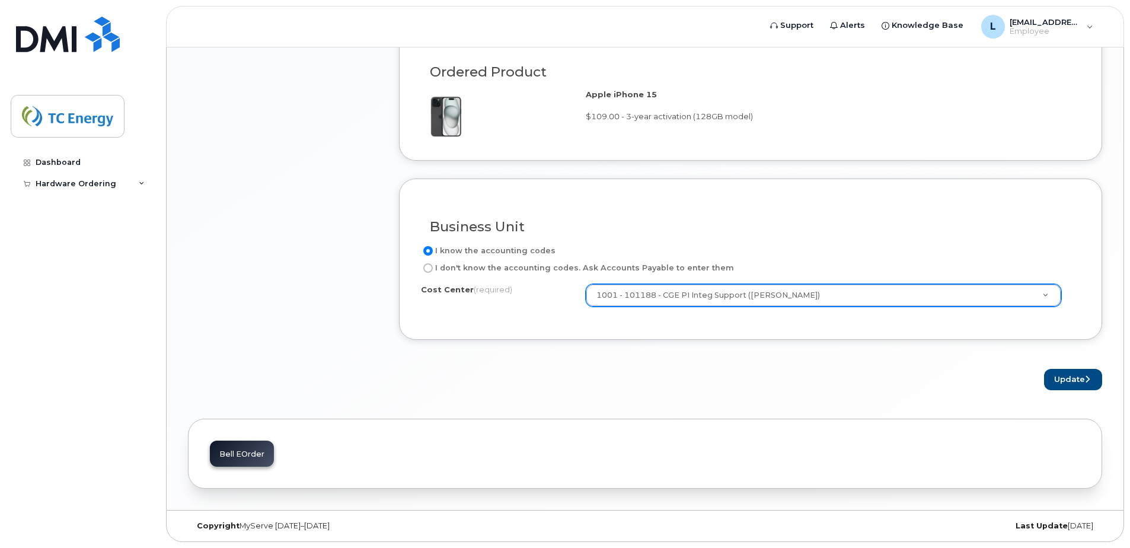
type input "[GEOGRAPHIC_DATA]"
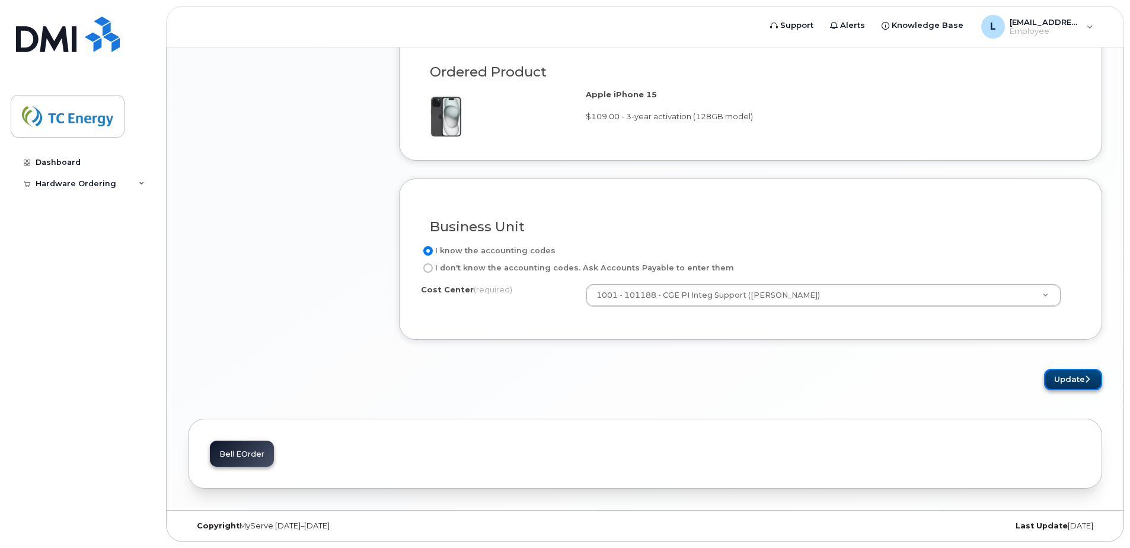
click at [1077, 380] on button "Update" at bounding box center [1073, 380] width 58 height 22
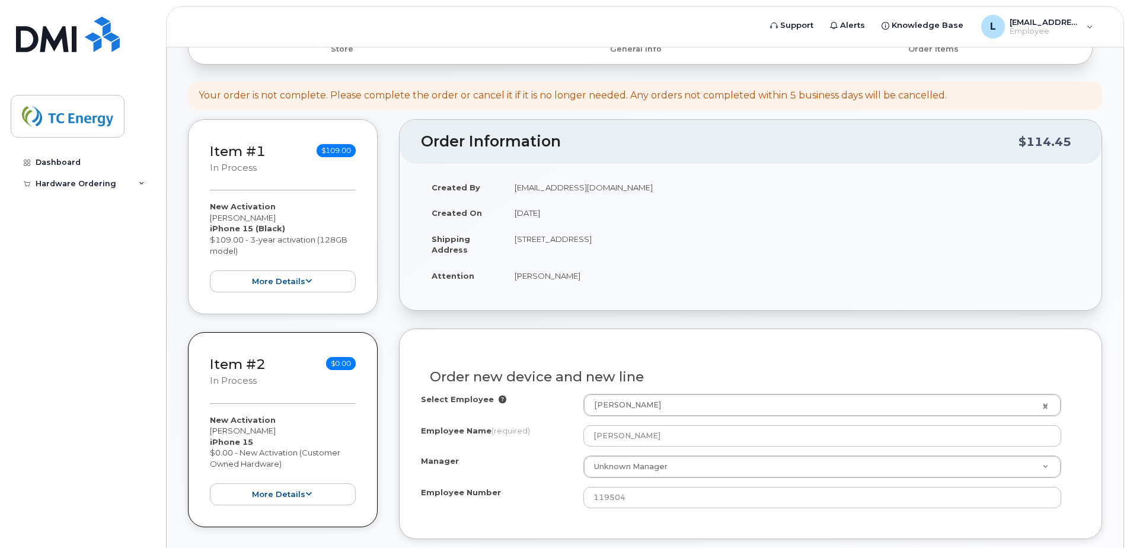
scroll to position [237, 0]
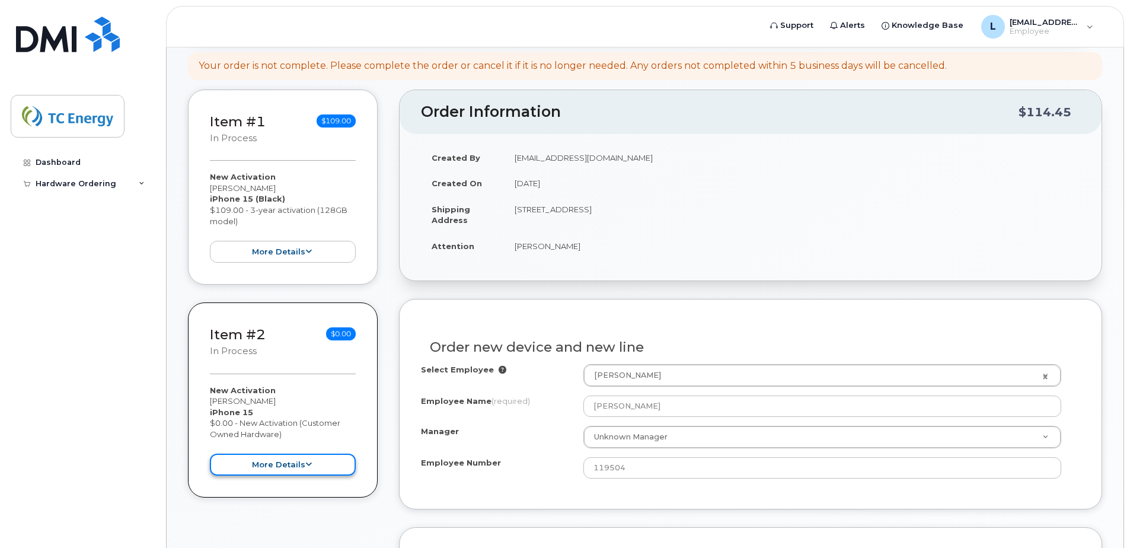
click at [303, 465] on button "more details" at bounding box center [283, 464] width 146 height 22
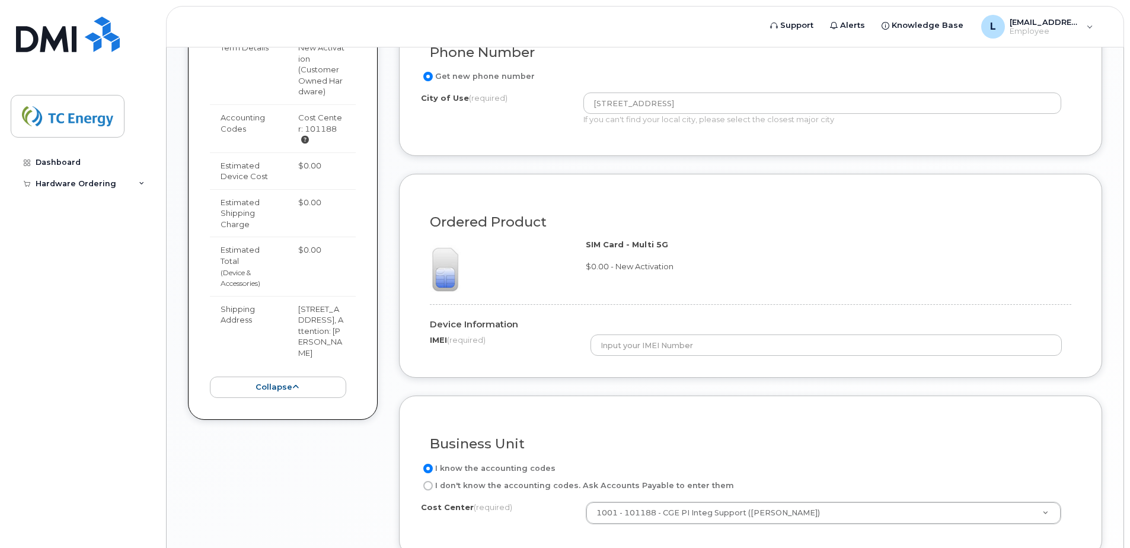
scroll to position [771, 0]
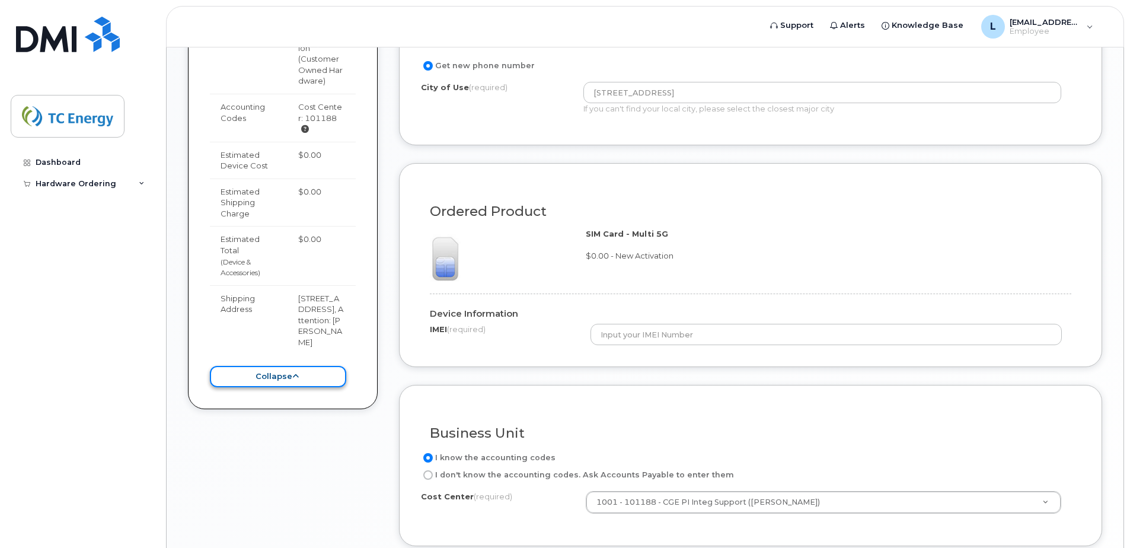
click at [289, 366] on button "collapse" at bounding box center [278, 377] width 136 height 22
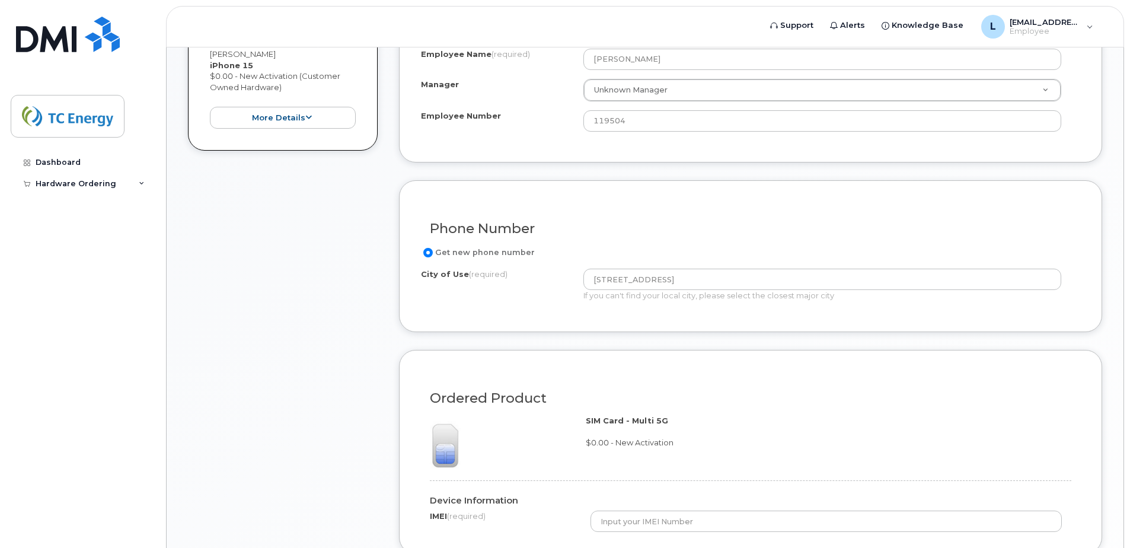
scroll to position [652, 0]
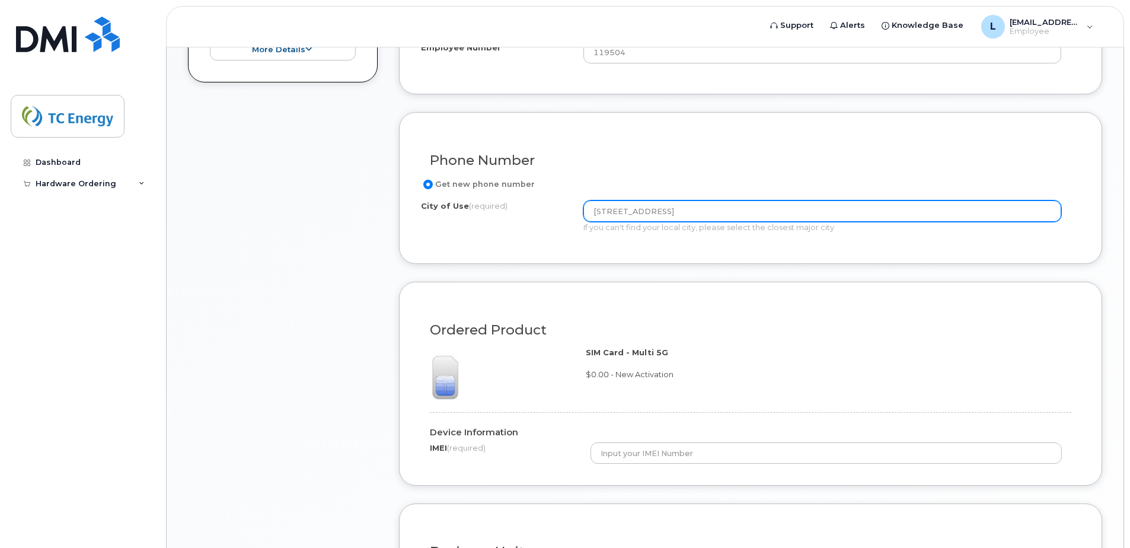
click at [618, 208] on input "450 1st Street SW" at bounding box center [822, 210] width 478 height 21
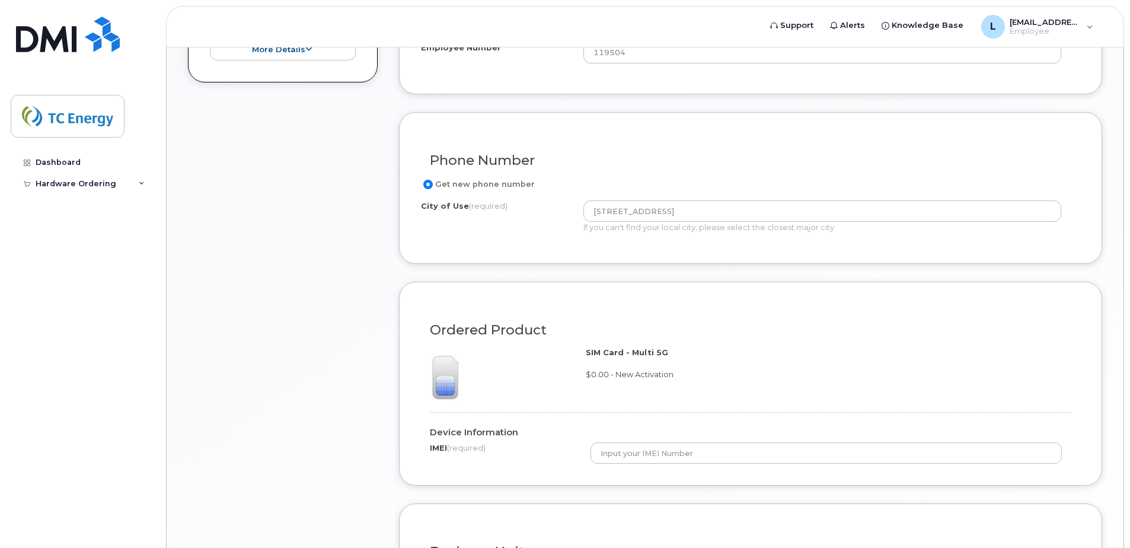
click at [450, 189] on label "Get new phone number" at bounding box center [478, 184] width 114 height 14
click at [433, 189] on input "Get new phone number" at bounding box center [427, 184] width 9 height 9
click at [450, 214] on div "City of Use (required)" at bounding box center [502, 208] width 162 height 16
click at [452, 206] on label "City of Use (required)" at bounding box center [464, 205] width 87 height 11
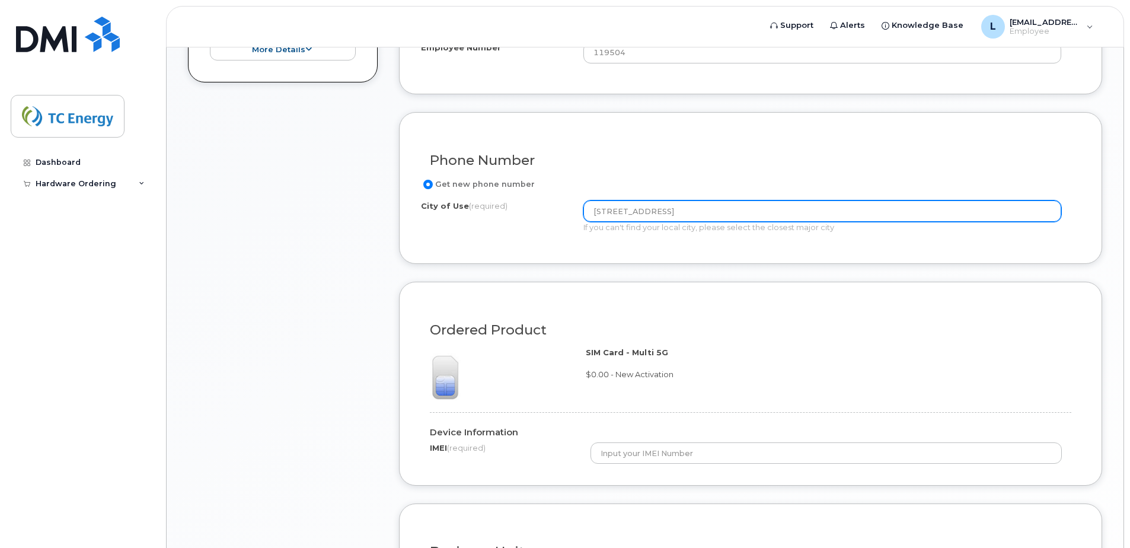
click at [583, 206] on input "[STREET_ADDRESS]" at bounding box center [822, 210] width 478 height 21
click at [610, 208] on input "[STREET_ADDRESS]" at bounding box center [822, 210] width 478 height 21
click at [779, 219] on input "[STREET_ADDRESS]" at bounding box center [822, 210] width 478 height 21
click at [716, 216] on input "[STREET_ADDRESS]" at bounding box center [822, 210] width 478 height 21
click at [702, 213] on input "[STREET_ADDRESS]" at bounding box center [822, 210] width 478 height 21
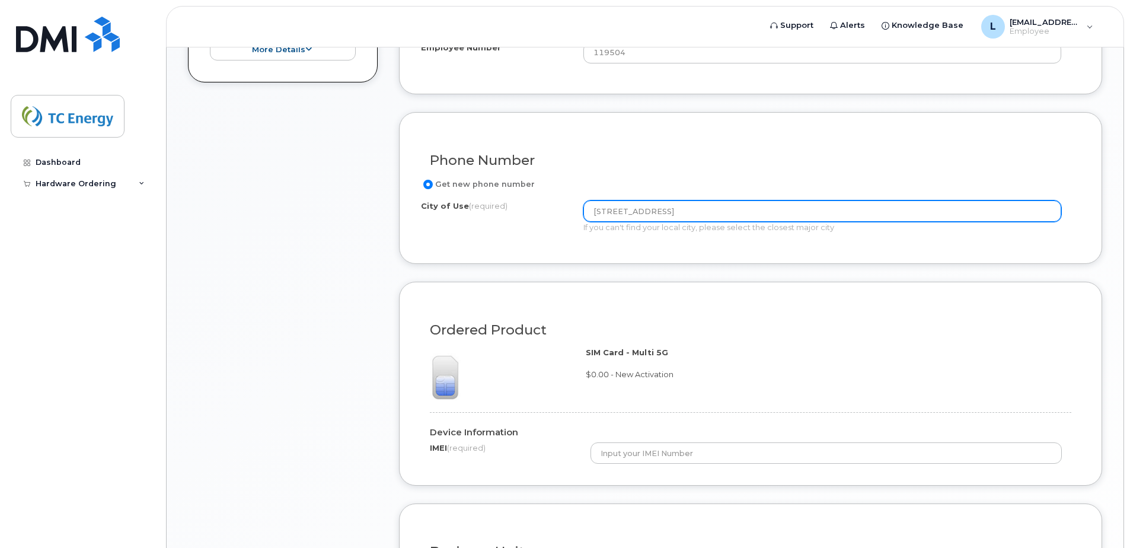
drag, startPoint x: 602, startPoint y: 209, endPoint x: 532, endPoint y: 206, distance: 70.0
click at [532, 206] on div "City of Use (required) 450 1st Street SW If you can't find your local city, ple…" at bounding box center [746, 216] width 650 height 33
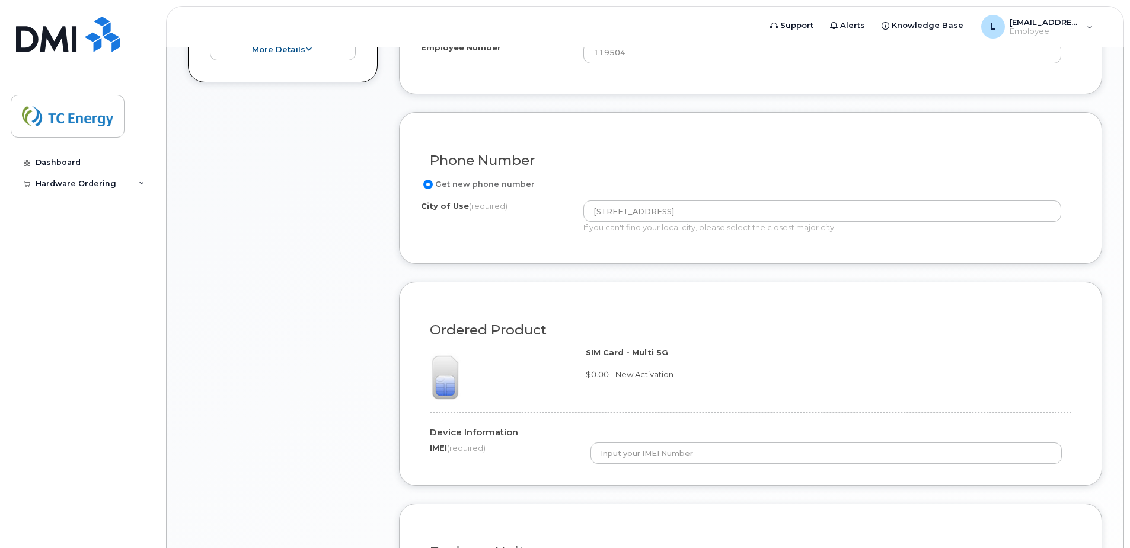
click at [529, 223] on div "City of Use (required) 450 1st Street SW If you can't find your local city, ple…" at bounding box center [746, 216] width 650 height 33
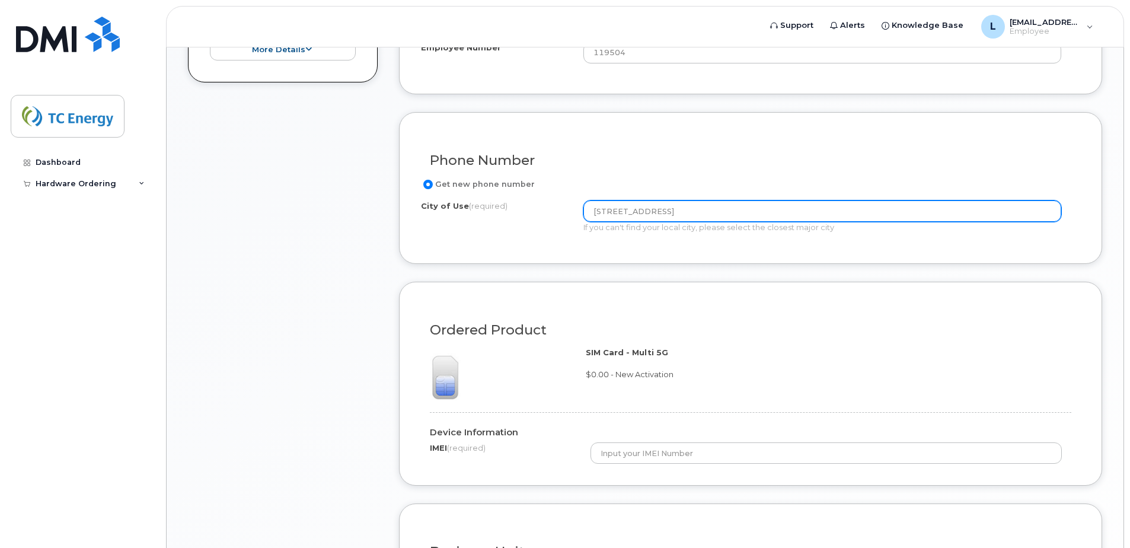
click at [688, 212] on input "450 1st Street SW" at bounding box center [822, 210] width 478 height 21
type input "4"
type input "Calgary"
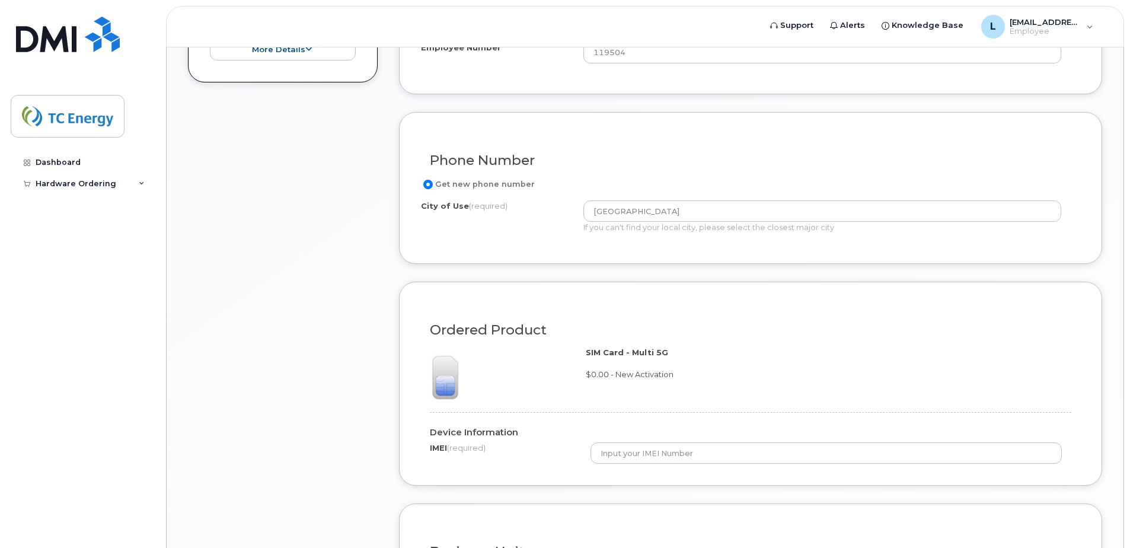
click at [609, 267] on form "Existing User Additional cost to upgrading the device Selected device is Eligib…" at bounding box center [750, 300] width 703 height 832
click at [533, 221] on div "City of Use (required) Calgary If you can't find your local city, please select…" at bounding box center [746, 216] width 650 height 33
click at [474, 206] on span "(required)" at bounding box center [488, 205] width 39 height 9
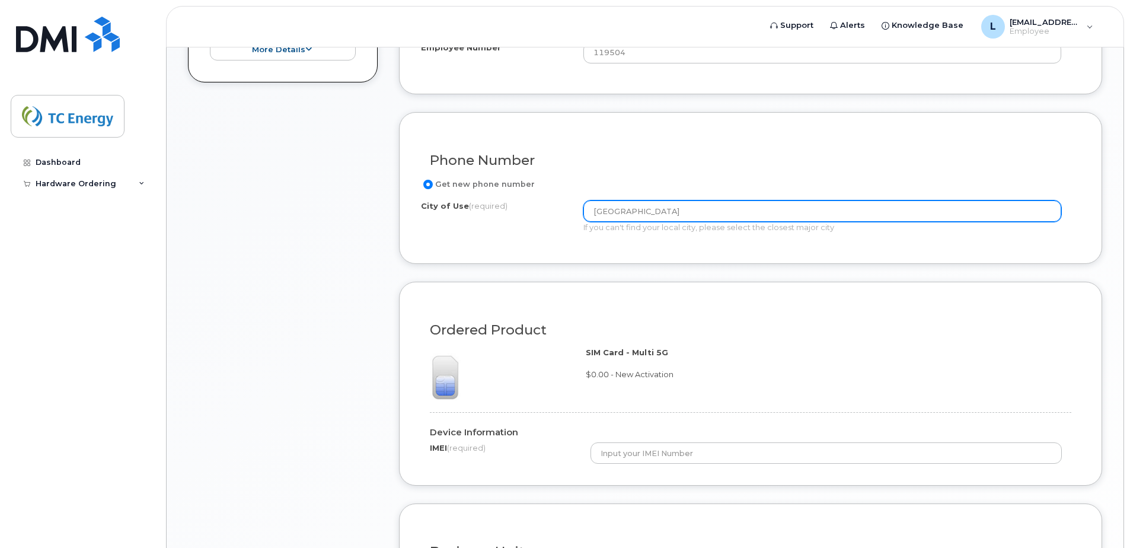
click at [583, 206] on input "Calgary" at bounding box center [822, 210] width 478 height 21
click at [634, 202] on input "Calgary" at bounding box center [822, 210] width 478 height 21
click at [646, 218] on input "Calgary" at bounding box center [822, 210] width 478 height 21
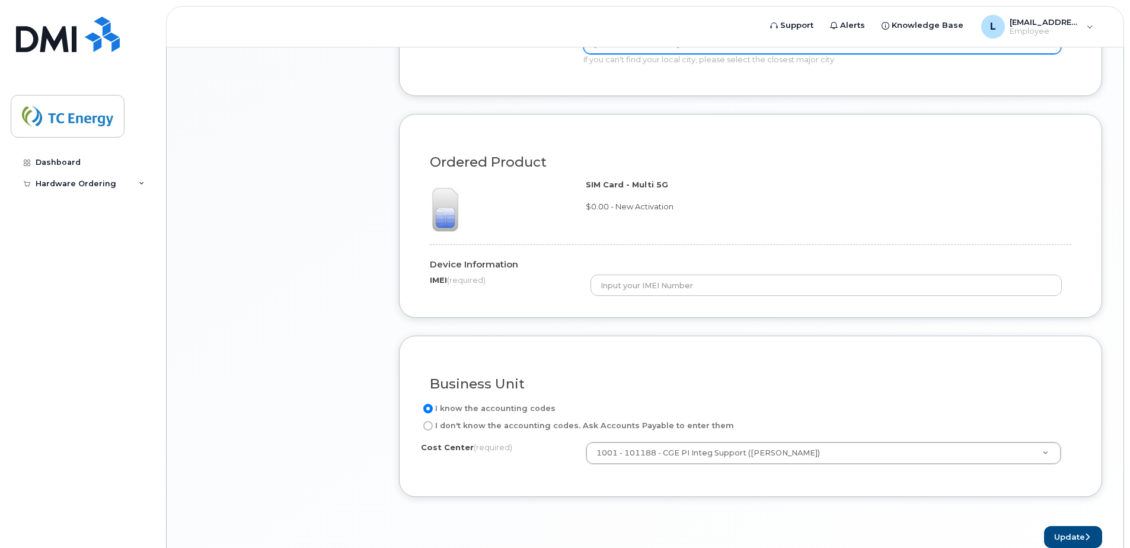
scroll to position [830, 0]
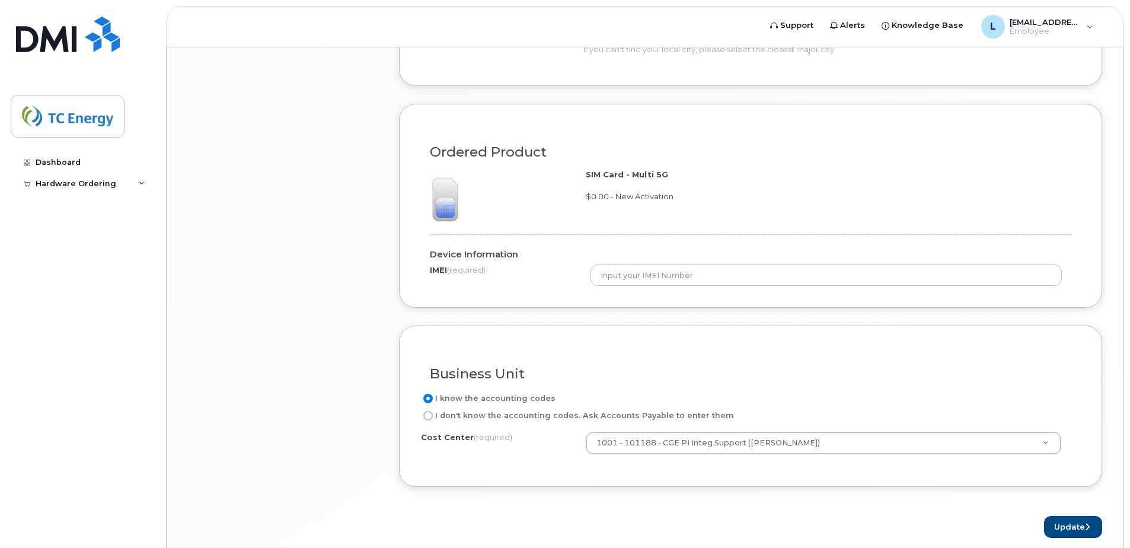
click at [515, 191] on div at bounding box center [503, 197] width 165 height 56
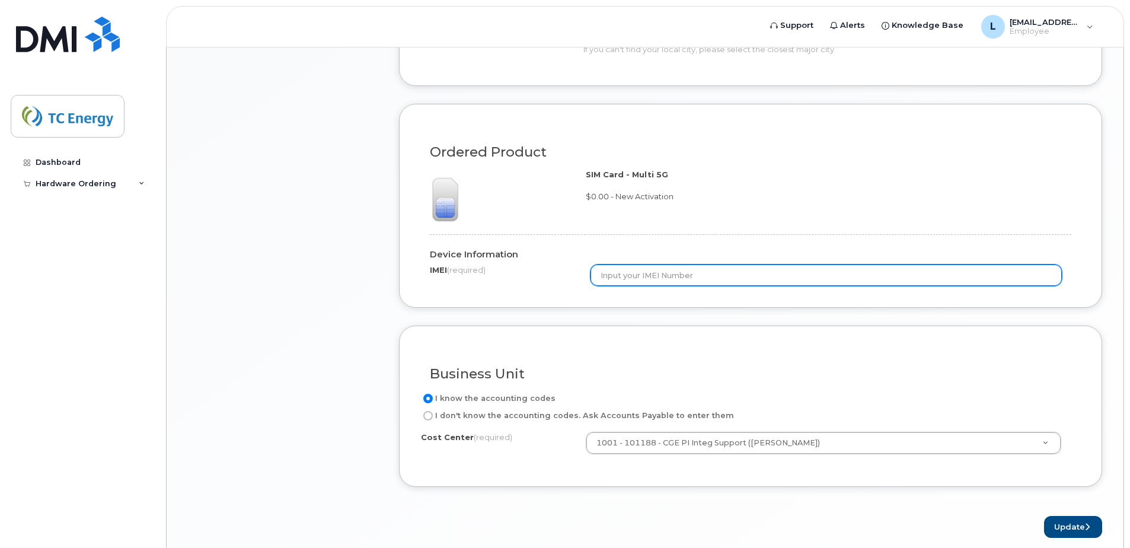
click at [647, 273] on input "text" at bounding box center [826, 274] width 472 height 21
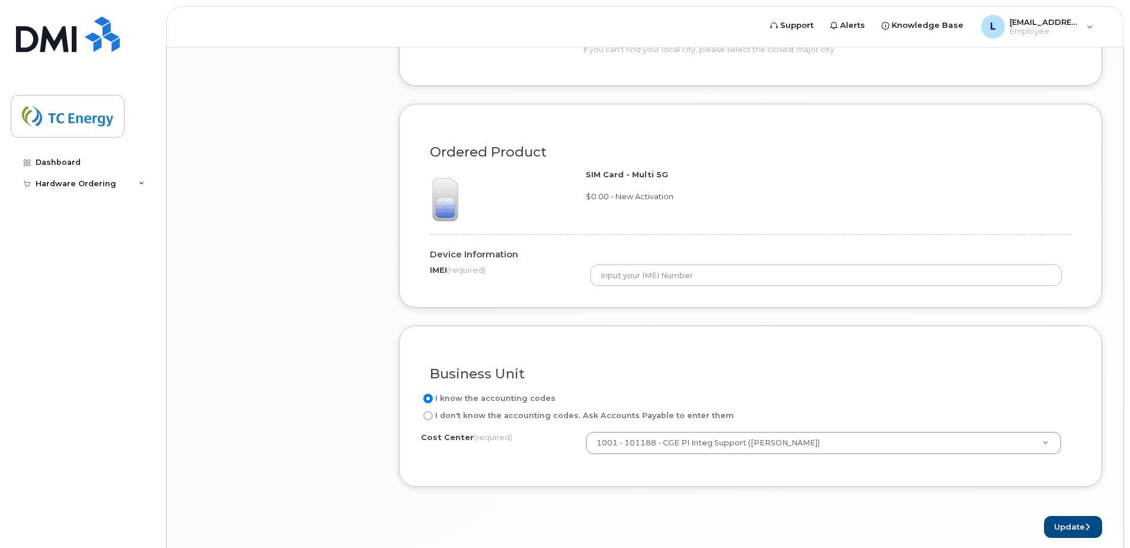
click at [533, 211] on div at bounding box center [503, 197] width 165 height 56
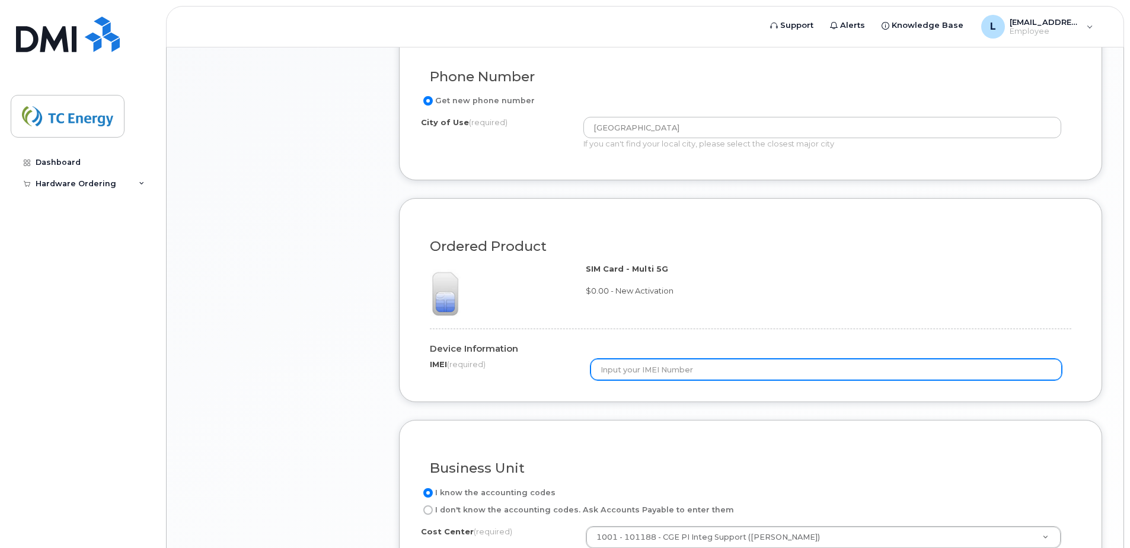
scroll to position [740, 0]
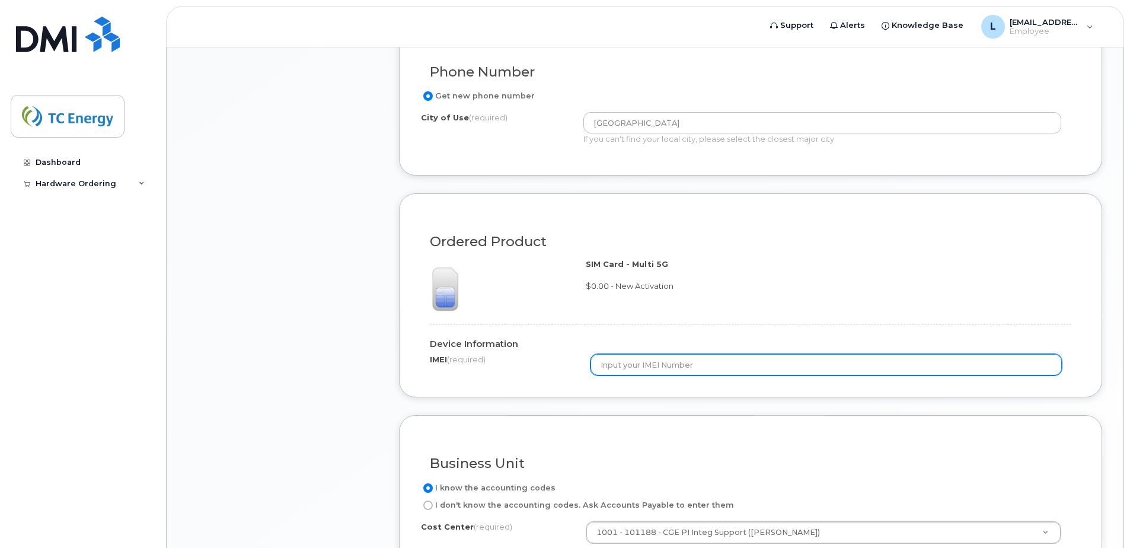
drag, startPoint x: 704, startPoint y: 362, endPoint x: 593, endPoint y: 362, distance: 110.8
click at [593, 362] on input "text" at bounding box center [826, 364] width 472 height 21
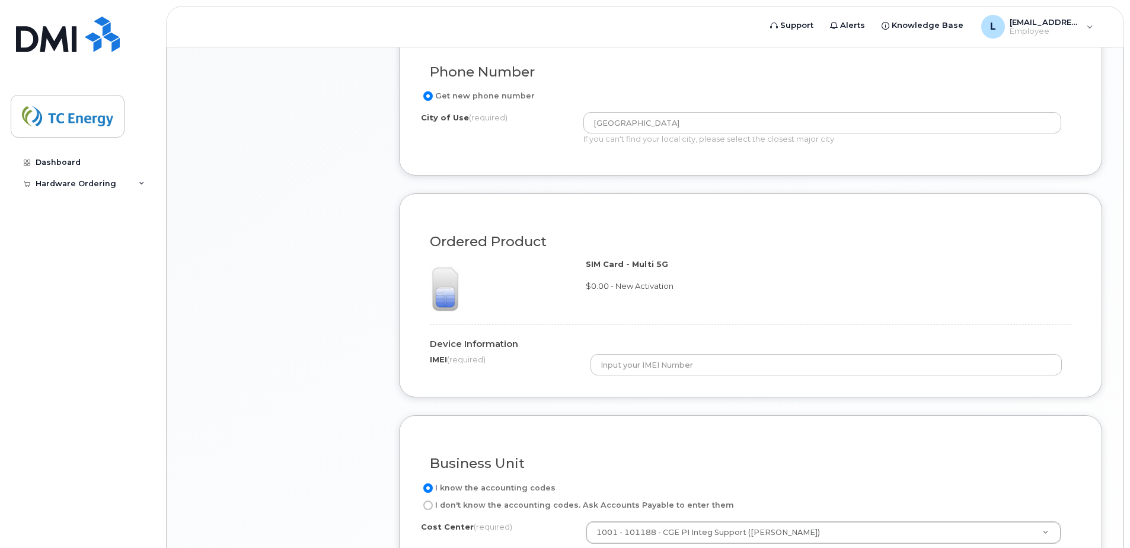
click at [471, 350] on div "Device Information" at bounding box center [750, 344] width 641 height 21
click at [459, 355] on span "(required)" at bounding box center [466, 358] width 39 height 9
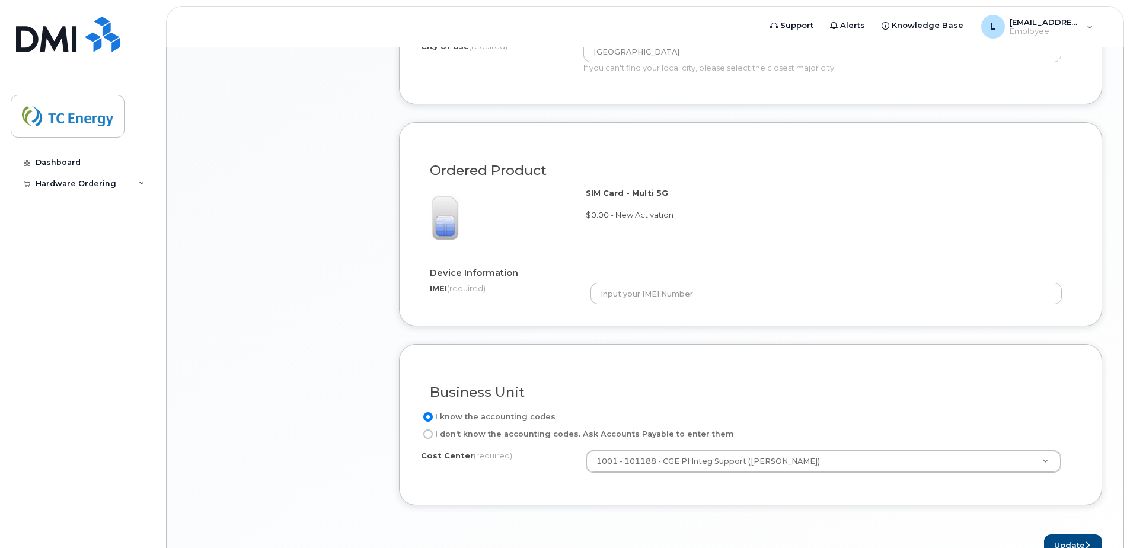
scroll to position [800, 0]
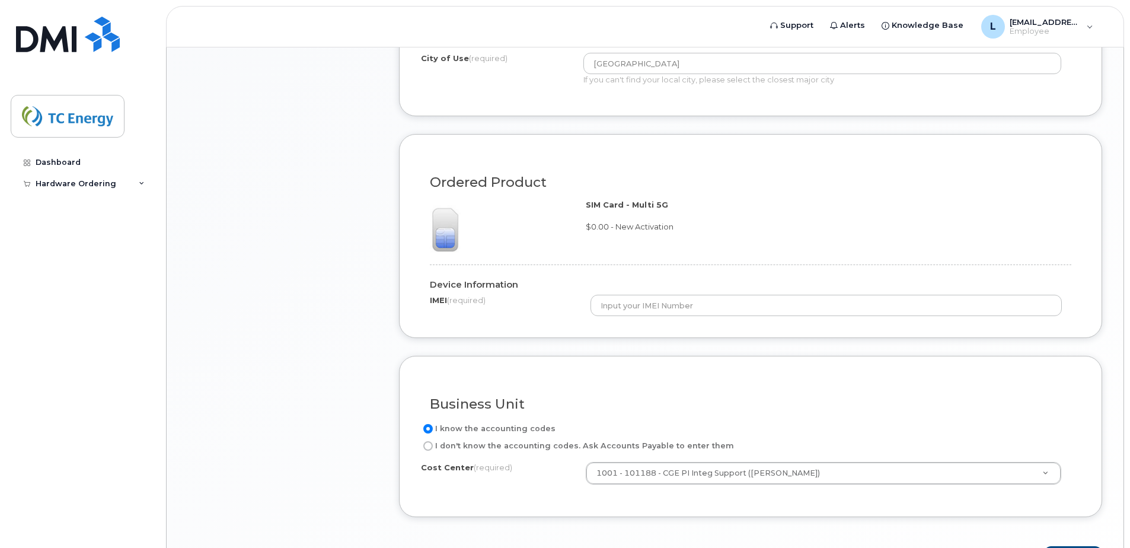
click at [560, 282] on h4 "Device Information" at bounding box center [746, 285] width 632 height 10
click at [612, 212] on div "SIM Card - Multi 5G $0.00 - New Activation" at bounding box center [828, 215] width 485 height 33
click at [609, 227] on span "$0.00 - New Activation" at bounding box center [630, 226] width 88 height 9
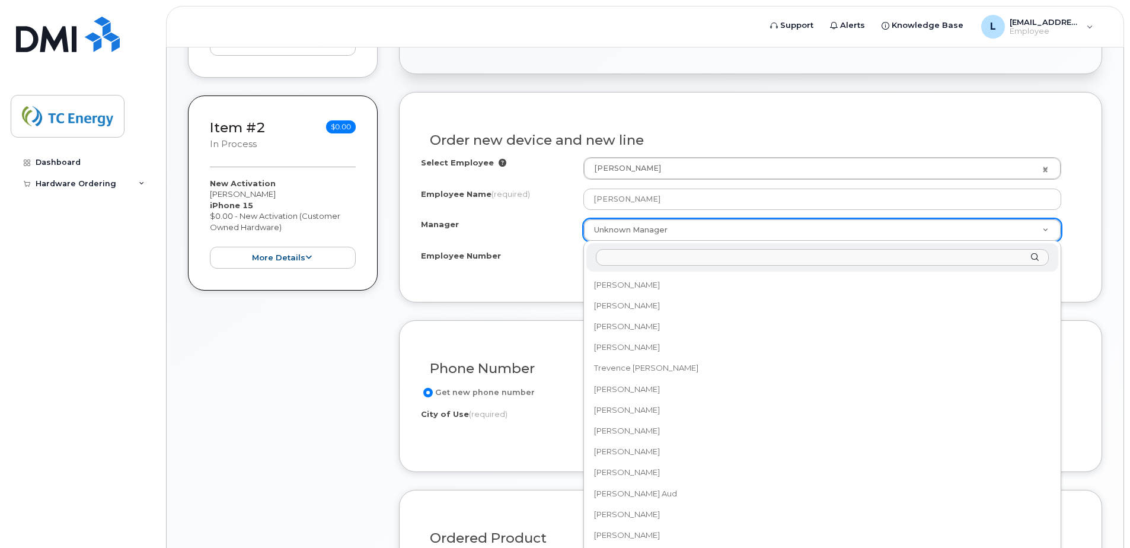
scroll to position [47259, 0]
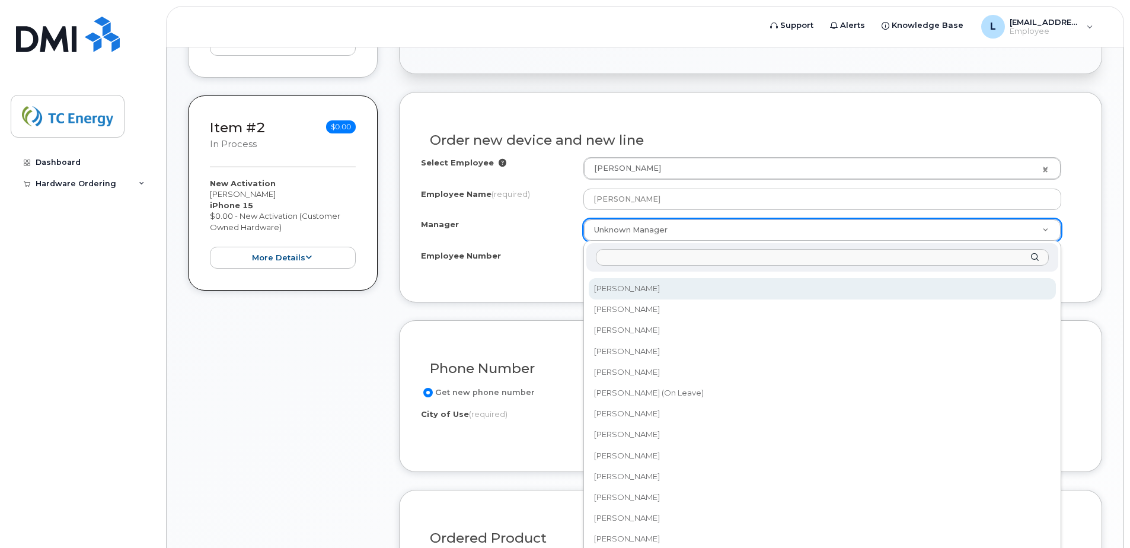
click at [655, 256] on input "Manager" at bounding box center [822, 257] width 453 height 17
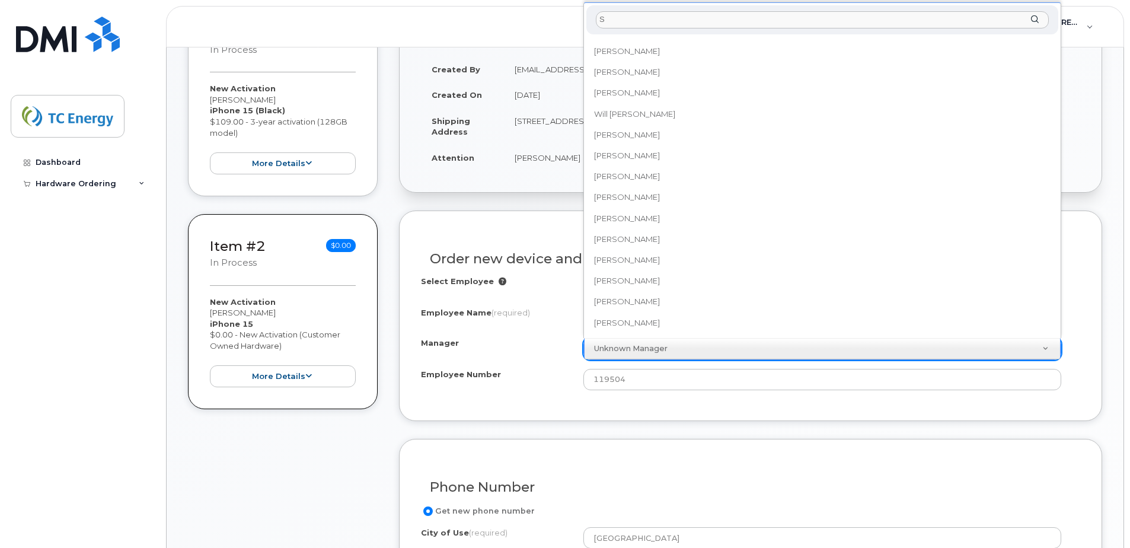
scroll to position [0, 0]
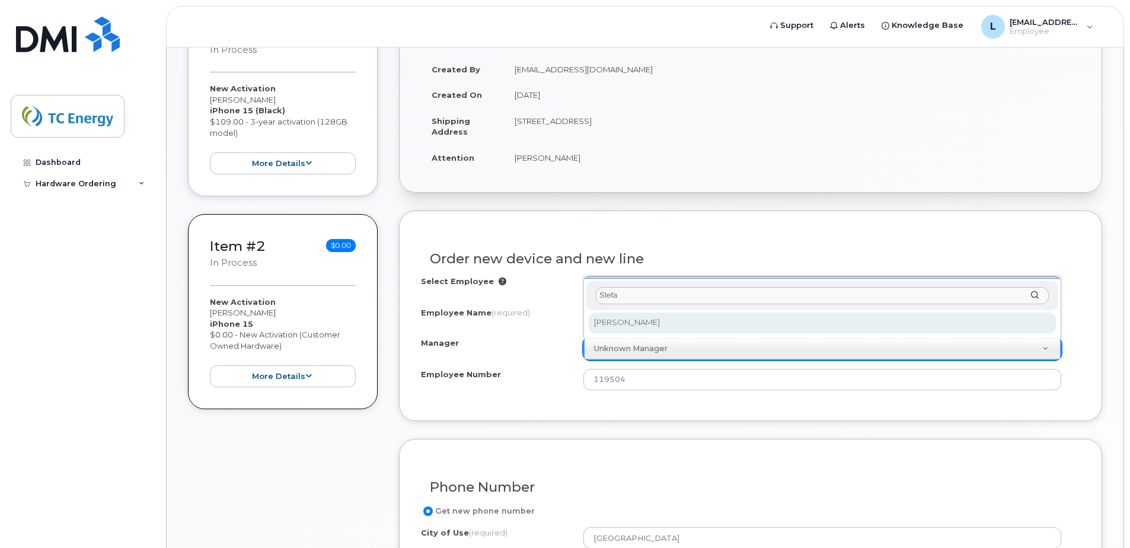
type input "Stefan"
select select "1376755"
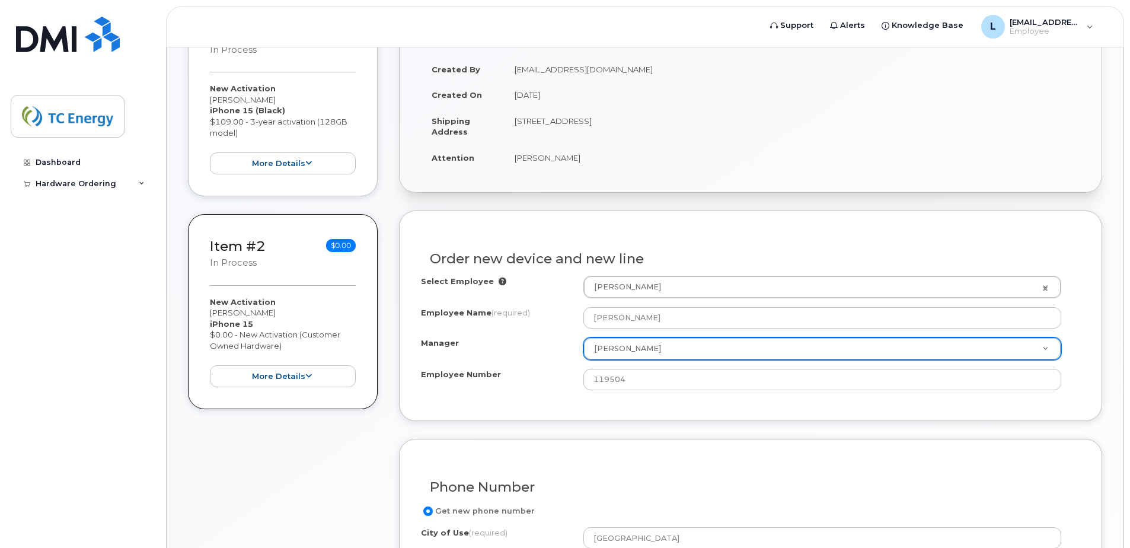
click at [541, 354] on div "Manager Stefan Turchet Manager Aaron Ledbetter Aaron Potter Aaron Salmons Aaron…" at bounding box center [750, 348] width 659 height 23
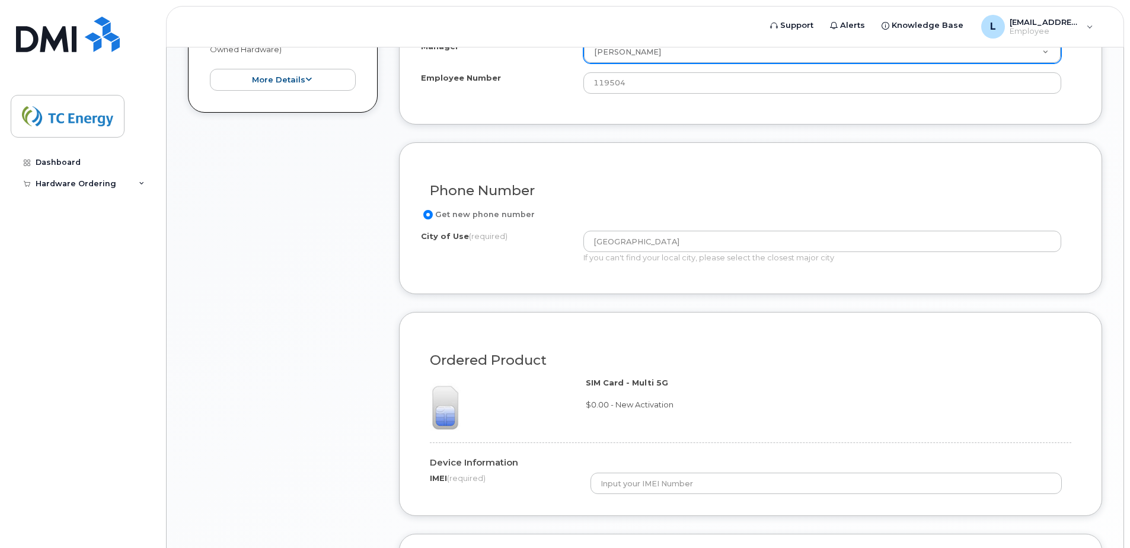
scroll to position [740, 0]
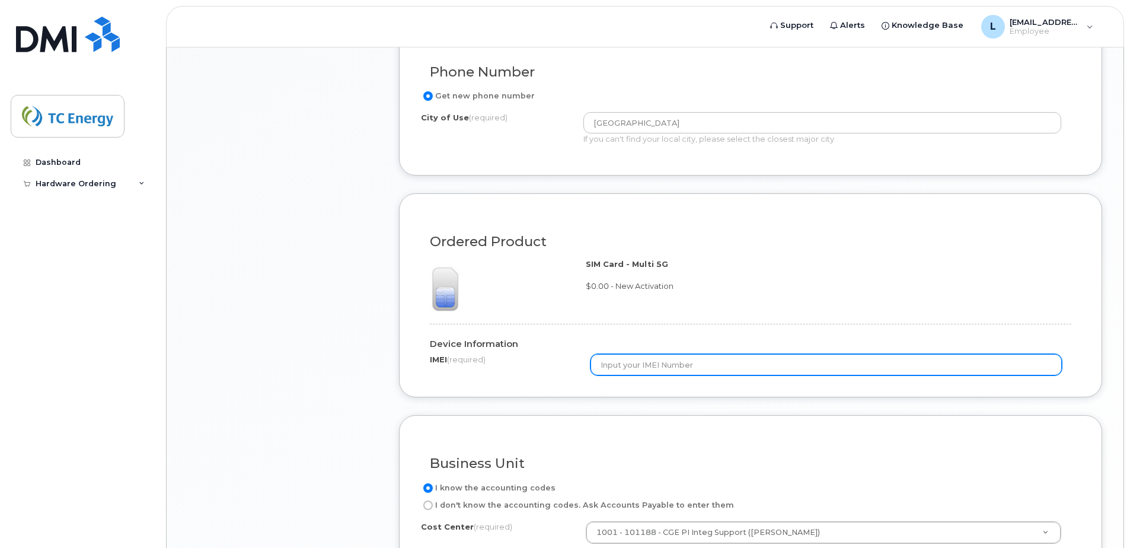
click at [621, 369] on input "text" at bounding box center [826, 364] width 472 height 21
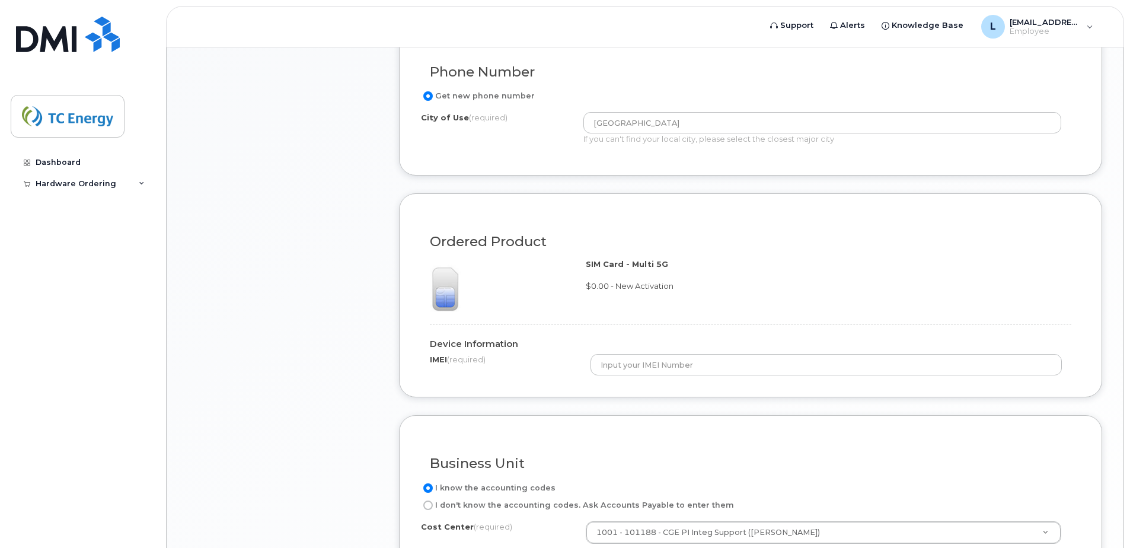
click at [722, 317] on div "Device Information IMEI (required)" at bounding box center [750, 345] width 659 height 61
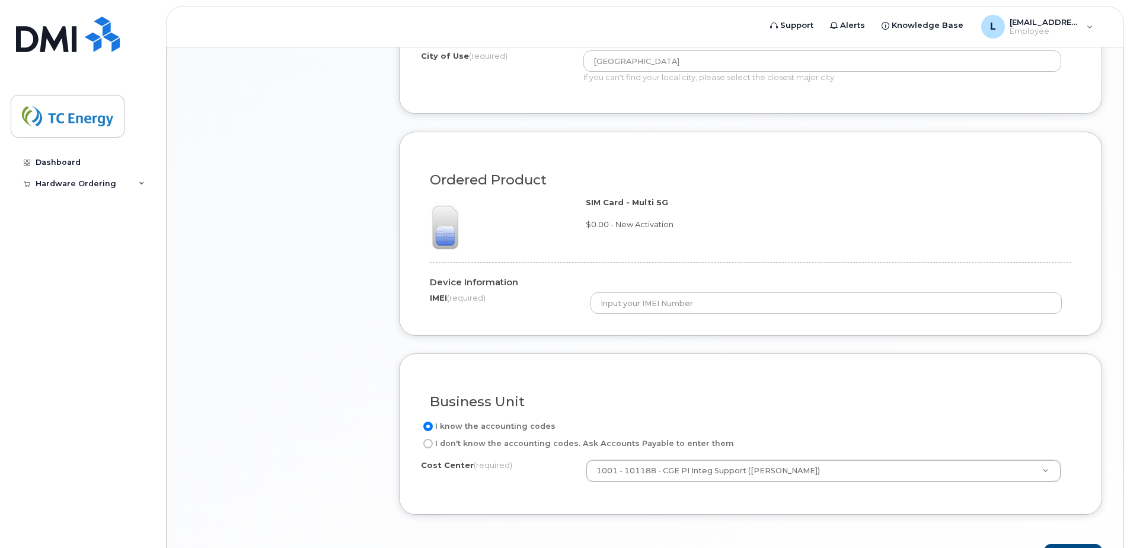
scroll to position [800, 0]
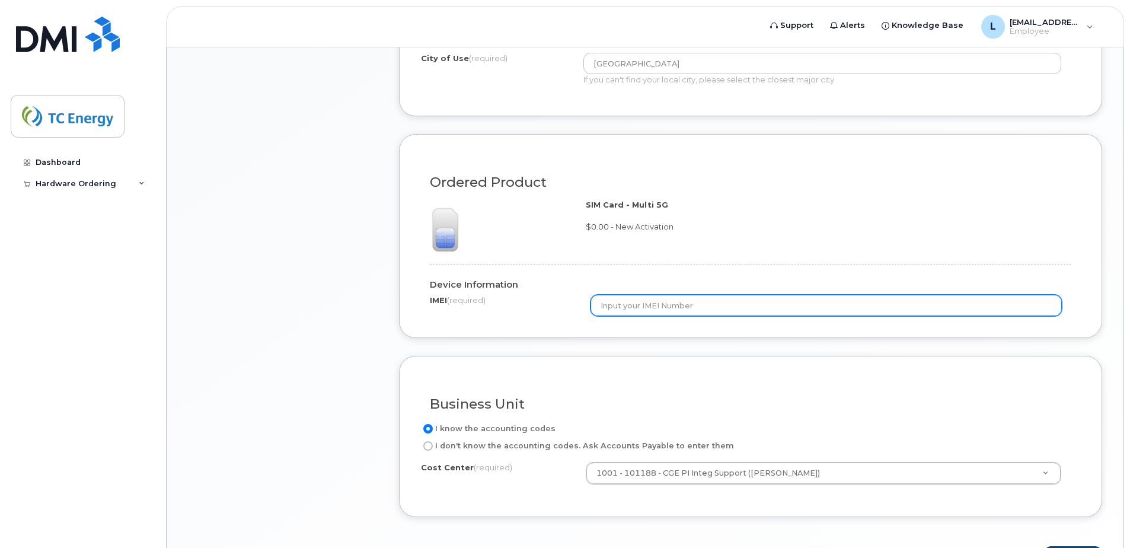
click at [643, 304] on input "text" at bounding box center [826, 305] width 472 height 21
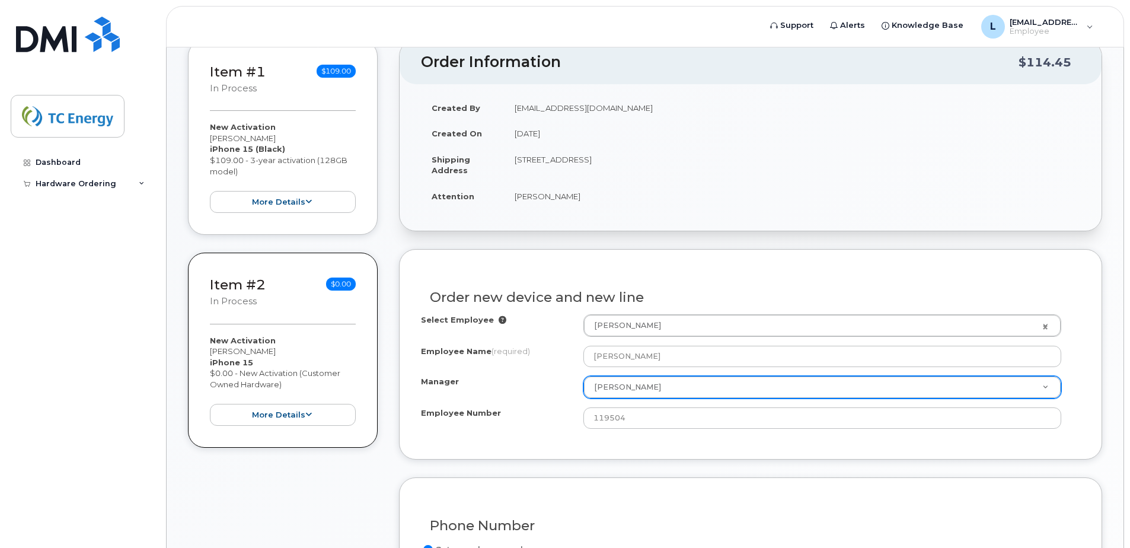
scroll to position [266, 0]
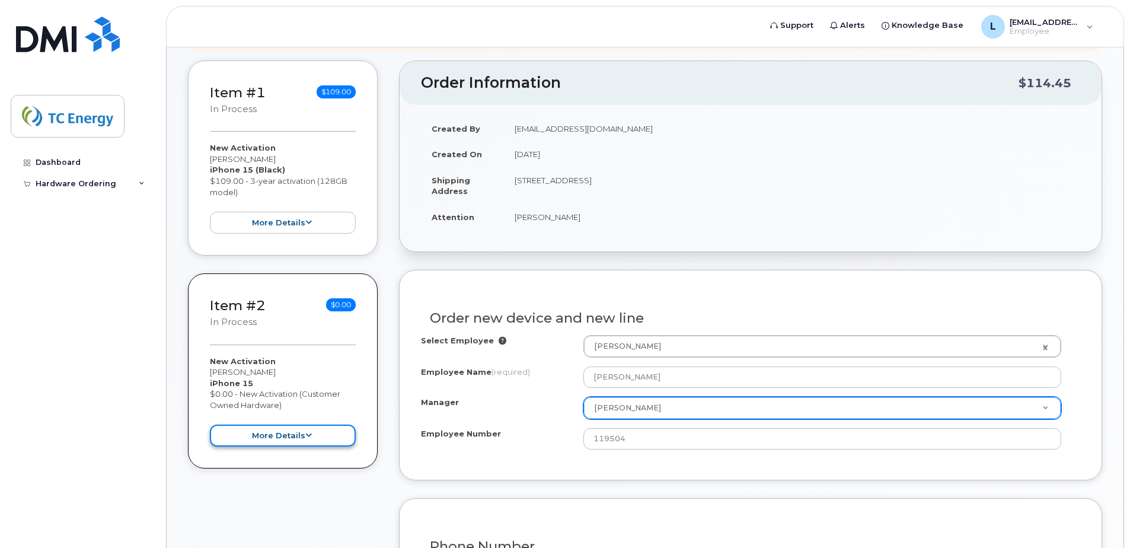
click at [299, 441] on button "more details" at bounding box center [283, 435] width 146 height 22
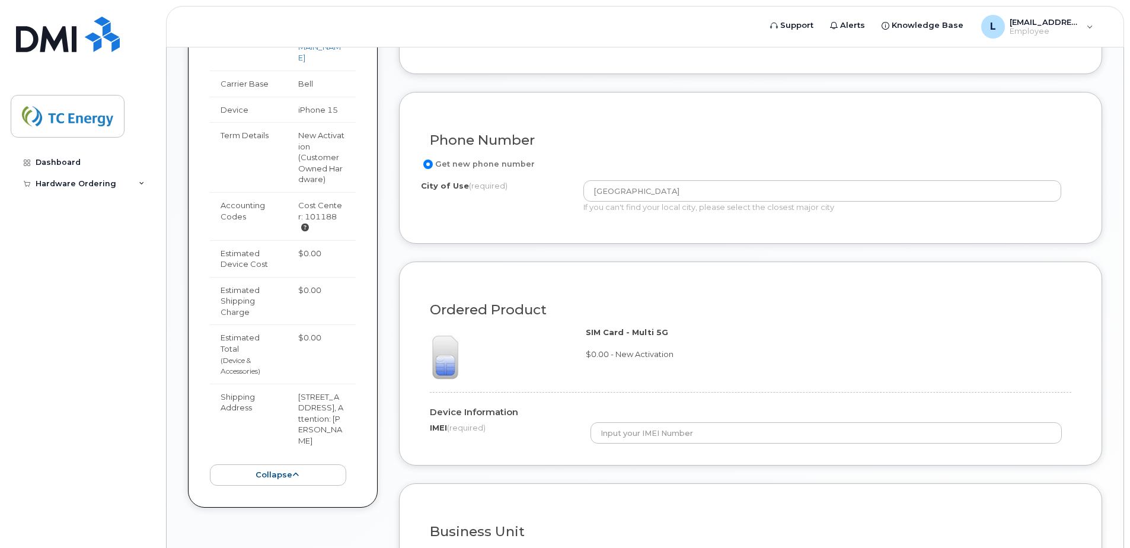
scroll to position [681, 0]
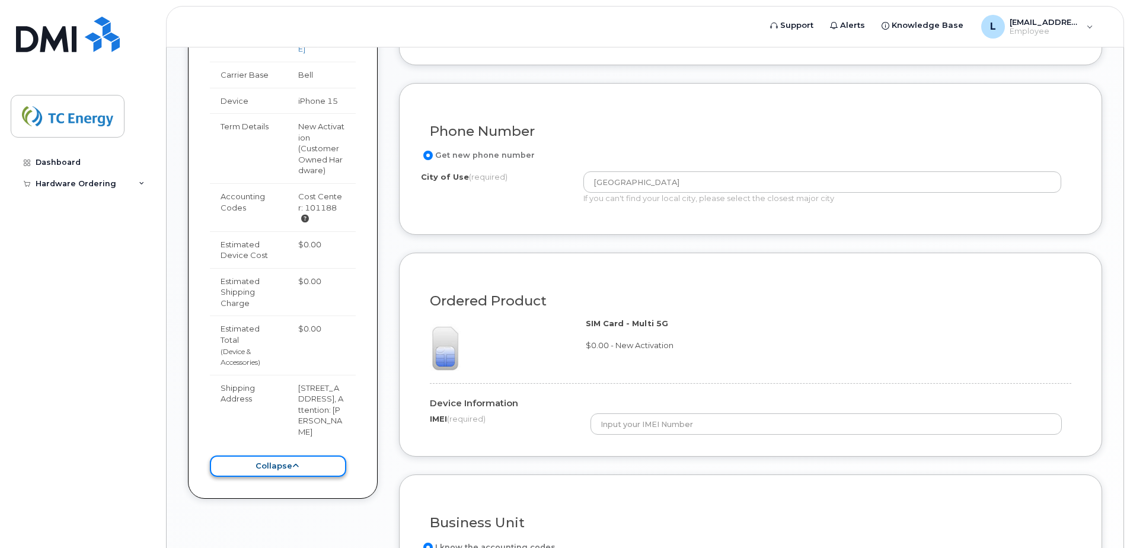
click at [302, 460] on button "collapse" at bounding box center [278, 466] width 136 height 22
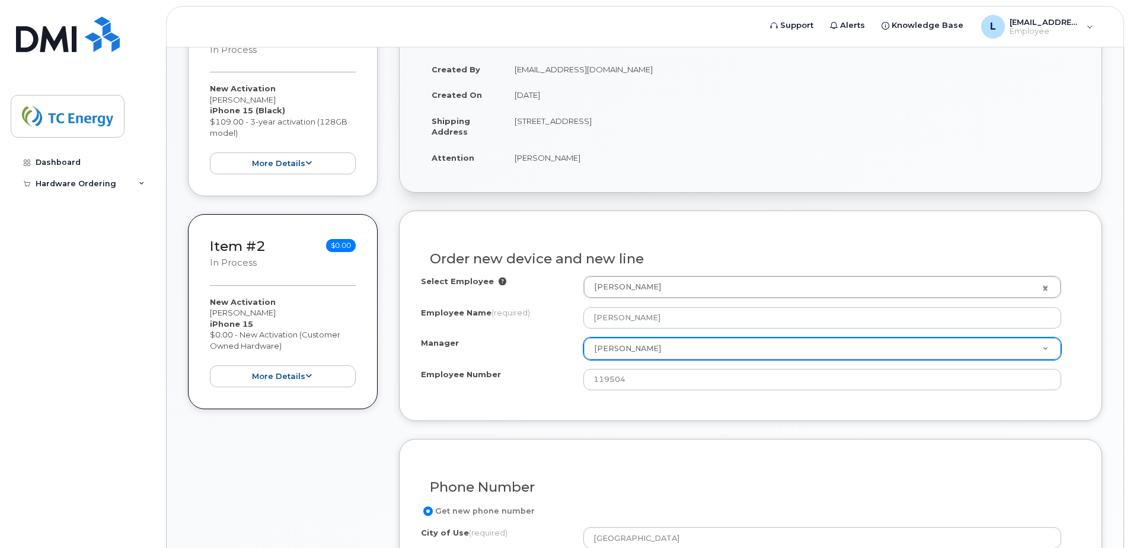
scroll to position [148, 0]
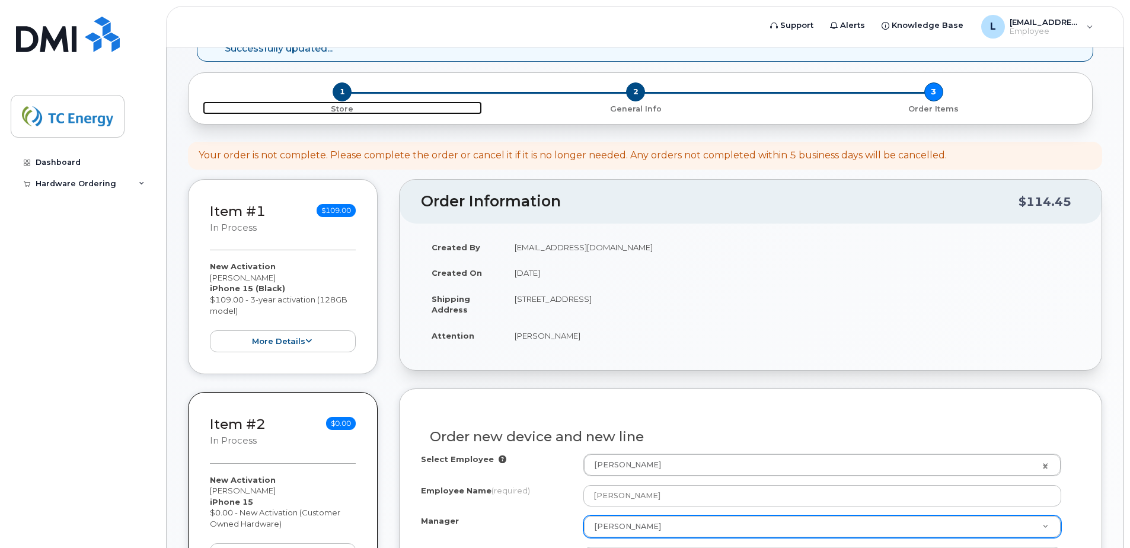
click at [342, 91] on span "1" at bounding box center [342, 91] width 19 height 19
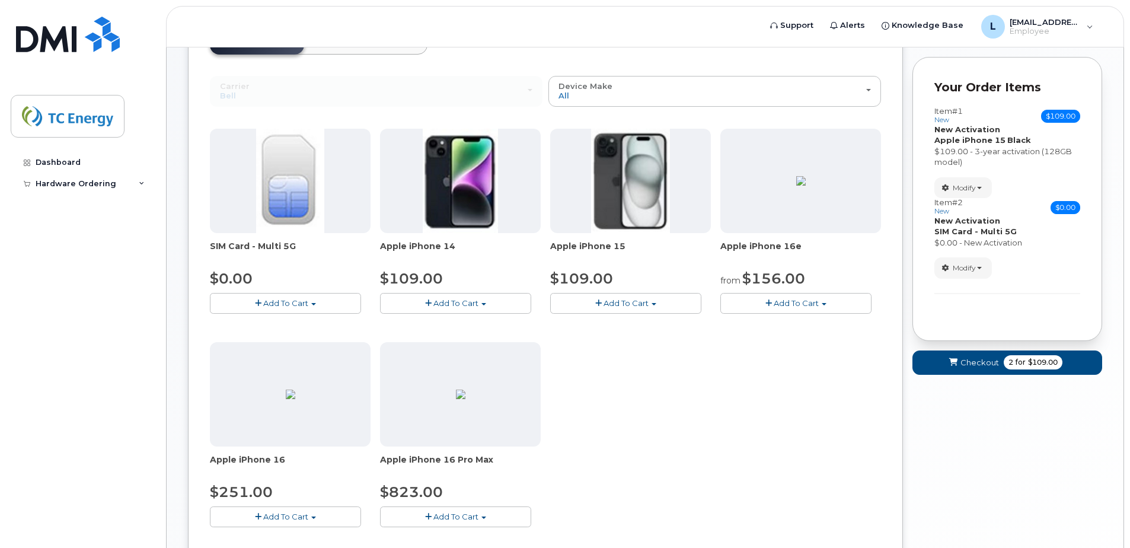
scroll to position [119, 0]
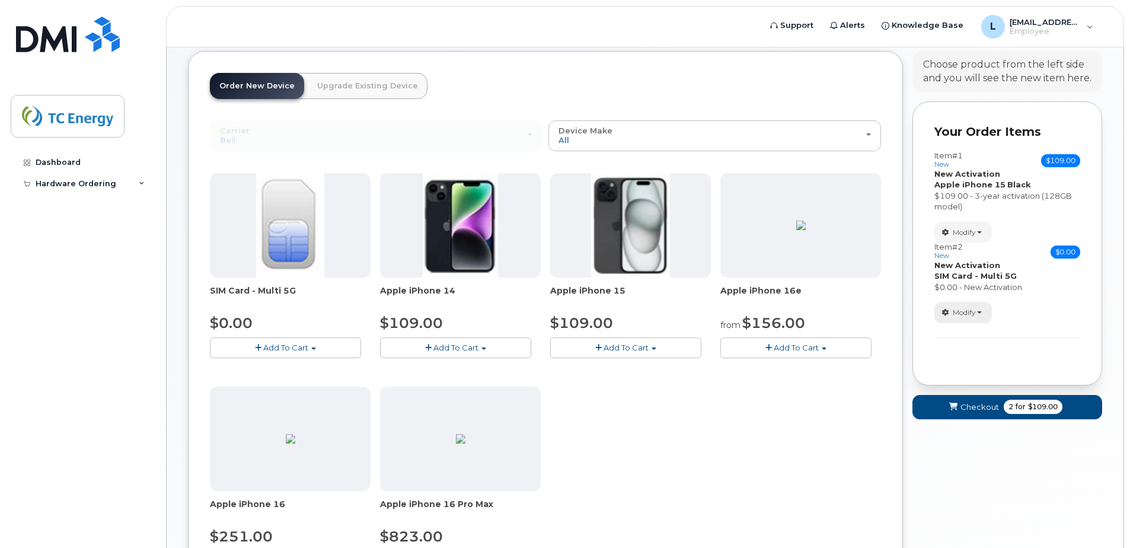
click at [986, 312] on button "Modify" at bounding box center [962, 312] width 57 height 21
click at [971, 369] on span "Remove" at bounding box center [967, 365] width 40 height 9
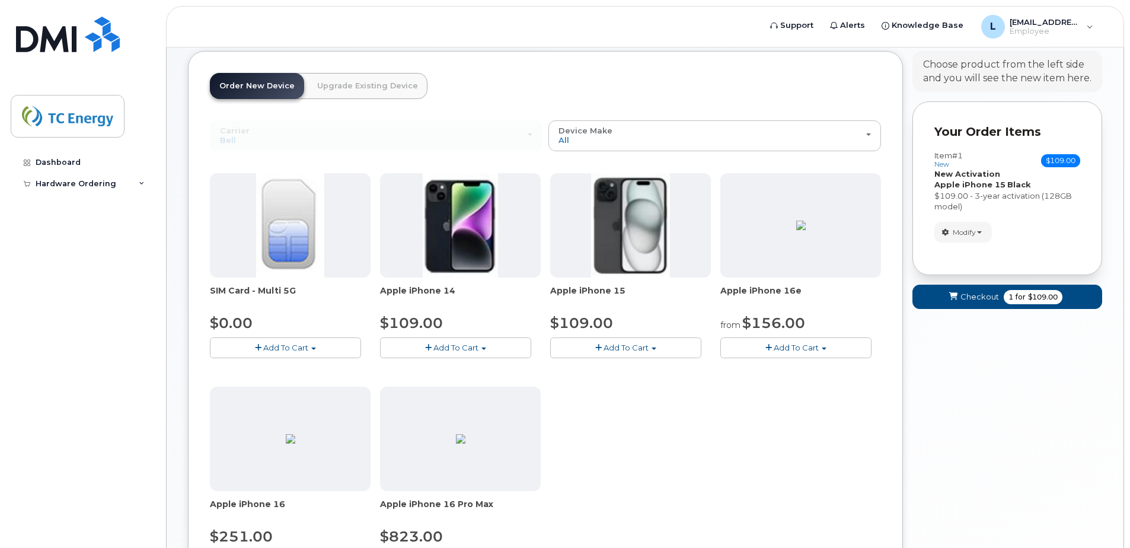
click at [305, 345] on span "Add To Cart" at bounding box center [285, 347] width 45 height 9
click at [274, 370] on link "$0.00 - New Activation" at bounding box center [269, 369] width 113 height 15
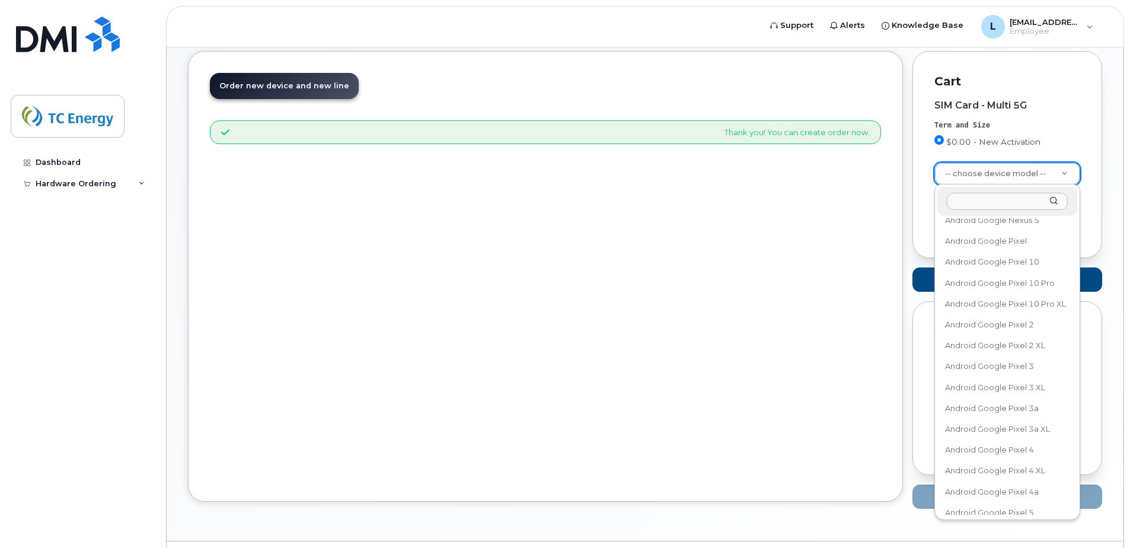
scroll to position [7435, 0]
click at [984, 203] on input "text" at bounding box center [1007, 201] width 121 height 17
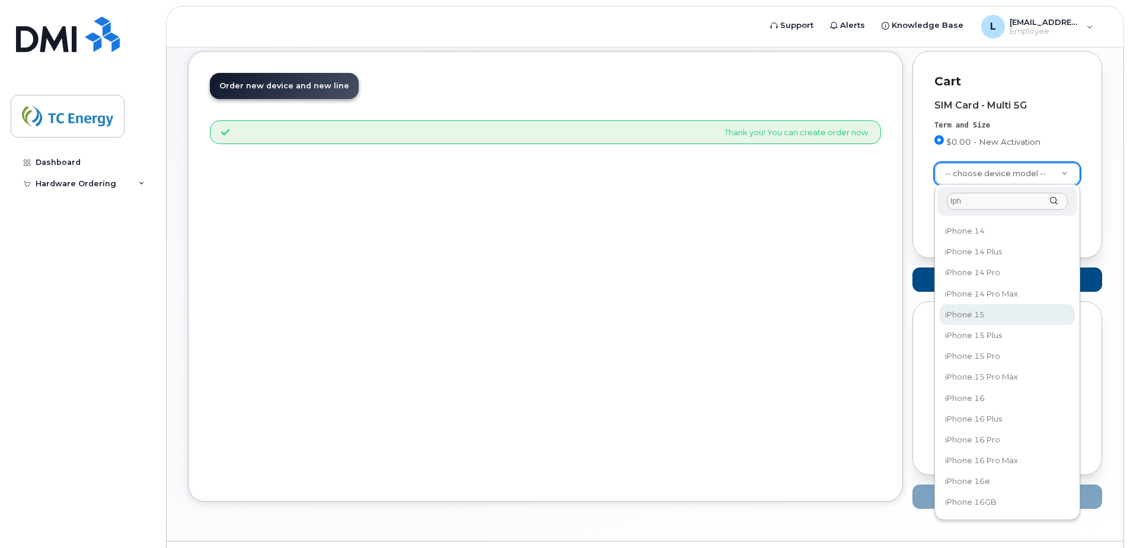
type input "Iph"
select select "3031"
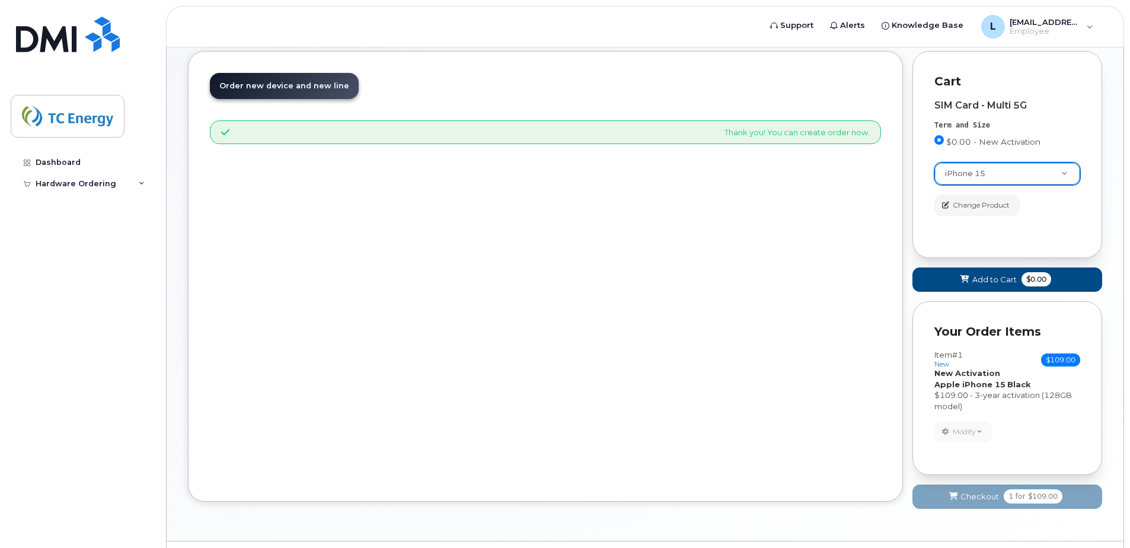
click at [1062, 138] on div "$0.00 - New Activation" at bounding box center [1007, 144] width 146 height 18
click at [988, 279] on span "Add to Cart" at bounding box center [994, 279] width 44 height 11
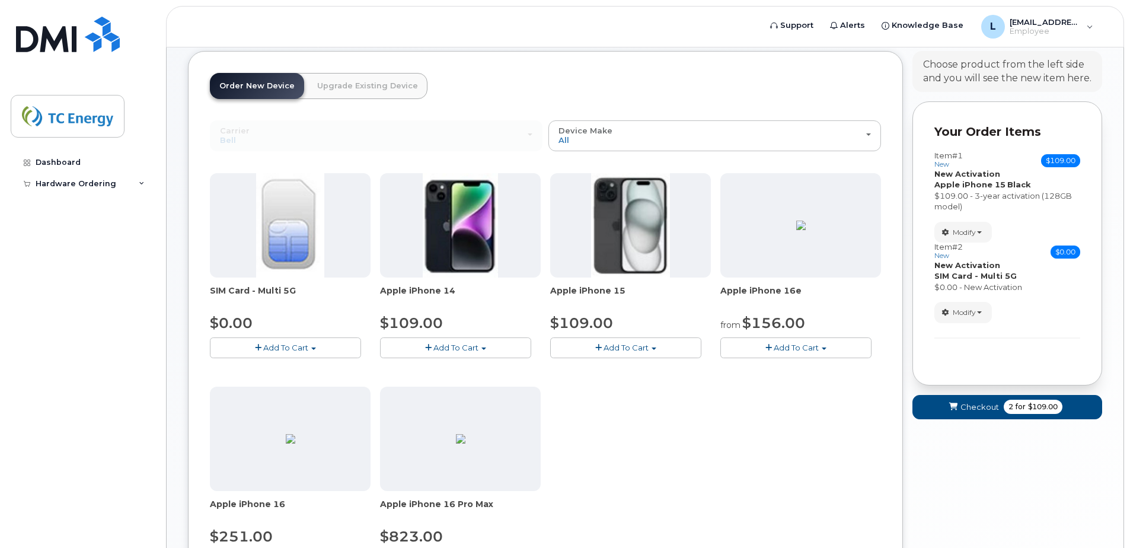
click at [1011, 288] on div "$0.00 - New Activation" at bounding box center [1007, 287] width 146 height 11
click at [967, 410] on span "Checkout" at bounding box center [979, 406] width 39 height 11
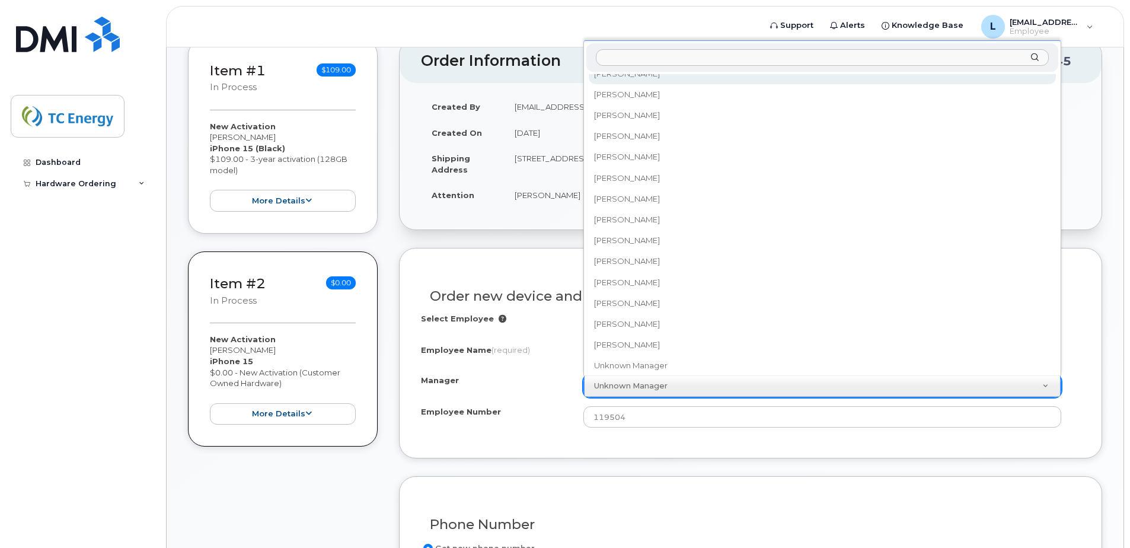
scroll to position [47911, 0]
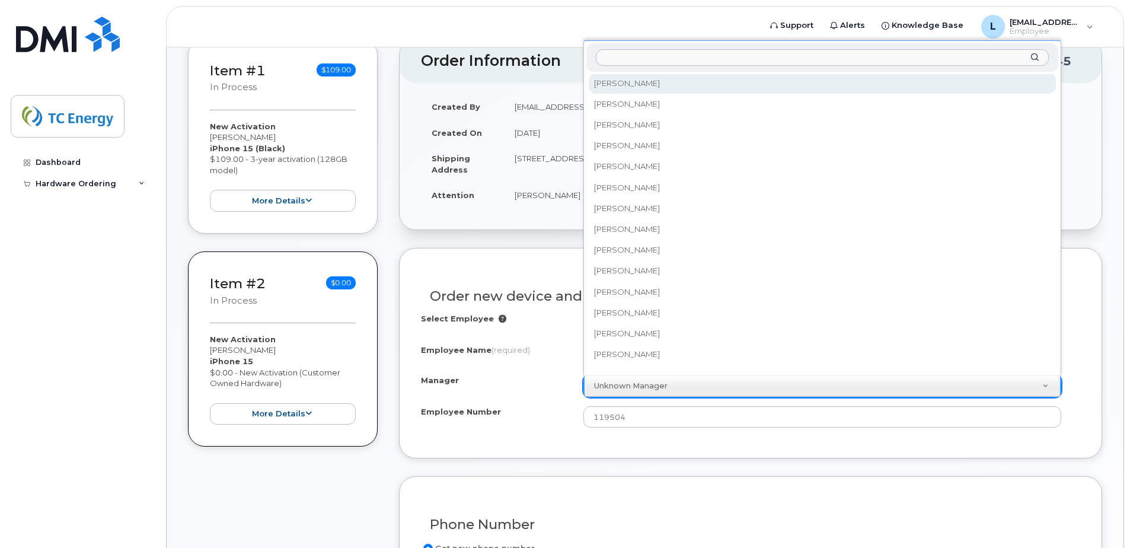
click at [623, 55] on input "Manager" at bounding box center [822, 57] width 453 height 17
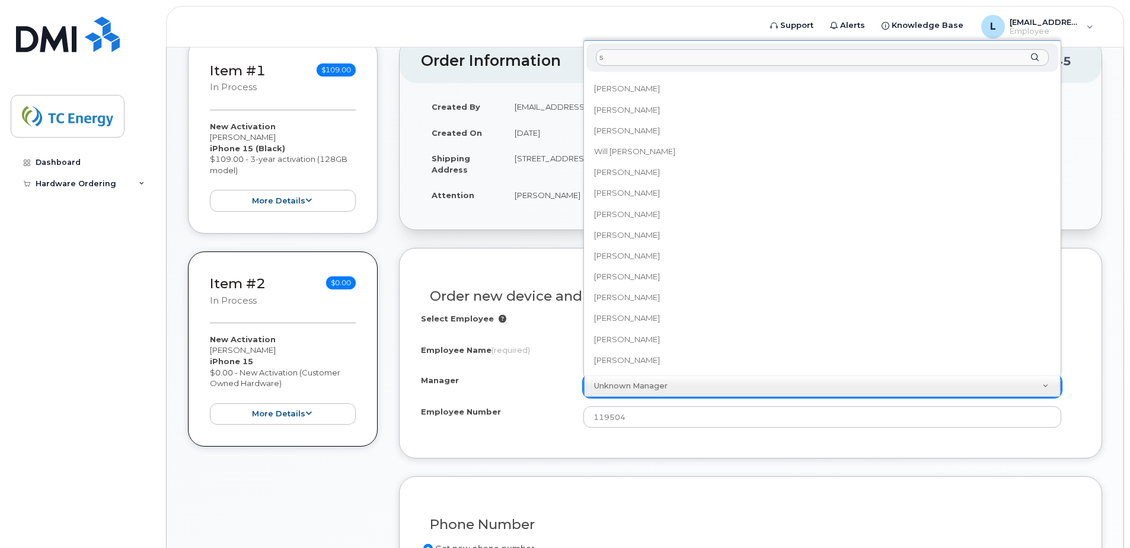
scroll to position [0, 0]
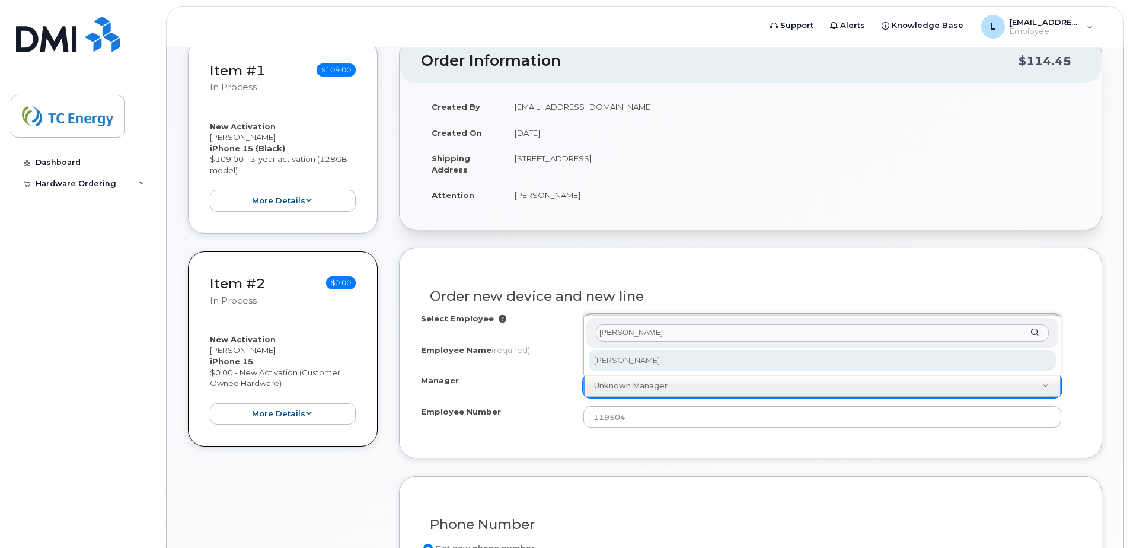
type input "[PERSON_NAME]"
select select "1376755"
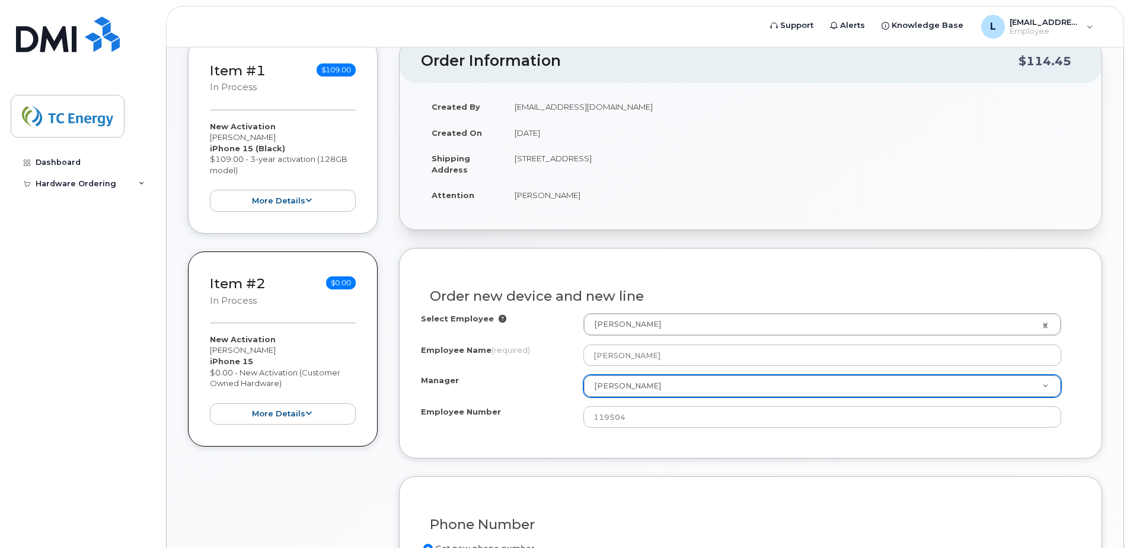
click at [763, 258] on div "Order new device and new line Select Employee Luigi Calabretta 1397597 Employee…" at bounding box center [750, 353] width 703 height 210
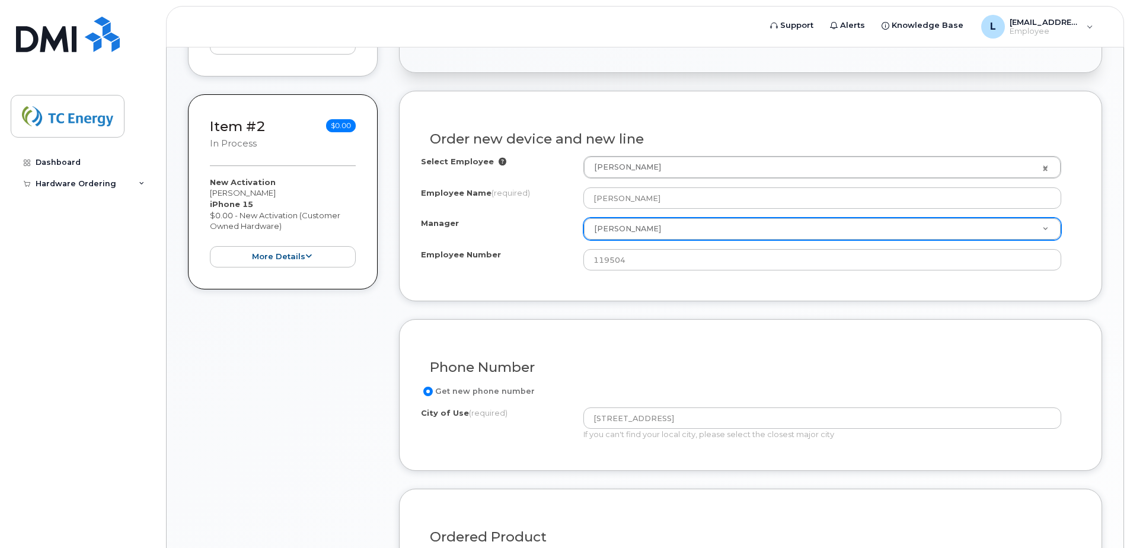
scroll to position [415, 0]
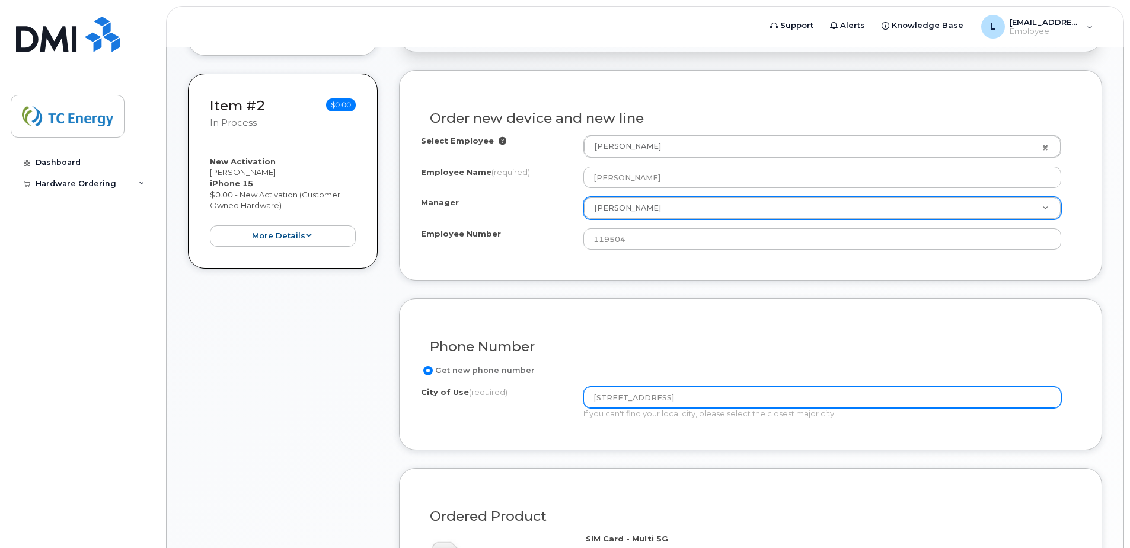
drag, startPoint x: 676, startPoint y: 398, endPoint x: 376, endPoint y: 405, distance: 300.0
click at [376, 405] on div "Item #1 in process $109.00 New Activation Luigi Calabretta iPhone 15 (Black) $1…" at bounding box center [645, 381] width 914 height 1041
type input "Calgary"
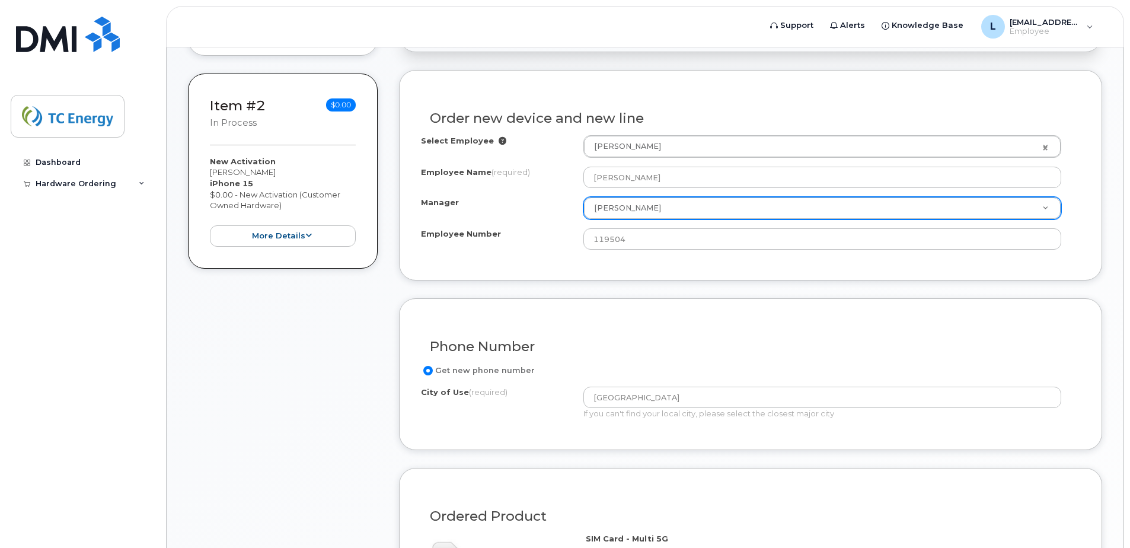
click at [660, 318] on div "Phone Number Get new phone number City of Use (required) Calgary If you can't f…" at bounding box center [750, 374] width 703 height 152
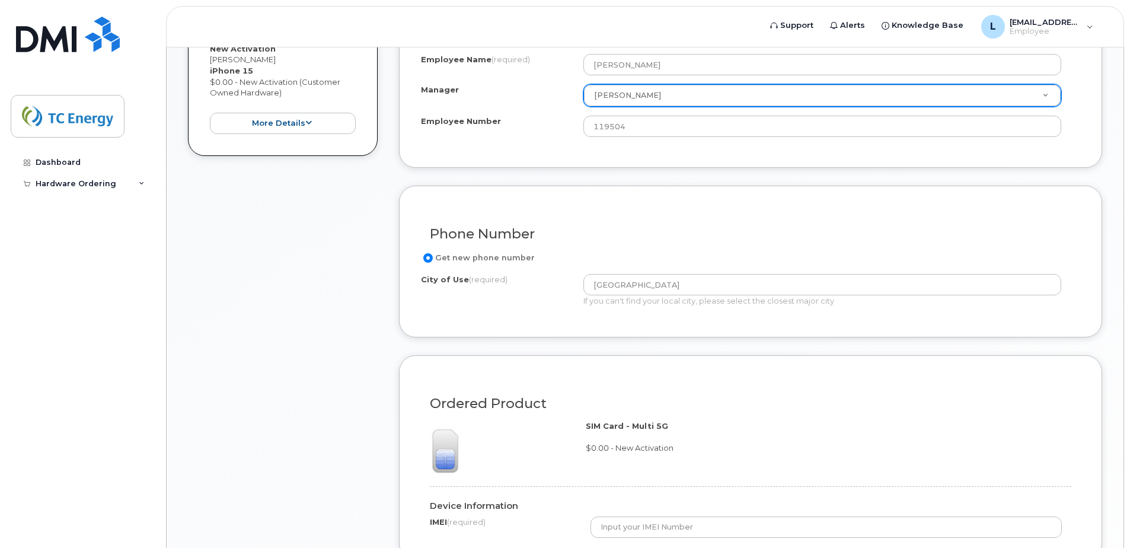
scroll to position [652, 0]
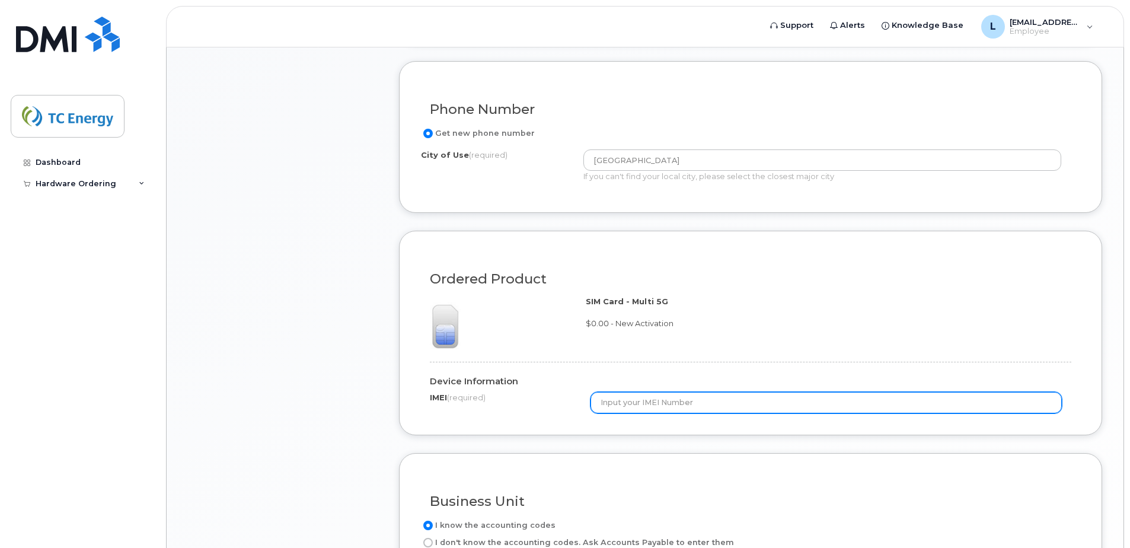
click at [646, 405] on input "text" at bounding box center [826, 402] width 472 height 21
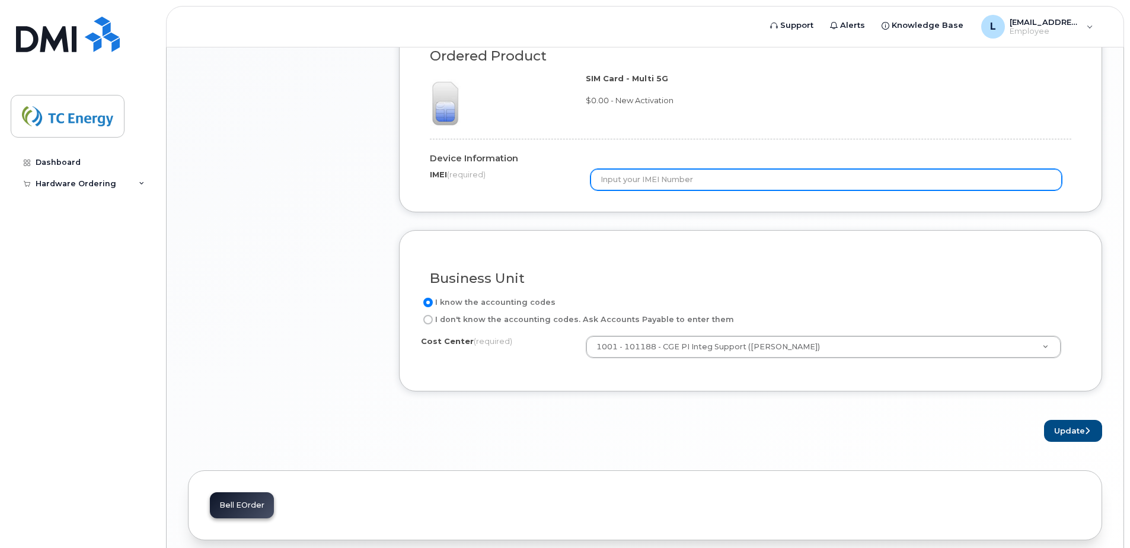
scroll to position [926, 0]
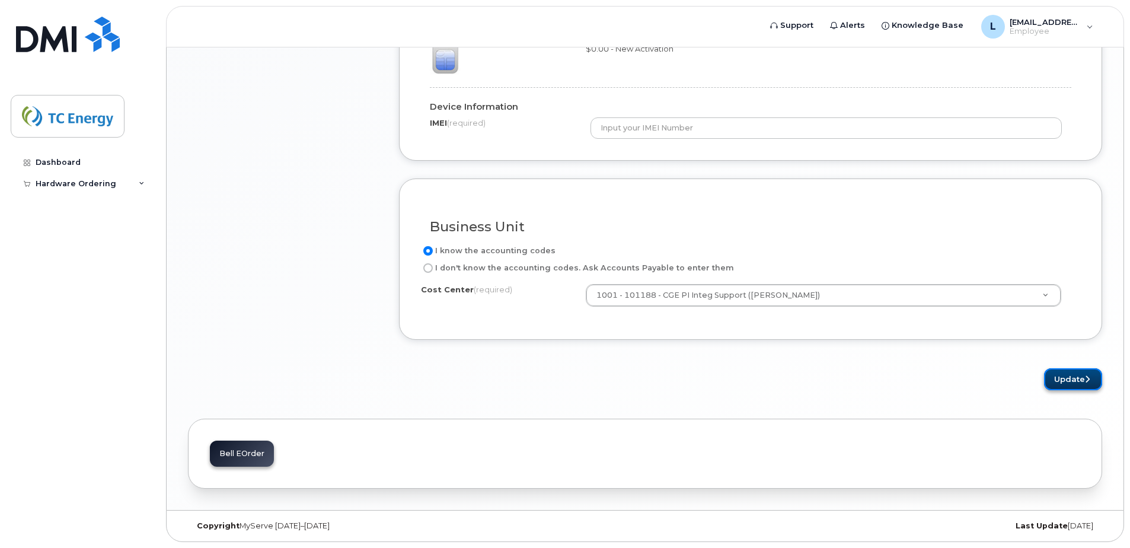
click at [1081, 378] on button "Update" at bounding box center [1073, 379] width 58 height 22
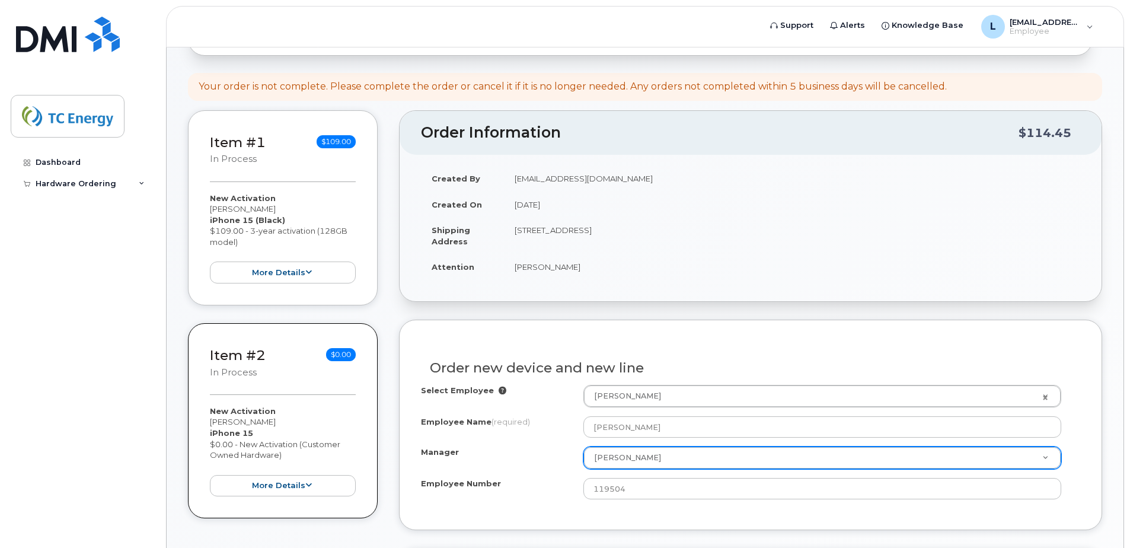
scroll to position [156, 0]
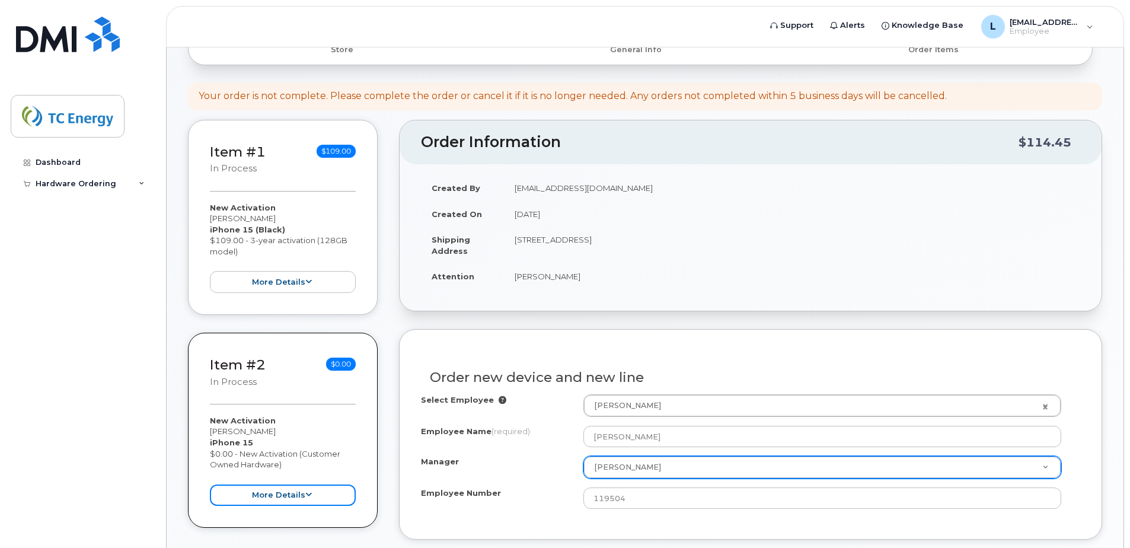
click at [315, 491] on button "more details" at bounding box center [283, 495] width 146 height 22
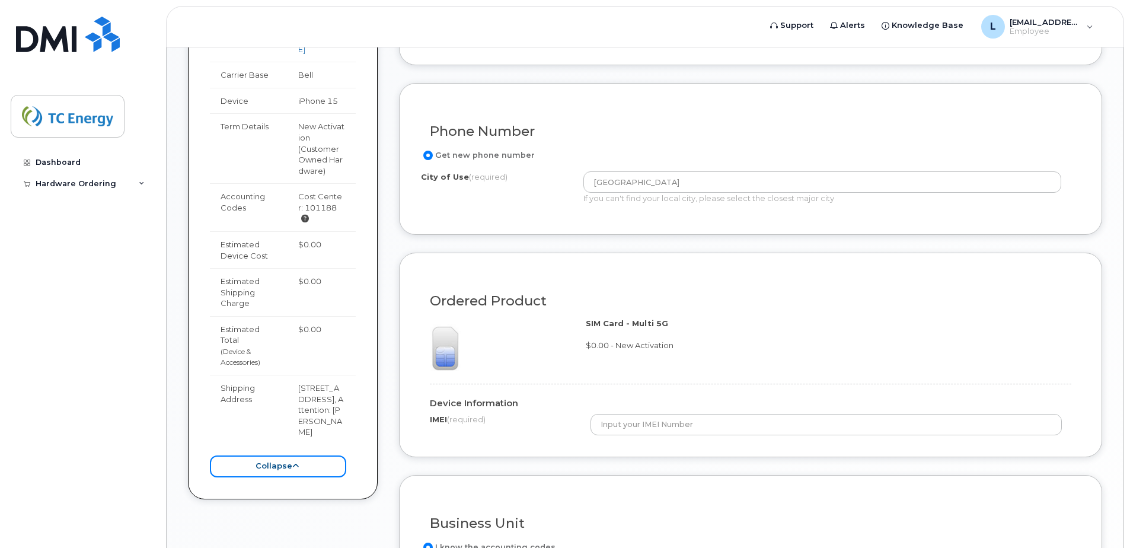
click at [311, 462] on button "collapse" at bounding box center [278, 466] width 136 height 22
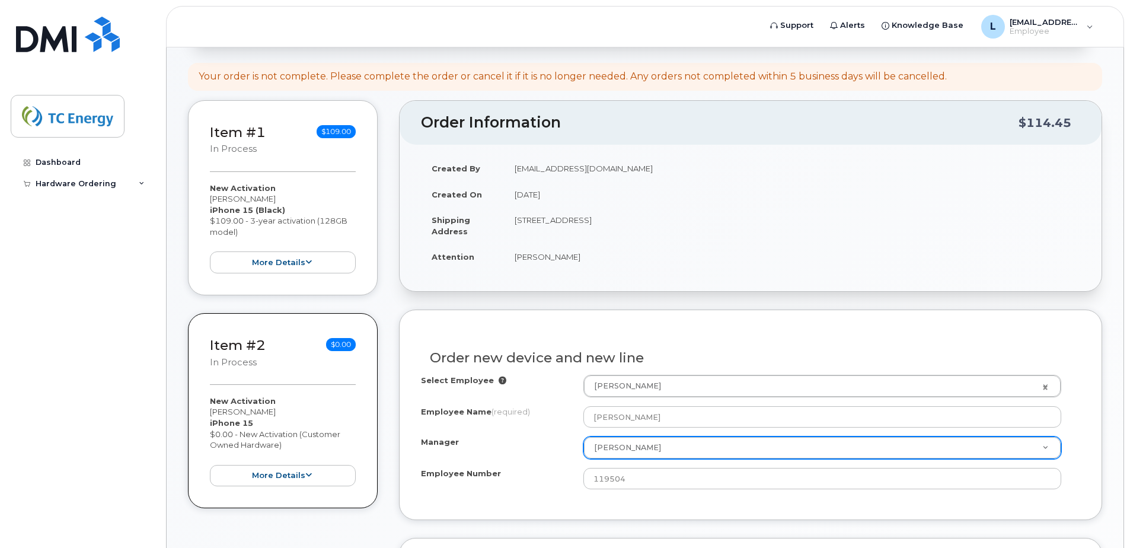
scroll to position [0, 0]
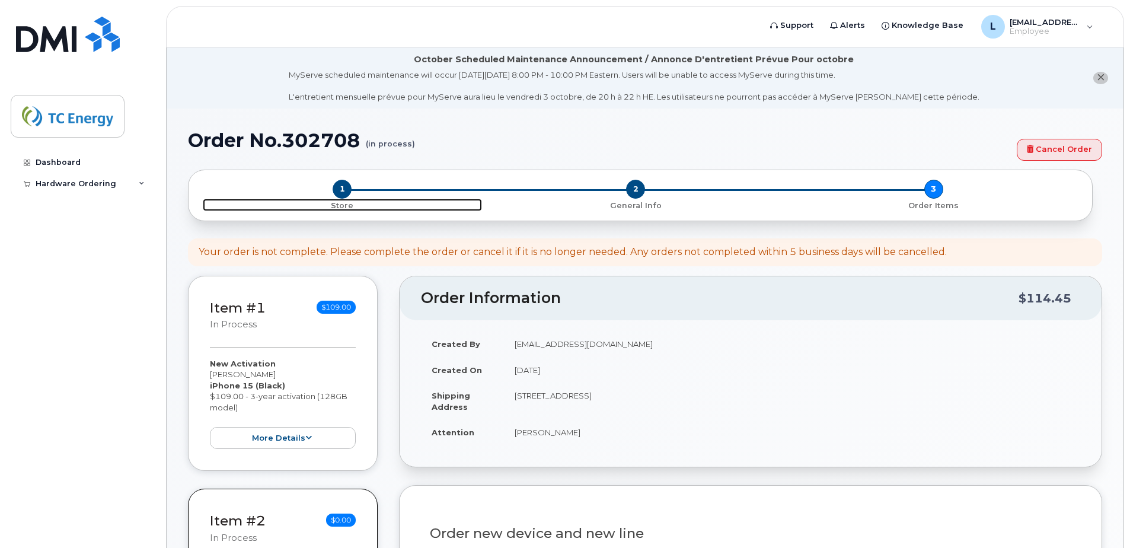
click at [347, 193] on span "1" at bounding box center [342, 189] width 19 height 19
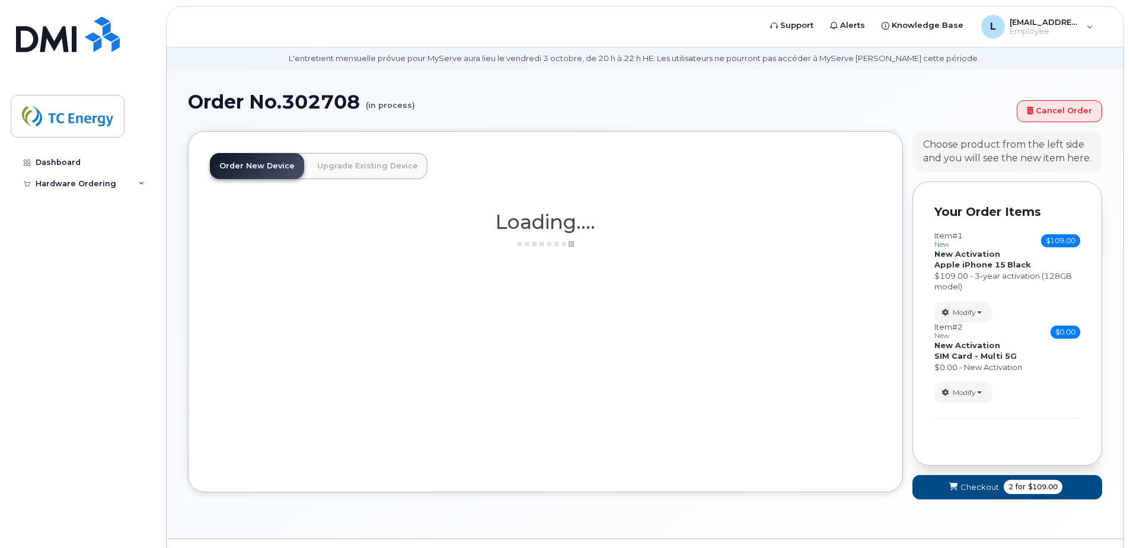
scroll to position [59, 0]
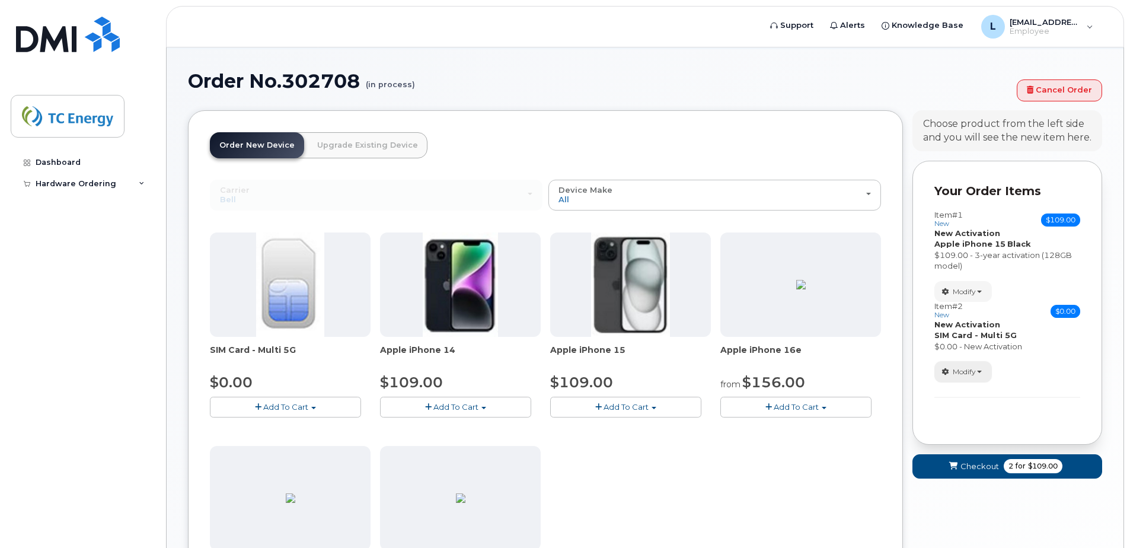
click at [983, 375] on button "Modify" at bounding box center [962, 371] width 57 height 21
click at [966, 424] on span "Remove" at bounding box center [967, 424] width 40 height 9
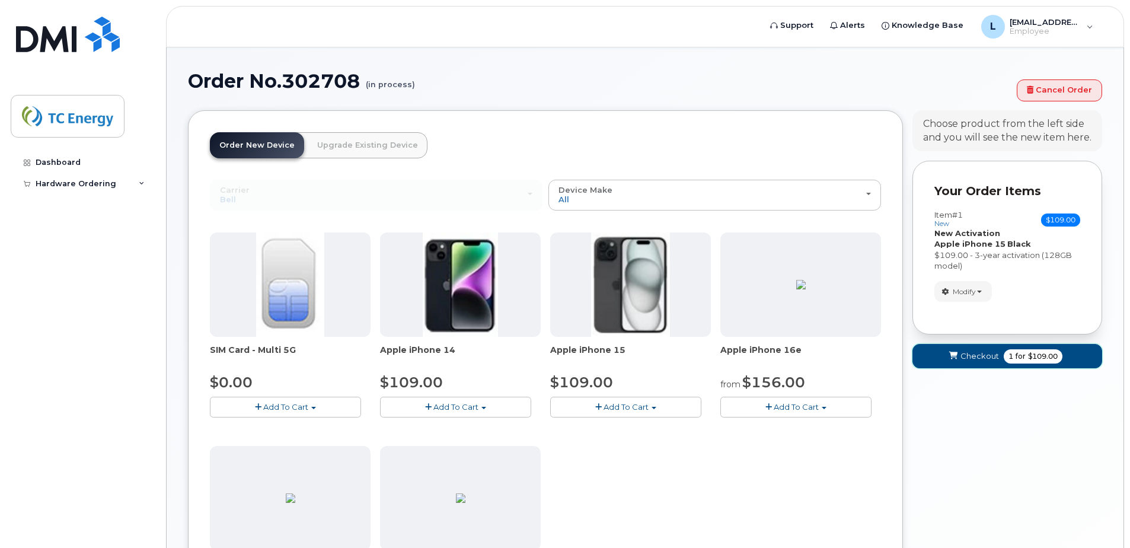
click at [964, 354] on span "Checkout" at bounding box center [979, 355] width 39 height 11
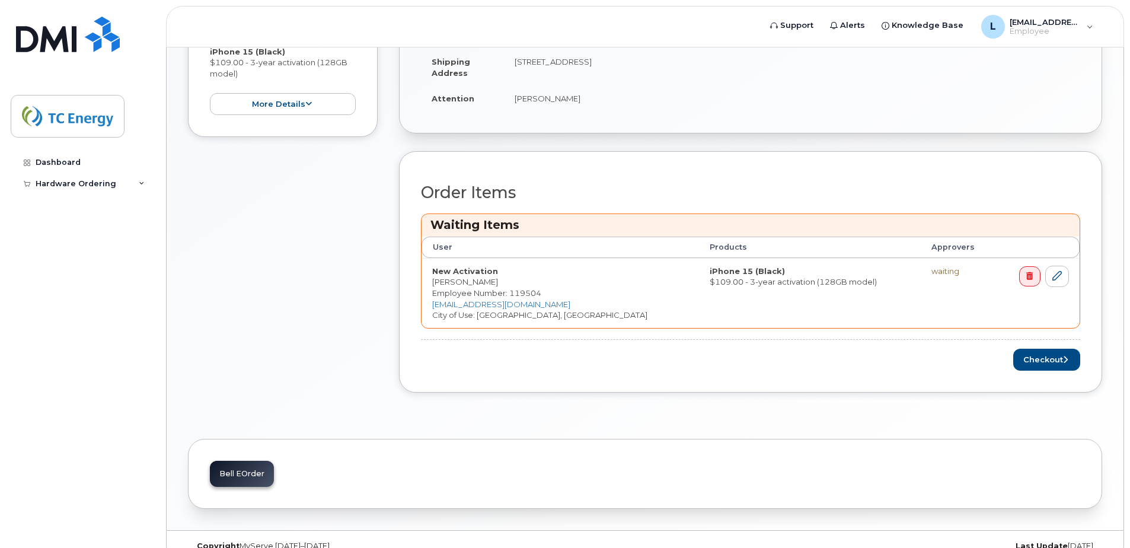
scroll to position [354, 0]
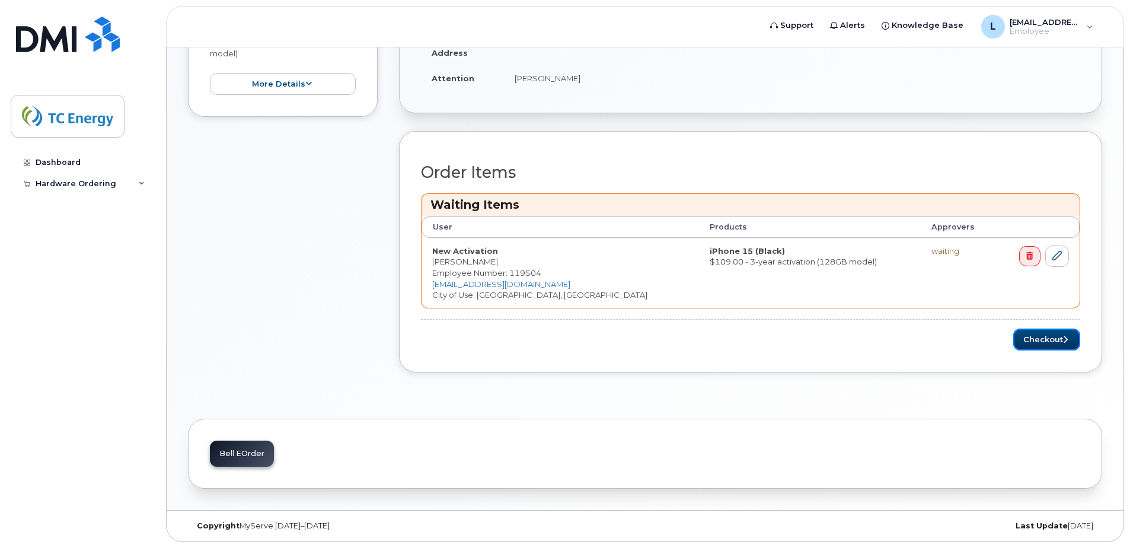
click at [1062, 338] on button "Checkout" at bounding box center [1046, 339] width 67 height 22
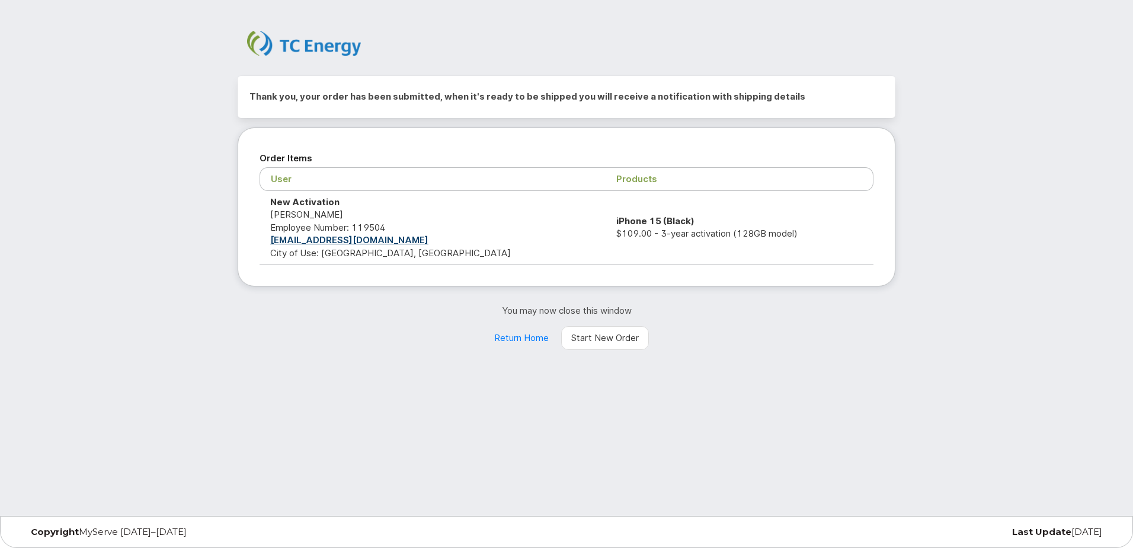
click at [482, 382] on div "Thank you, your order has been submitted, when it's ready to be shipped you wil…" at bounding box center [566, 258] width 1133 height 516
click at [425, 229] on td "New Activation [PERSON_NAME] Employee Number: 119504 [PERSON_NAME][EMAIL_ADDRES…" at bounding box center [433, 228] width 346 height 74
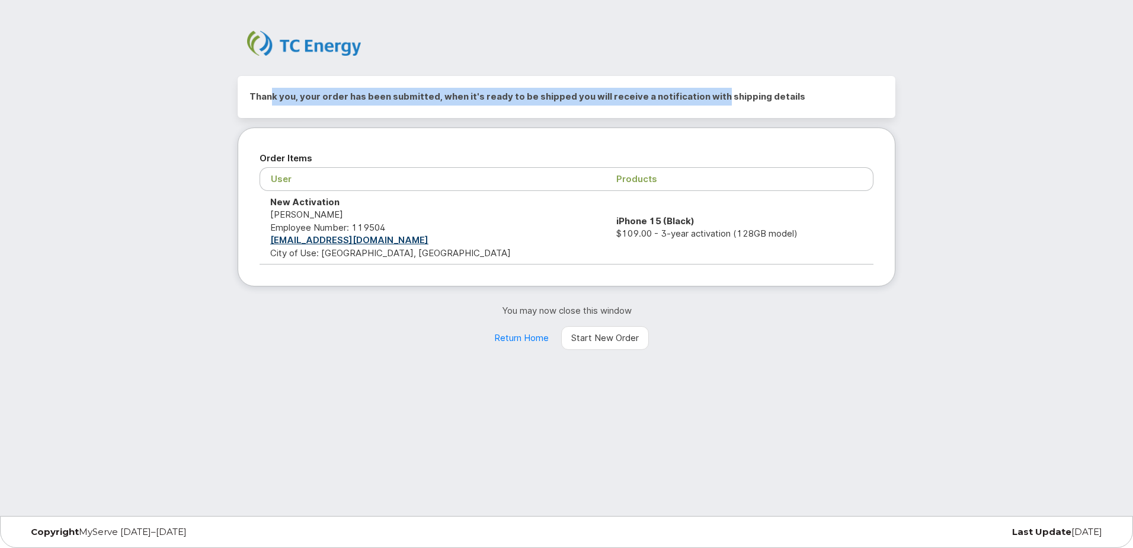
drag, startPoint x: 348, startPoint y: 100, endPoint x: 715, endPoint y: 100, distance: 366.9
click at [715, 100] on h2 "Thank you, your order has been submitted, when it's ready to be shipped you wil…" at bounding box center [567, 97] width 634 height 18
drag, startPoint x: 715, startPoint y: 100, endPoint x: 503, endPoint y: 94, distance: 211.7
click at [522, 94] on h2 "Thank you, your order has been submitted, when it's ready to be shipped you wil…" at bounding box center [567, 97] width 634 height 18
drag, startPoint x: 499, startPoint y: 96, endPoint x: 775, endPoint y: 98, distance: 276.8
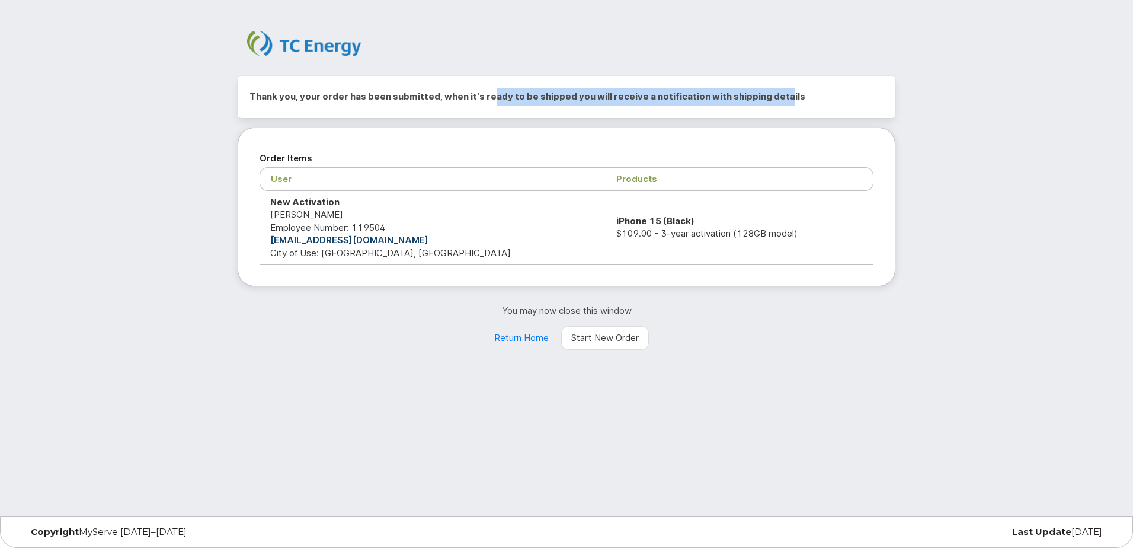
click at [775, 98] on h2 "Thank you, your order has been submitted, when it's ready to be shipped you wil…" at bounding box center [567, 97] width 634 height 18
drag, startPoint x: 775, startPoint y: 98, endPoint x: 758, endPoint y: 145, distance: 49.3
click at [758, 145] on div "Order Items User Products New Activation [PERSON_NAME] Employee Number: 119504 …" at bounding box center [567, 206] width 658 height 159
click at [526, 344] on link "Return Home" at bounding box center [521, 338] width 75 height 24
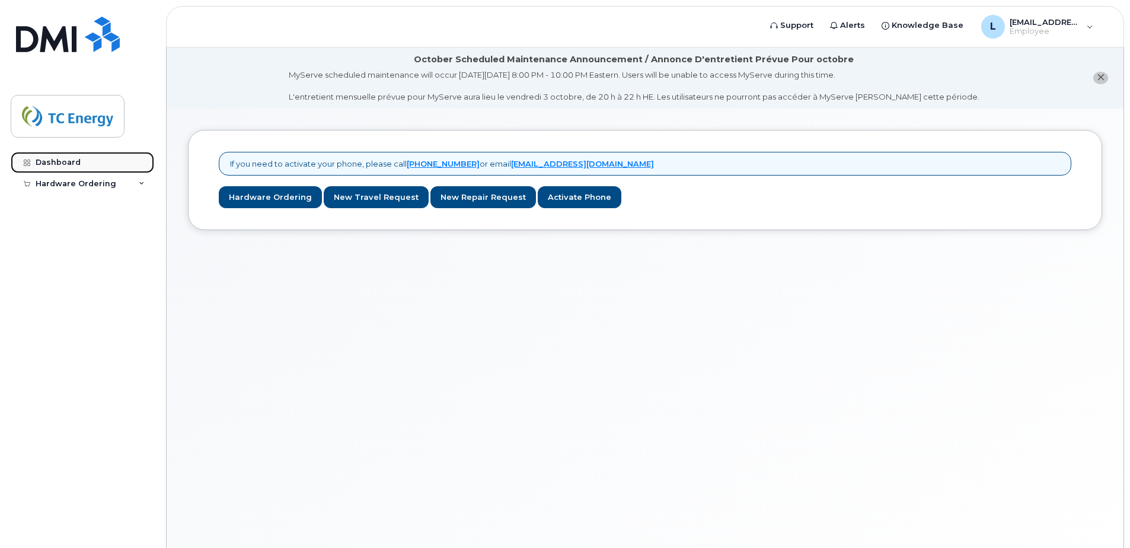
click at [74, 164] on div "Dashboard" at bounding box center [58, 162] width 45 height 9
